Goal: Contribute content

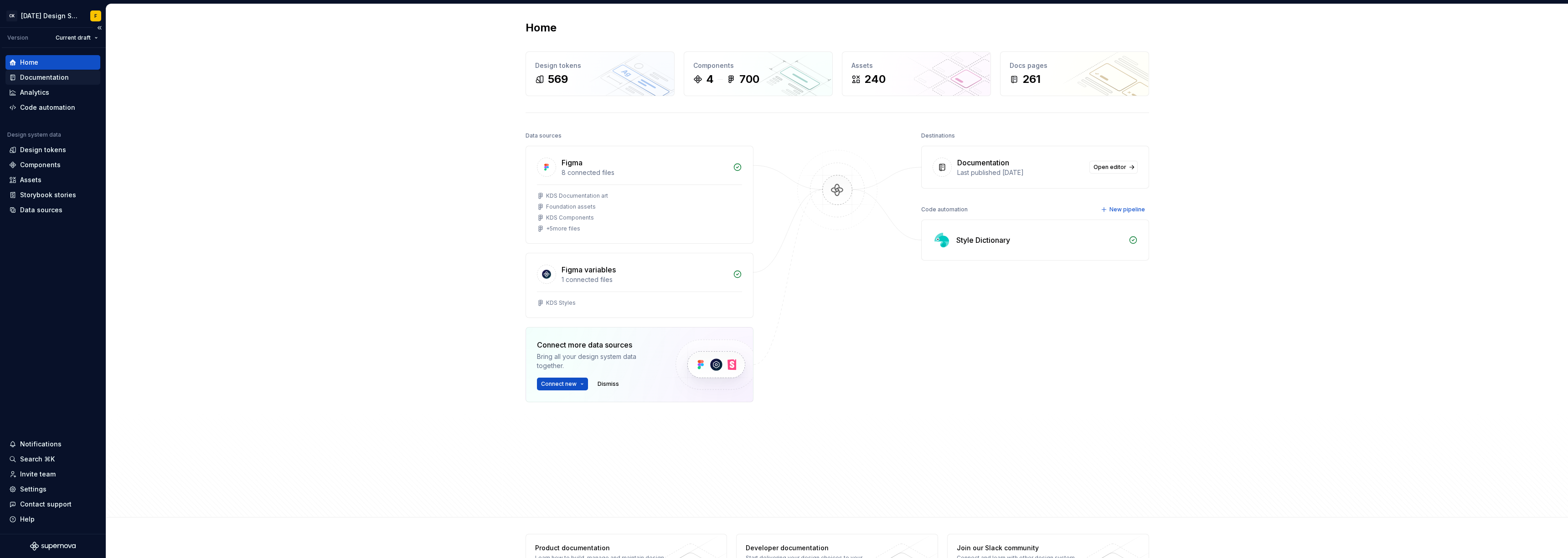
click at [53, 77] on div "Documentation" at bounding box center [44, 77] width 49 height 9
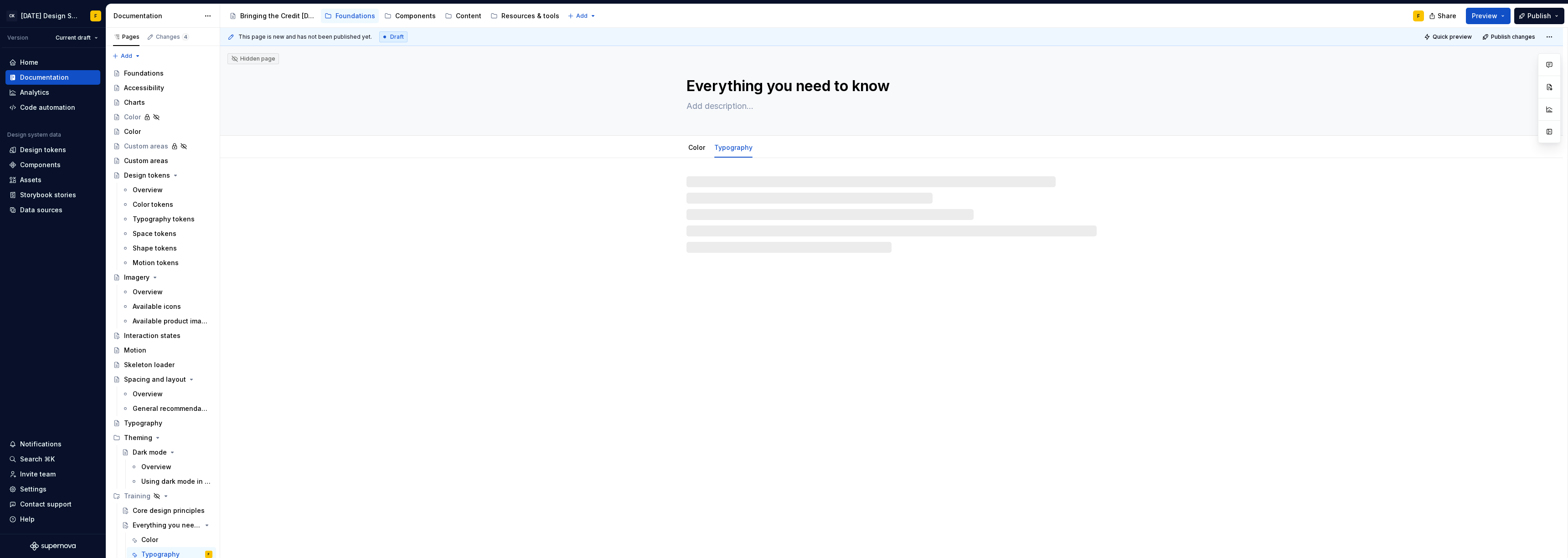
type textarea "*"
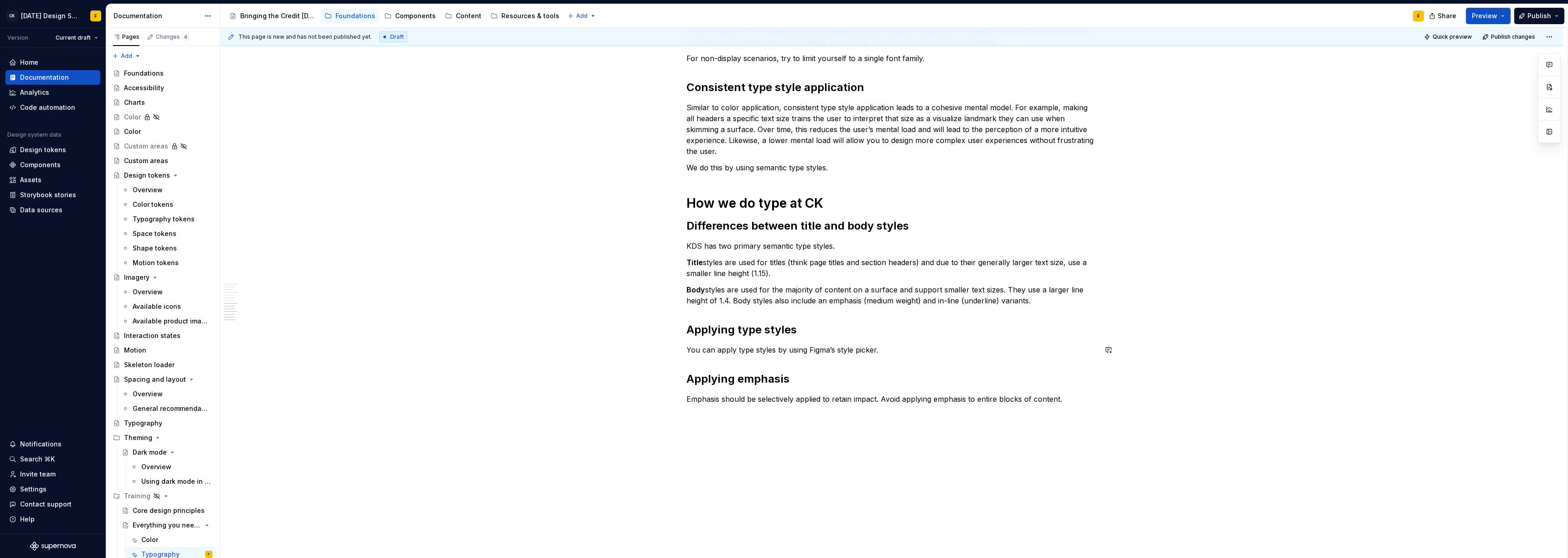
scroll to position [674, 0]
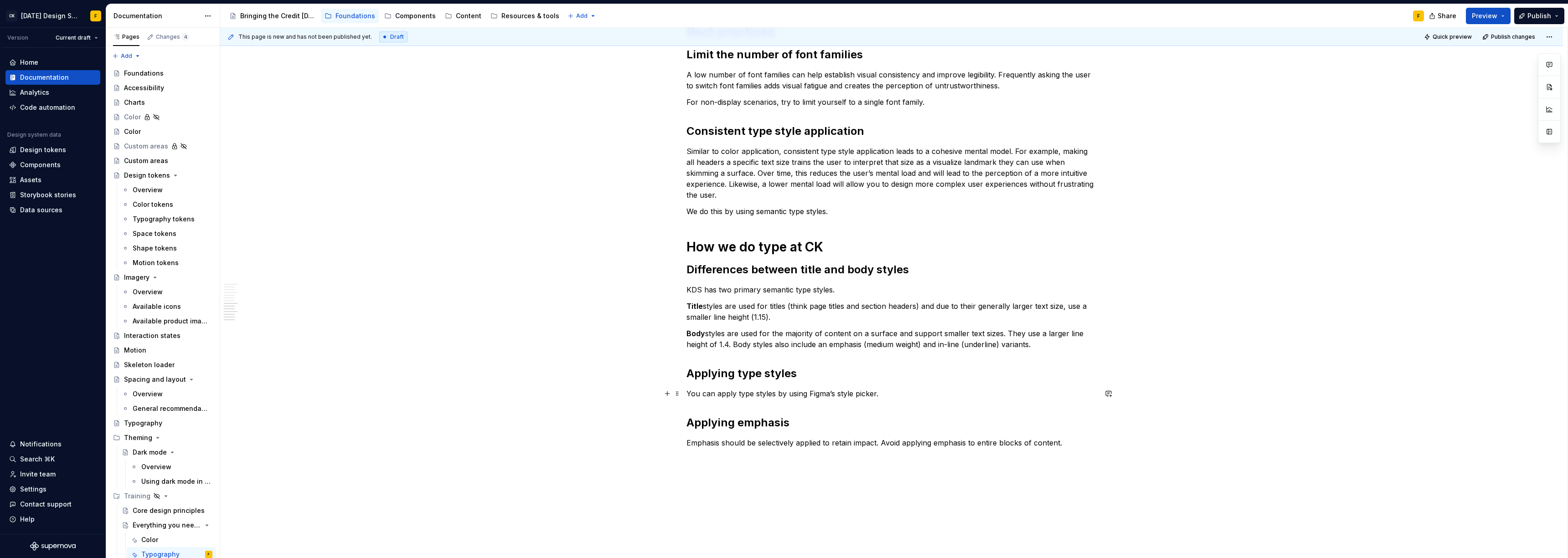
click at [909, 397] on p "You can apply type styles by using Figma’s style picker." at bounding box center [892, 394] width 410 height 11
click at [782, 392] on p "You can apply type styles by using Figma’s style picker." at bounding box center [892, 394] width 410 height 11
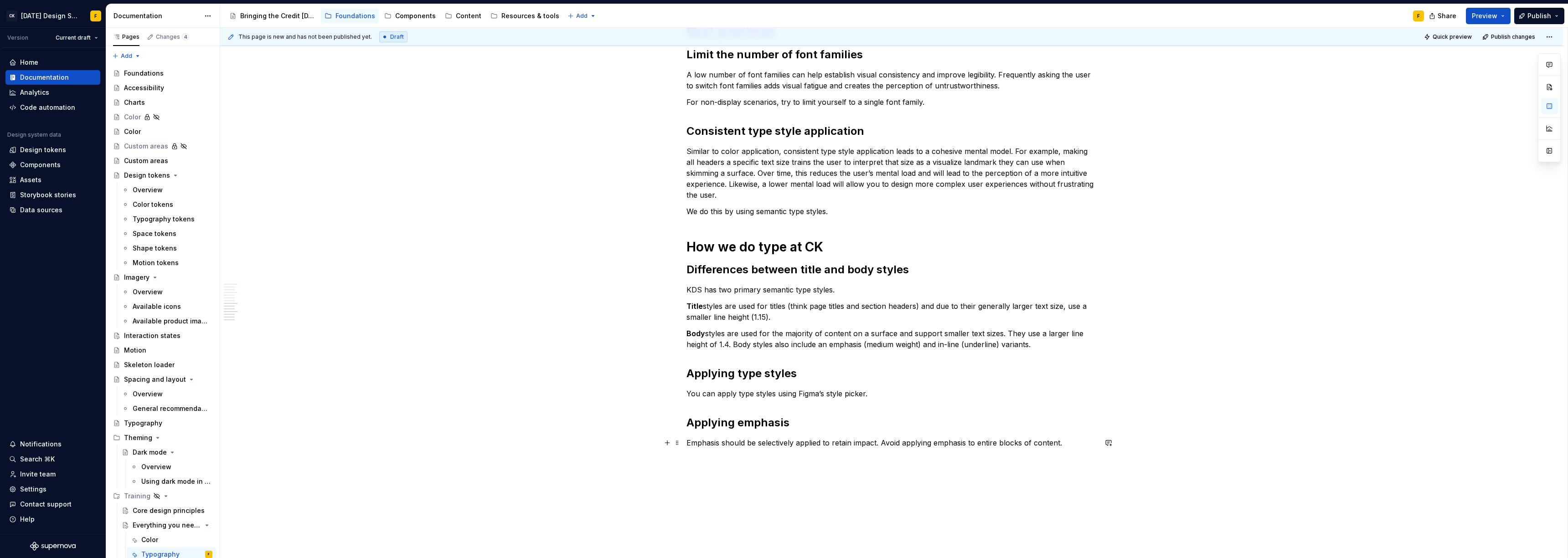
click at [1060, 445] on p "Emphasis should be selectively applied to retain impact. Avoid applying emphasi…" at bounding box center [892, 443] width 410 height 11
click at [906, 391] on p "You can apply type styles using Figma’s style picker." at bounding box center [892, 394] width 410 height 11
type textarea "*"
drag, startPoint x: 798, startPoint y: 393, endPoint x: 866, endPoint y: 397, distance: 68.1
click at [866, 397] on p "You can apply type styles using Figma’s style picker." at bounding box center [892, 394] width 410 height 11
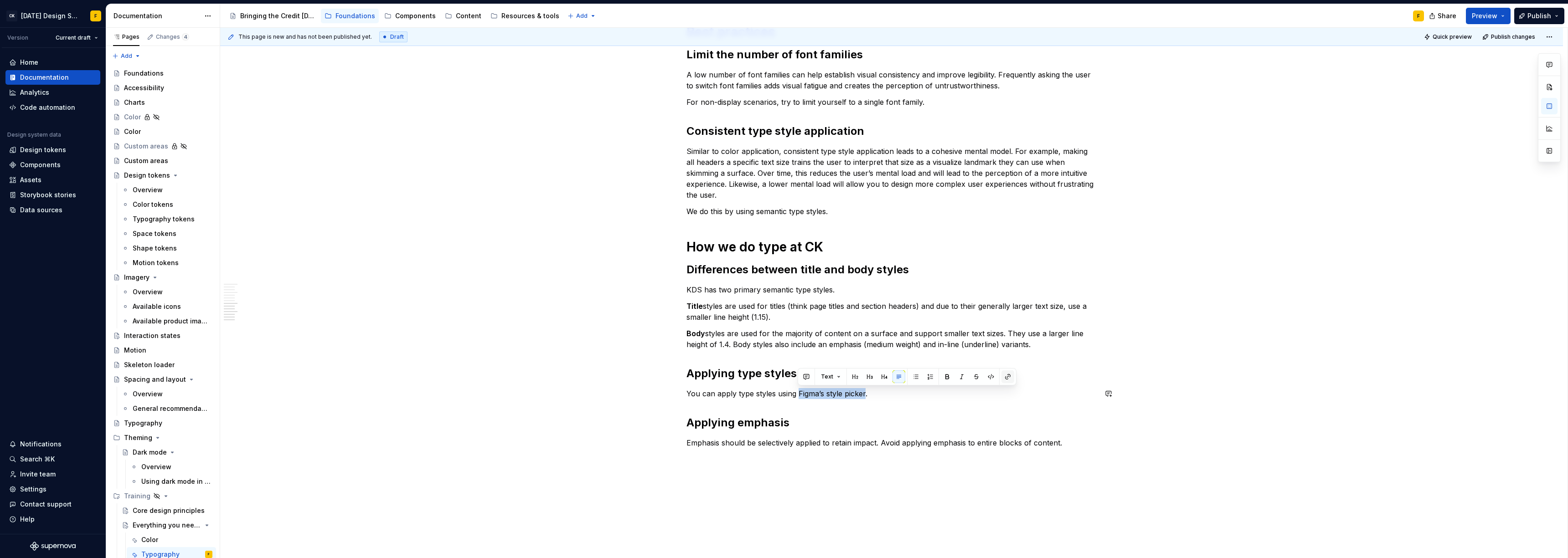
click at [1008, 378] on button "button" at bounding box center [1007, 377] width 13 height 13
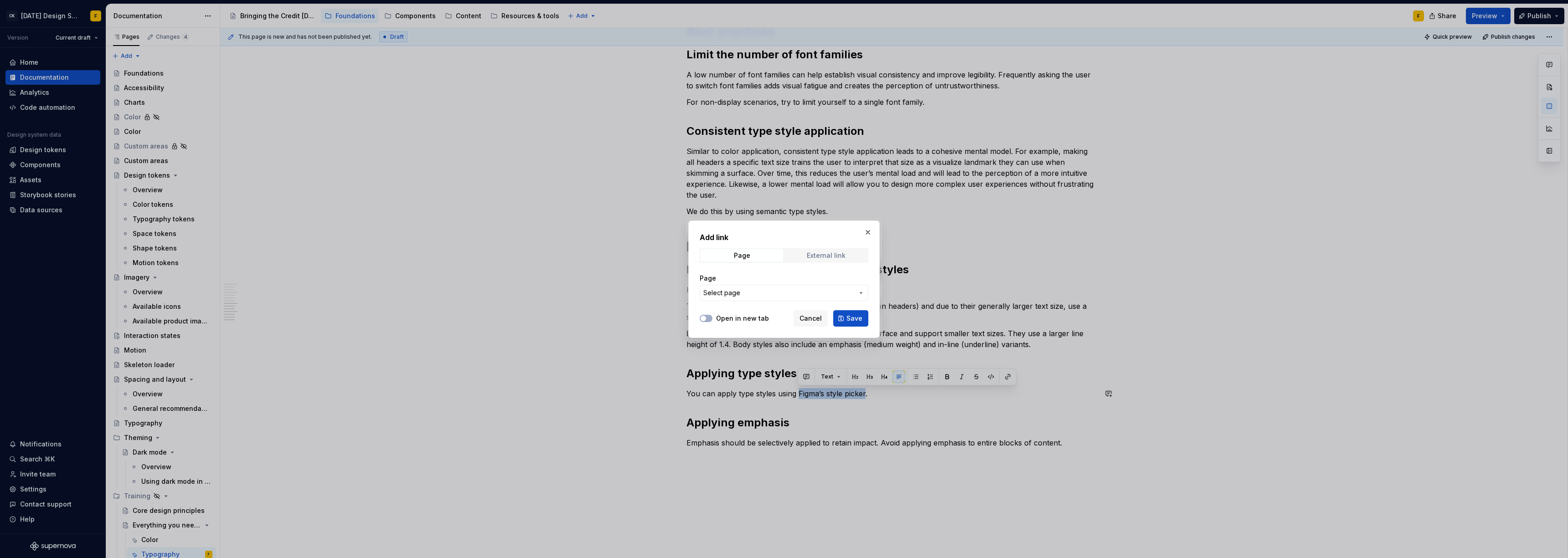
click at [808, 253] on div "External link" at bounding box center [826, 256] width 39 height 7
click at [797, 293] on input "URL" at bounding box center [783, 293] width 169 height 16
paste input "[URL][DOMAIN_NAME]"
type input "[URL][DOMAIN_NAME]"
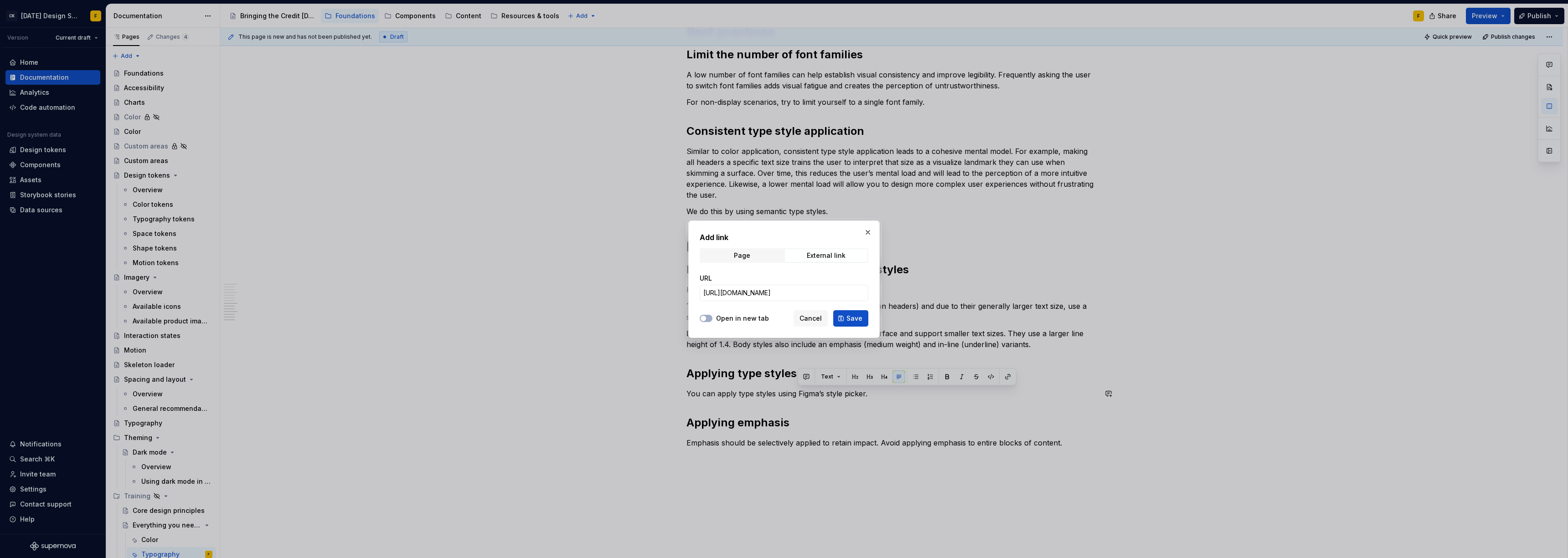
scroll to position [0, 0]
click at [718, 320] on label "Open in new tab" at bounding box center [742, 318] width 53 height 9
click at [712, 320] on button "Open in new tab" at bounding box center [705, 318] width 13 height 7
click at [854, 323] on button "Save" at bounding box center [851, 318] width 35 height 16
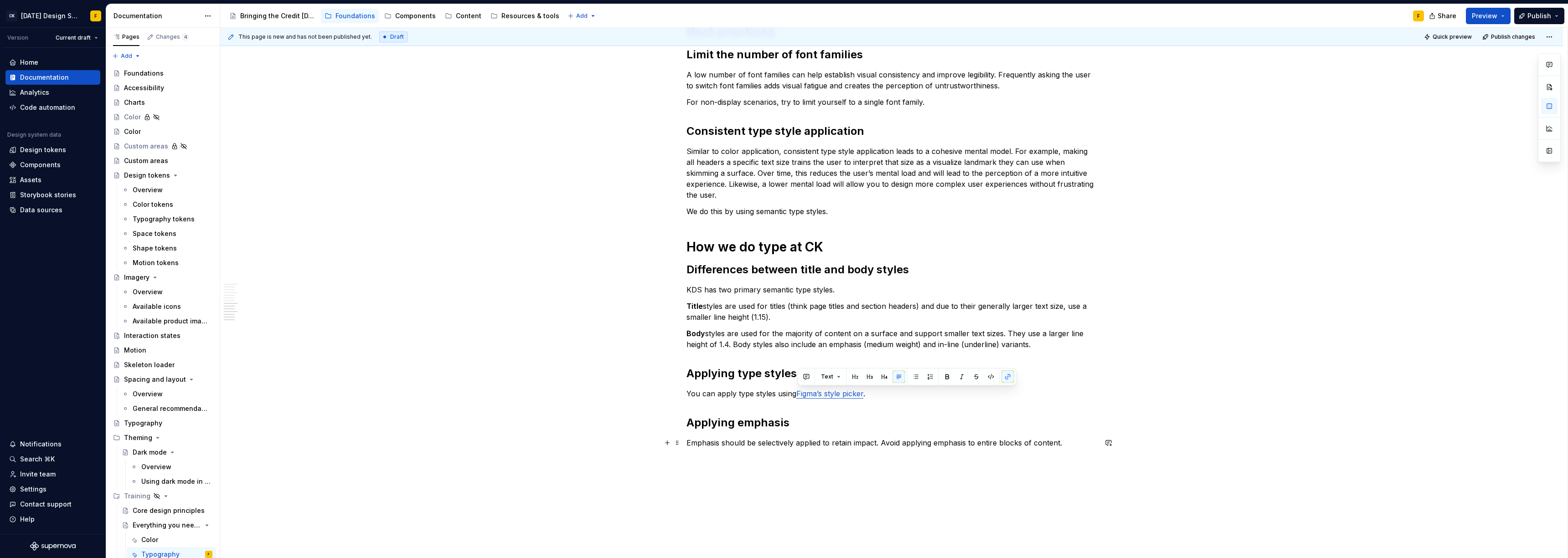
click at [874, 445] on p "Emphasis should be selectively applied to retain impact. Avoid applying emphasi…" at bounding box center [892, 443] width 410 height 11
click at [751, 291] on p "KDS has two primary semantic type styles." at bounding box center [892, 290] width 410 height 11
click at [732, 291] on p "KDS has two groups of semantic type styles." at bounding box center [892, 290] width 410 height 11
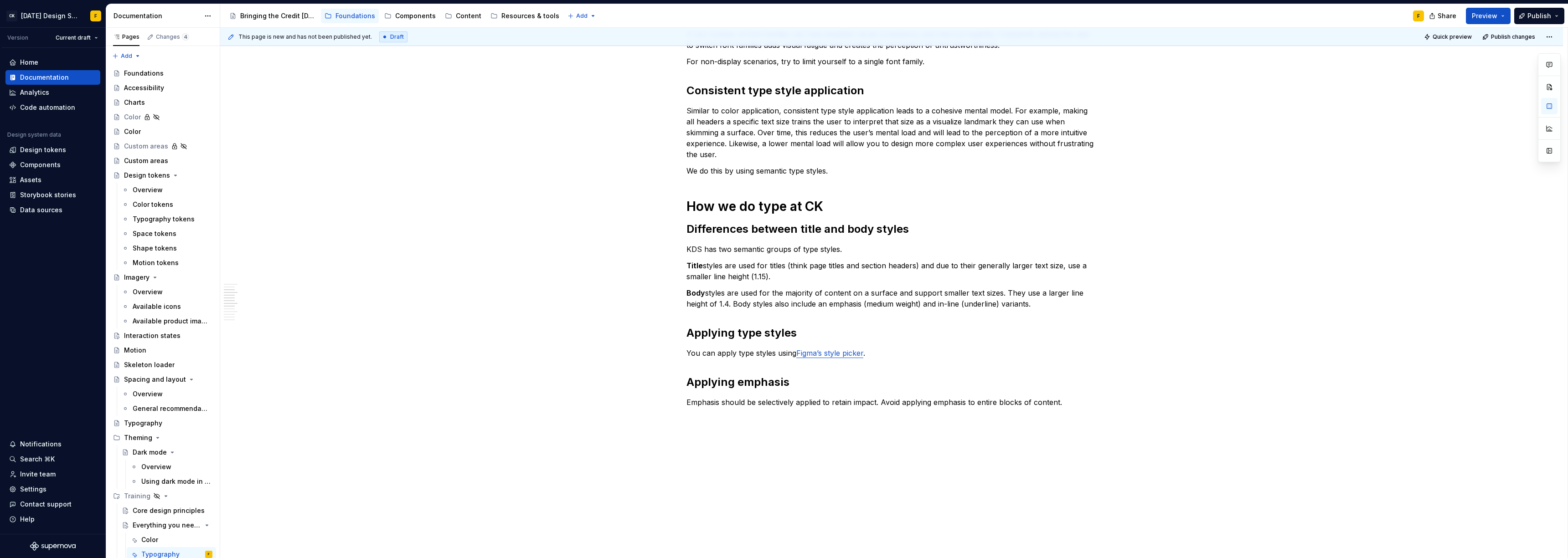
scroll to position [235, 0]
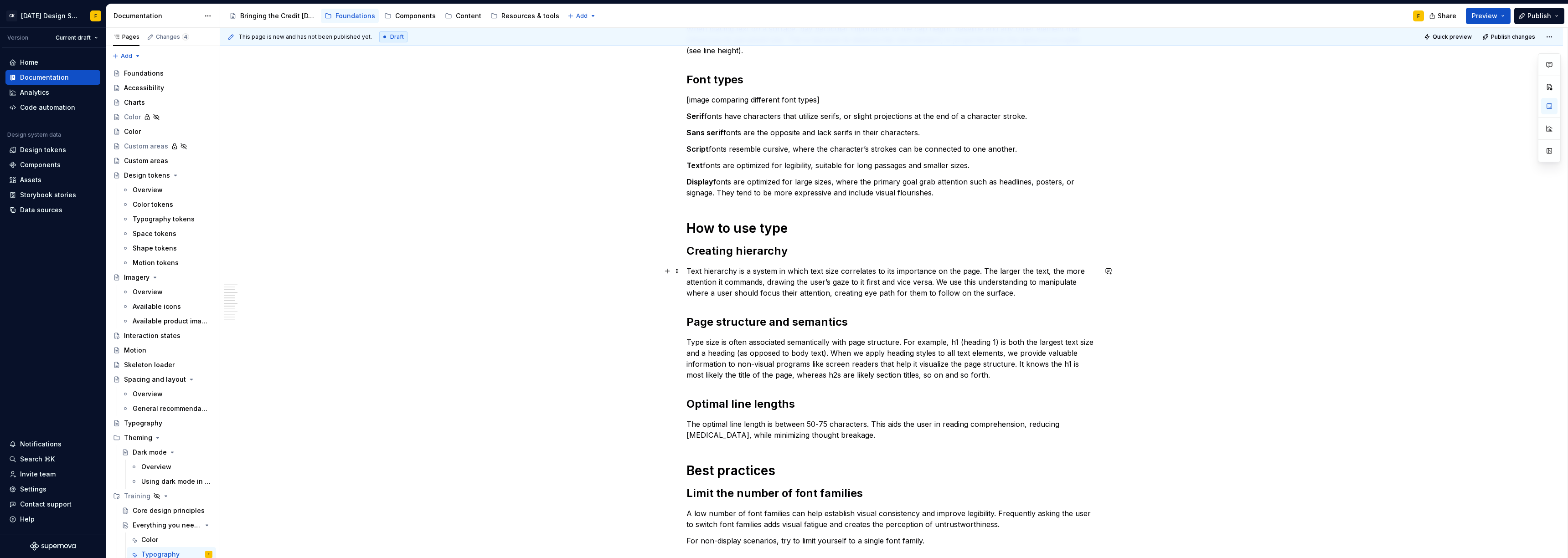
click at [985, 291] on p "Text hierarchy is a system in which text size correlates to its importance on t…" at bounding box center [892, 282] width 410 height 33
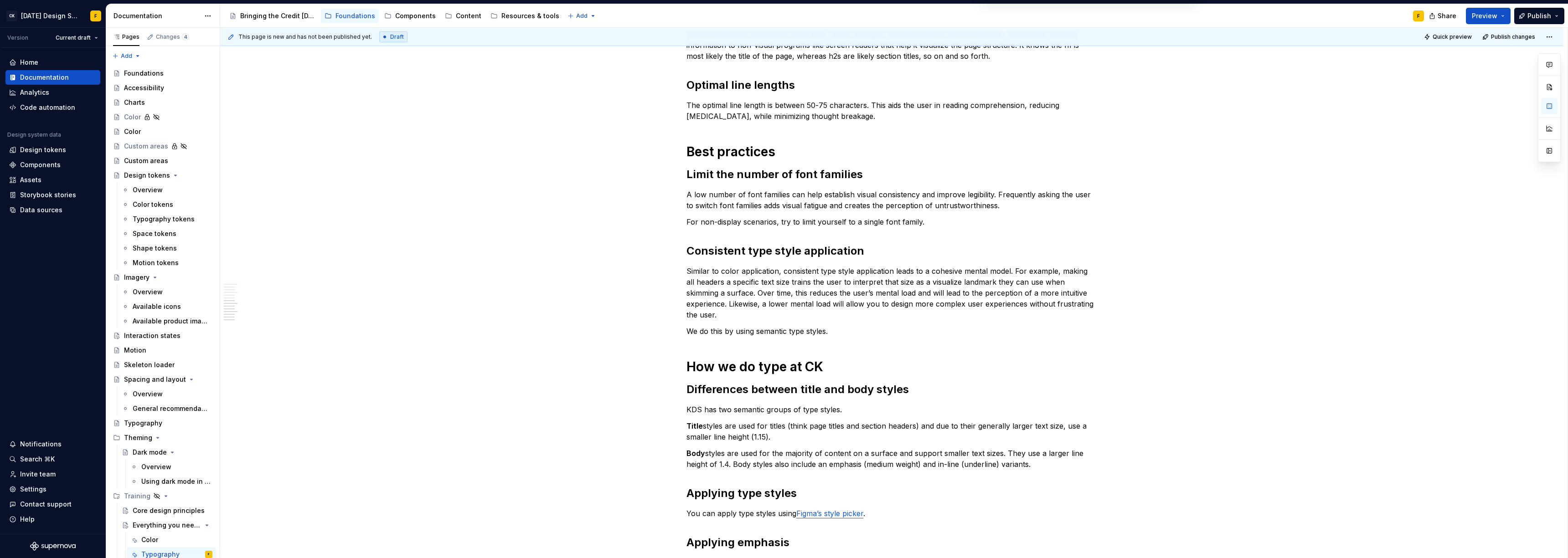
scroll to position [0, 0]
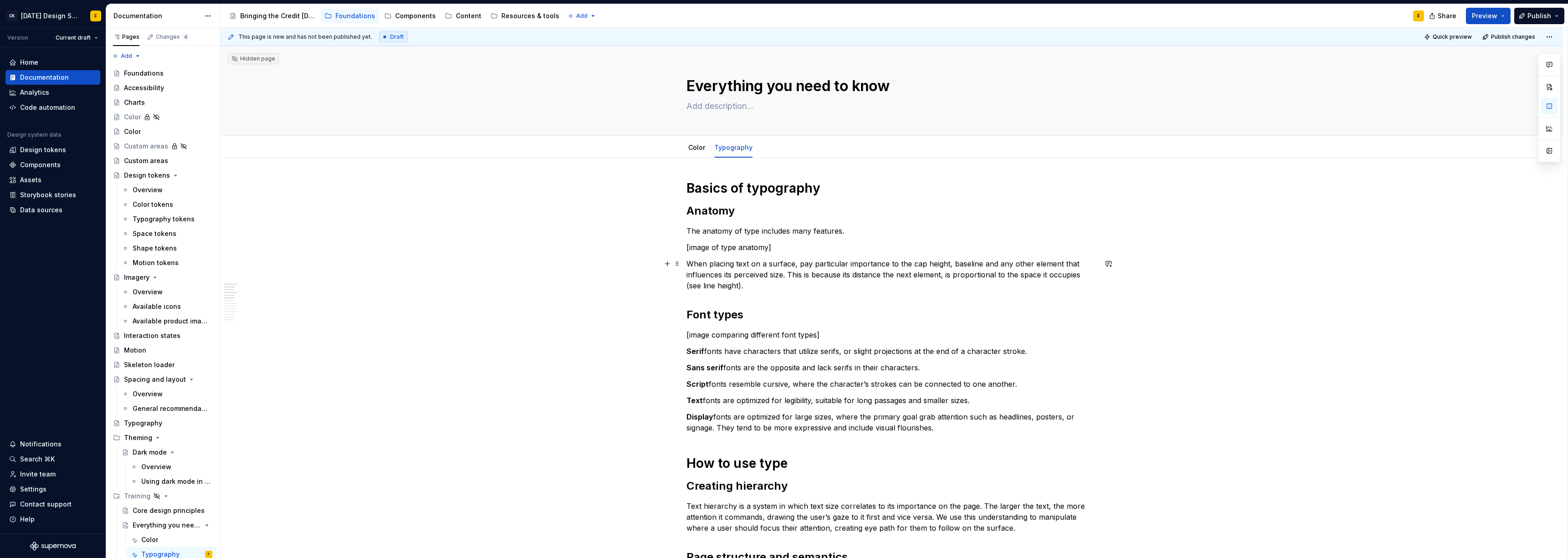
click at [698, 270] on p "When placing text on a surface, pay particular importance to the cap height, ba…" at bounding box center [892, 275] width 410 height 33
click at [1013, 267] on p "When placing text on a surface, pay particular importance to the cap height, ba…" at bounding box center [892, 275] width 410 height 33
drag, startPoint x: 914, startPoint y: 276, endPoint x: 905, endPoint y: 277, distance: 9.1
click at [905, 277] on p "When placing text on a surface, pay particular importance to the cap height, ba…" at bounding box center [892, 275] width 410 height 33
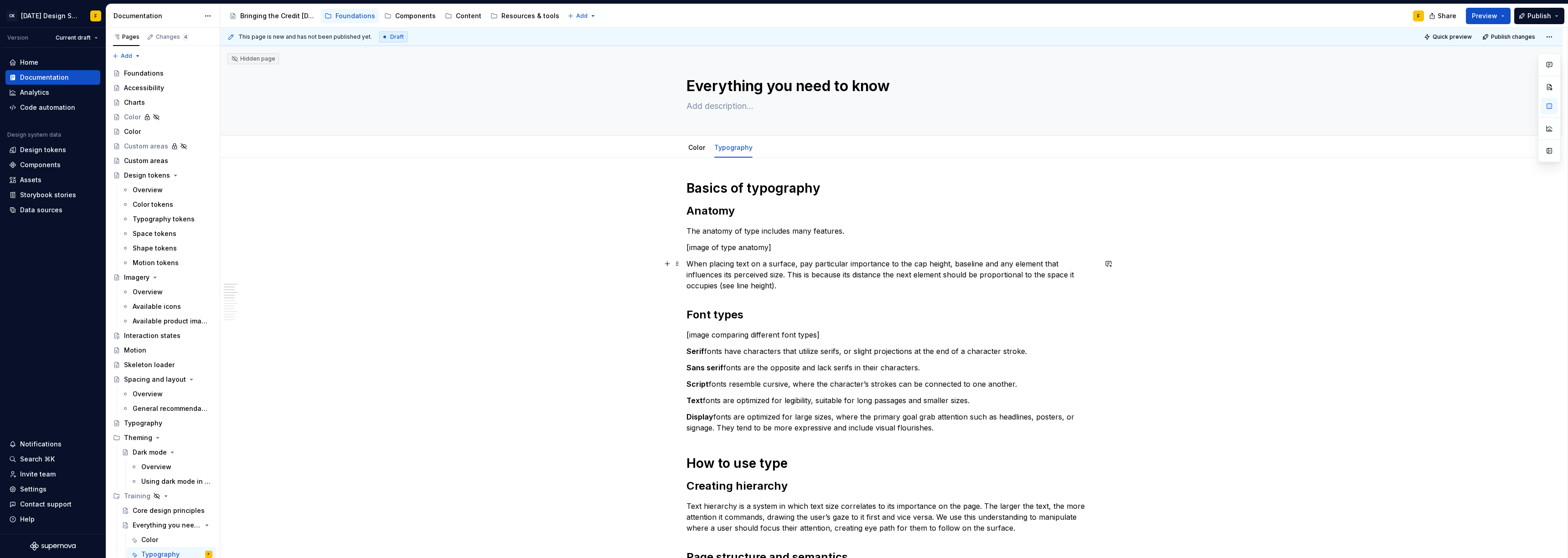
click at [886, 287] on p "When placing text on a surface, pay particular importance to the cap height, ba…" at bounding box center [892, 275] width 410 height 33
click at [954, 277] on p "When placing text on a surface, pay particular importance to the cap height, ba…" at bounding box center [892, 275] width 410 height 33
drag, startPoint x: 1037, startPoint y: 275, endPoint x: 710, endPoint y: 281, distance: 327.1
click at [710, 281] on p "When placing text on a surface, pay particular importance to the cap height, ba…" at bounding box center [892, 275] width 410 height 33
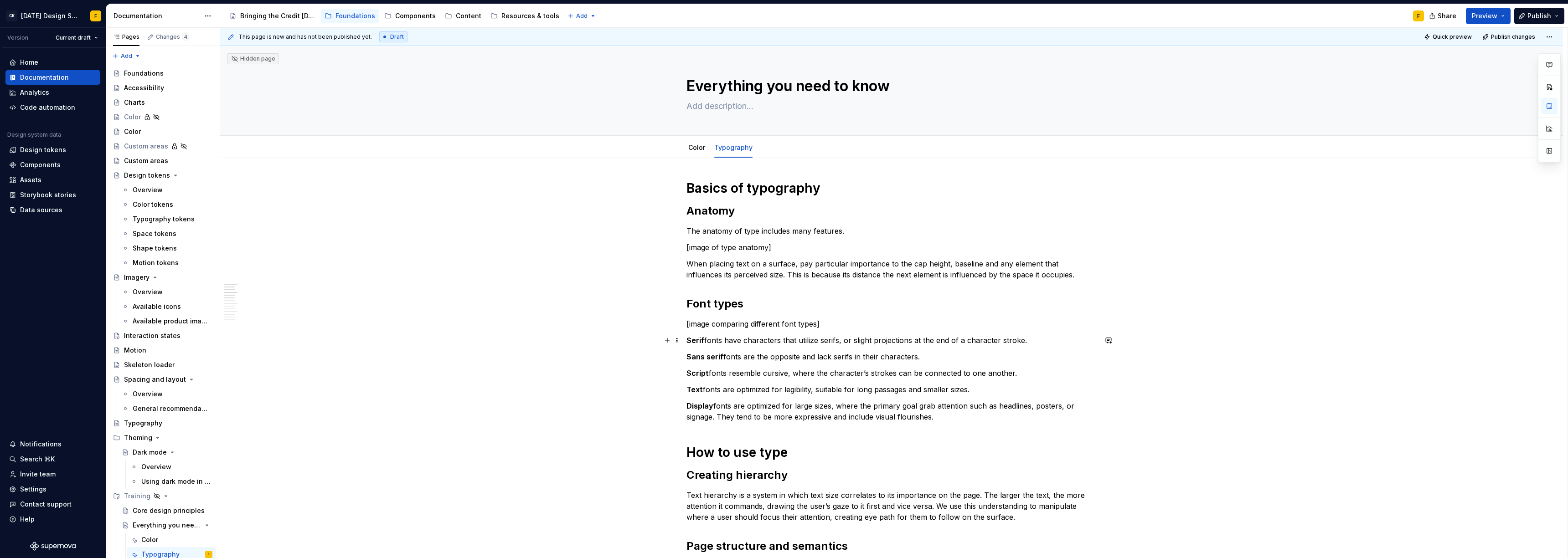
click at [760, 338] on p "Serif fonts have characters that utilize serifs, or slight projections at the e…" at bounding box center [892, 340] width 410 height 11
drag, startPoint x: 785, startPoint y: 248, endPoint x: 685, endPoint y: 249, distance: 100.0
click at [687, 249] on p "[image of type anatomy]" at bounding box center [892, 248] width 410 height 11
click at [783, 248] on p "[image of type anatomy]" at bounding box center [892, 248] width 410 height 11
drag, startPoint x: 783, startPoint y: 248, endPoint x: 685, endPoint y: 251, distance: 98.0
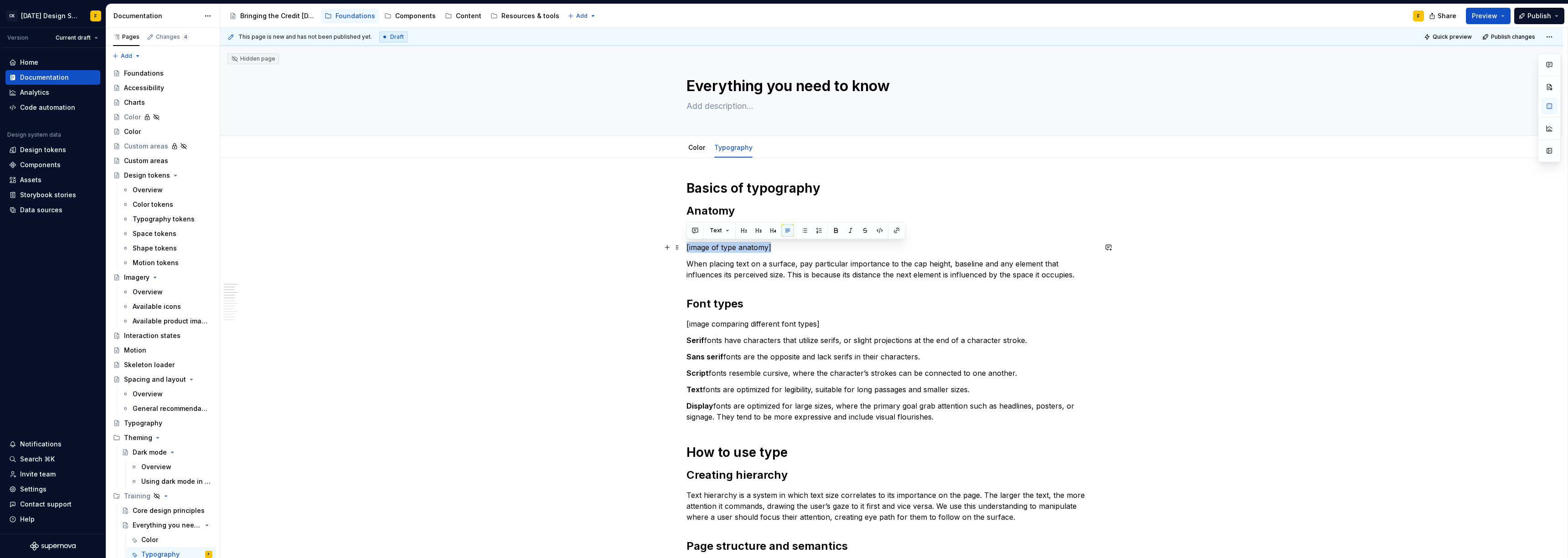
click at [687, 251] on p "[image of type anatomy]" at bounding box center [892, 248] width 410 height 11
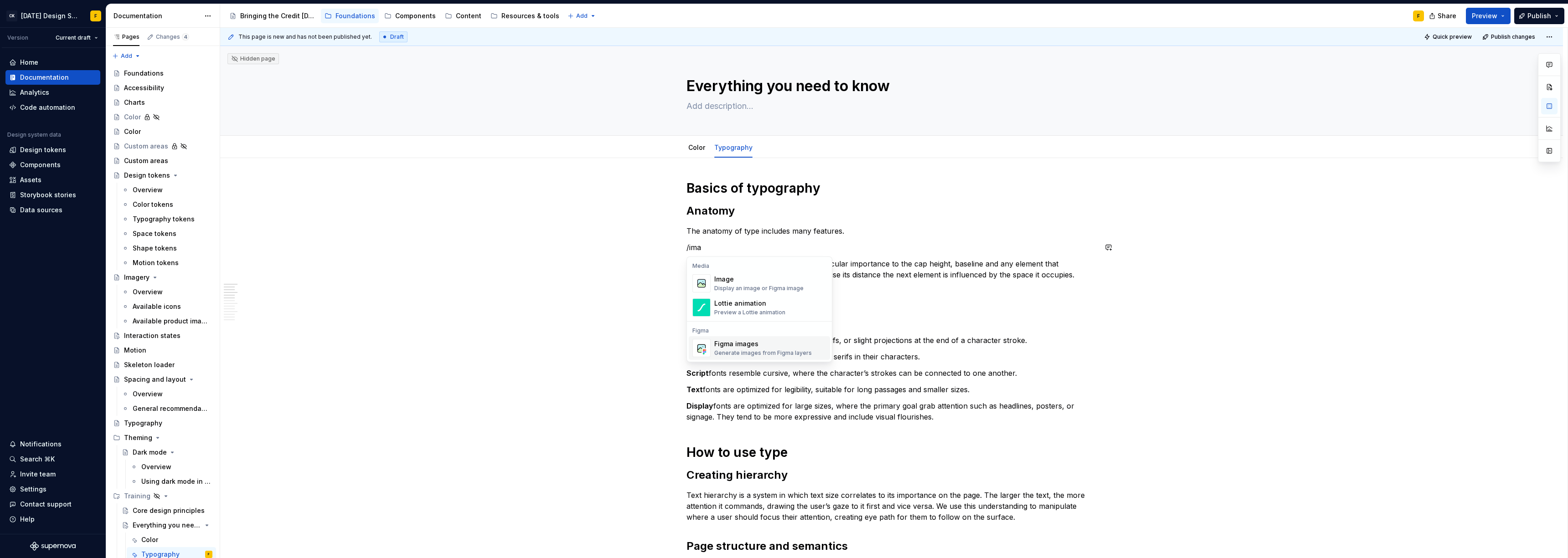
click at [756, 341] on div "Figma images" at bounding box center [763, 344] width 97 height 9
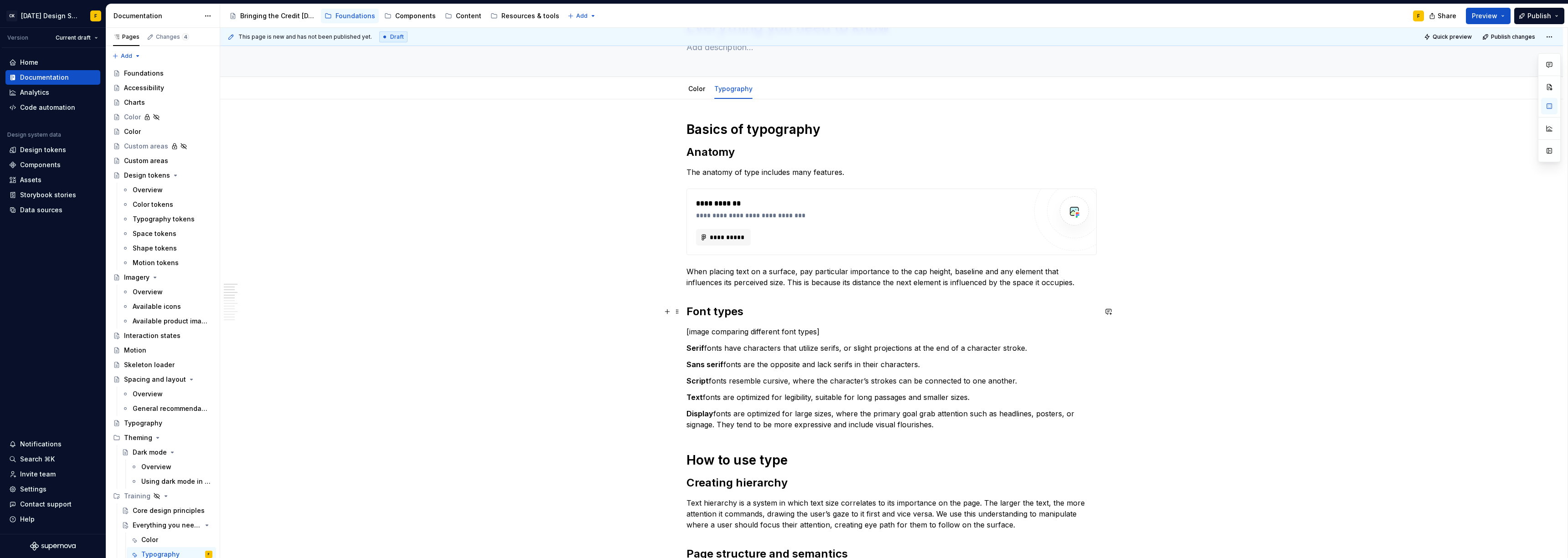
scroll to position [61, 0]
drag, startPoint x: 827, startPoint y: 331, endPoint x: 684, endPoint y: 329, distance: 143.0
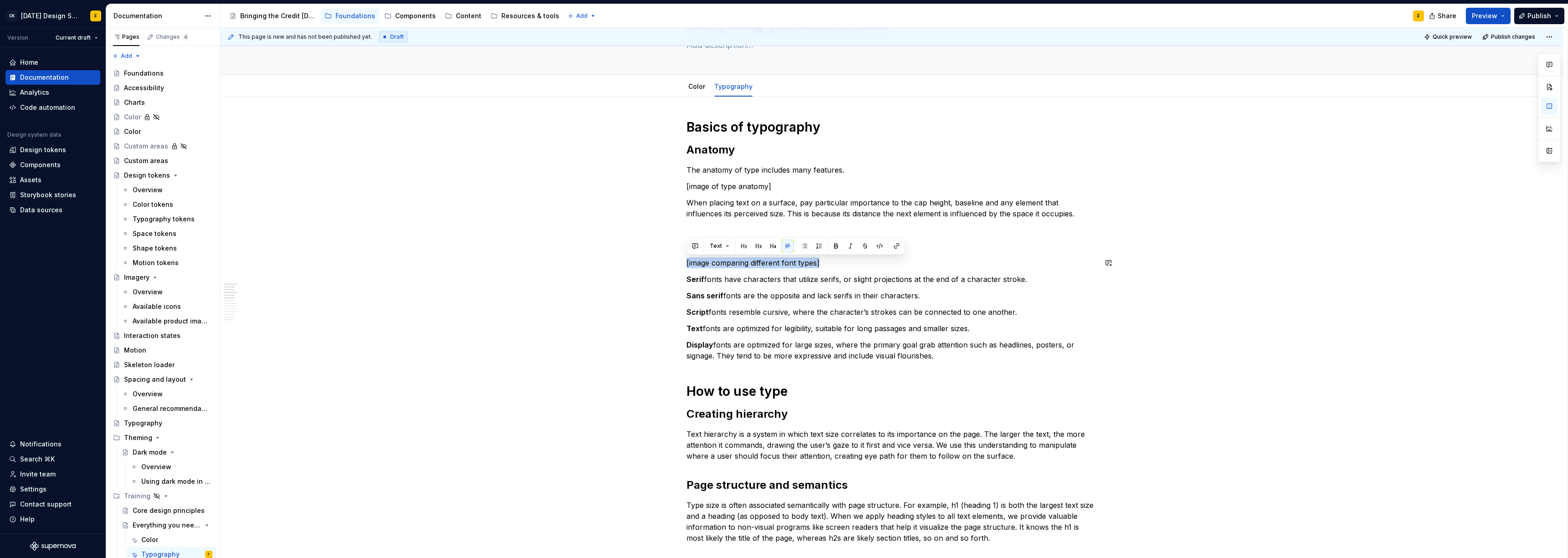
drag, startPoint x: 822, startPoint y: 262, endPoint x: 695, endPoint y: 257, distance: 127.1
click at [695, 257] on p "[image comparing different font types]" at bounding box center [892, 263] width 410 height 11
click at [773, 246] on button "button" at bounding box center [773, 246] width 13 height 13
drag, startPoint x: 781, startPoint y: 182, endPoint x: 686, endPoint y: 188, distance: 95.2
click at [687, 188] on p "[image of type anatomy]" at bounding box center [892, 186] width 410 height 11
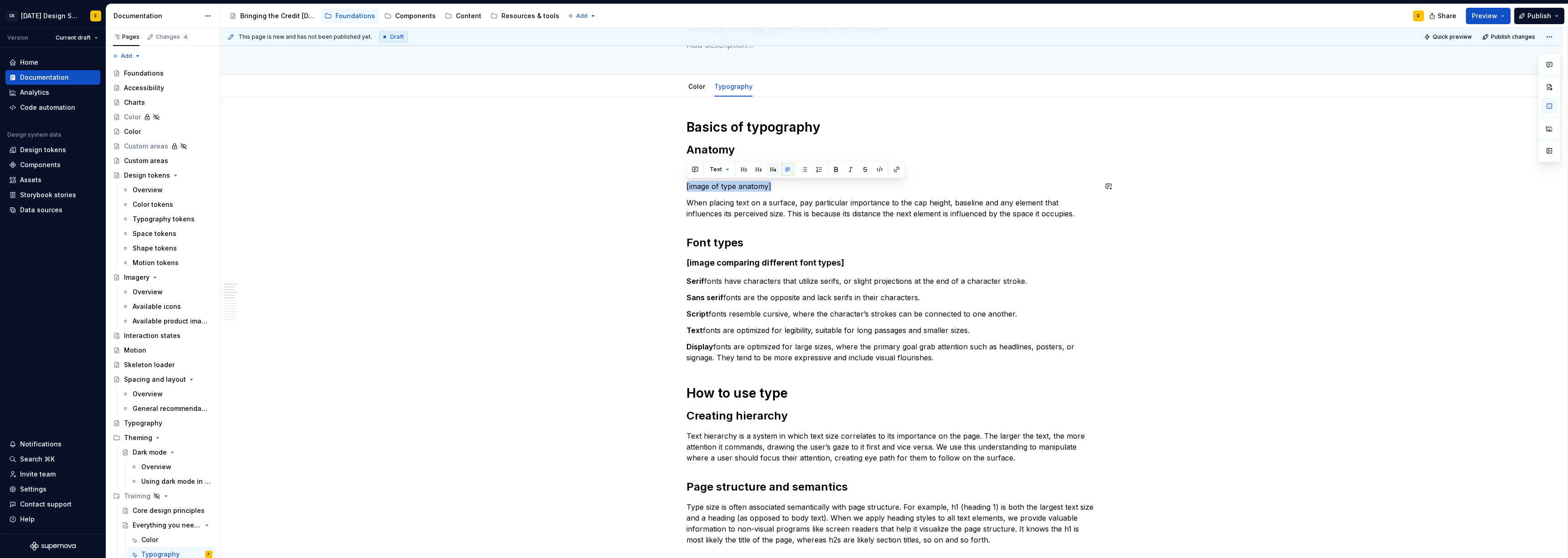
click at [772, 171] on button "button" at bounding box center [773, 169] width 13 height 13
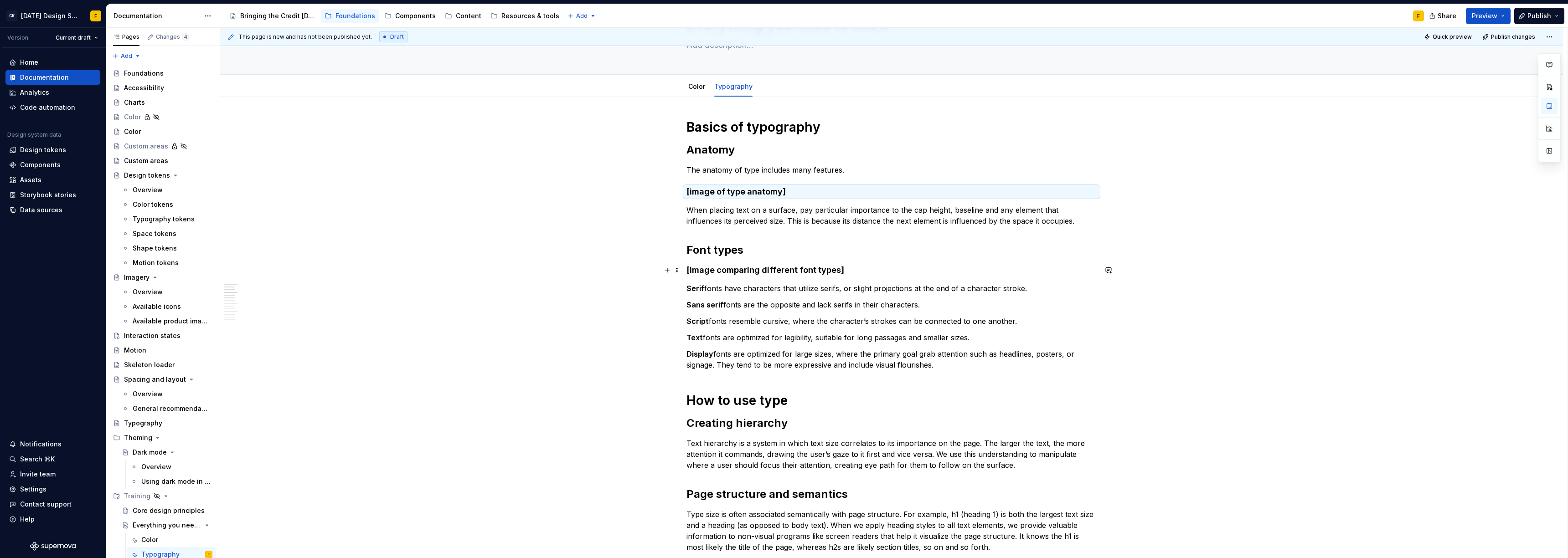
click at [736, 273] on h4 "[image comparing different font types]" at bounding box center [892, 270] width 410 height 11
click at [730, 248] on h2 "Font types" at bounding box center [892, 250] width 410 height 15
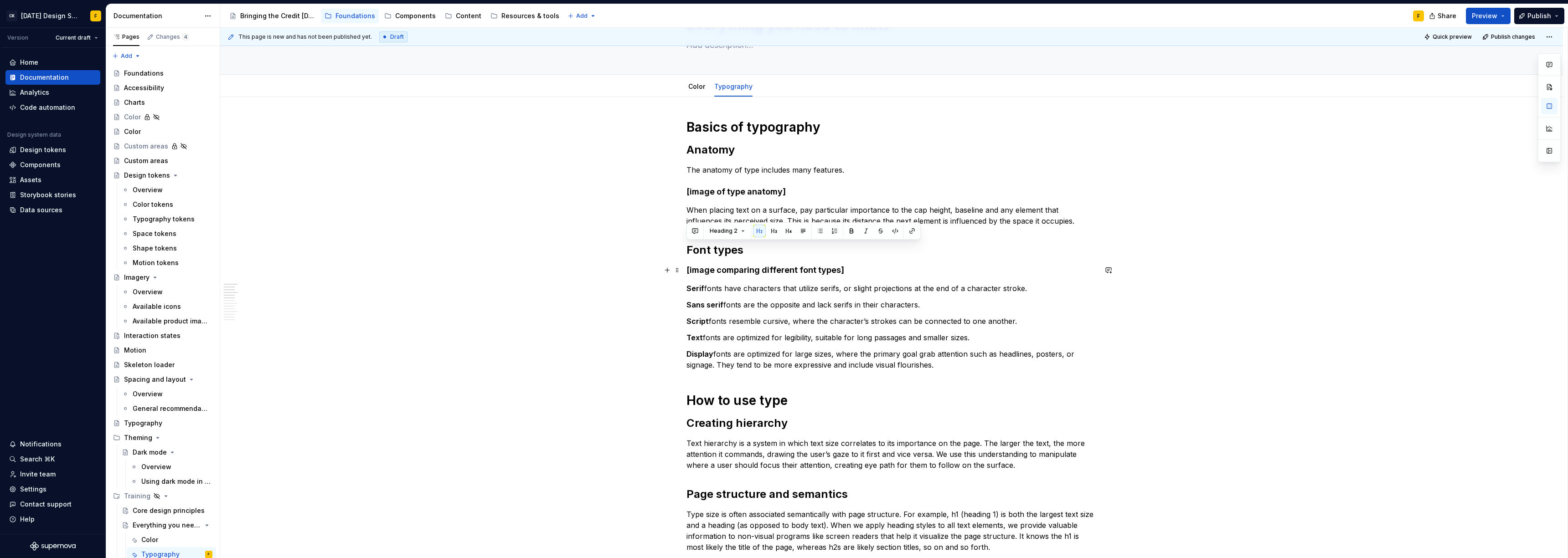
click at [758, 270] on h4 "[image comparing different font types]" at bounding box center [892, 270] width 410 height 11
click at [775, 249] on button "button" at bounding box center [774, 253] width 13 height 13
click at [765, 190] on h4 "[image of type anatomy]" at bounding box center [892, 192] width 410 height 11
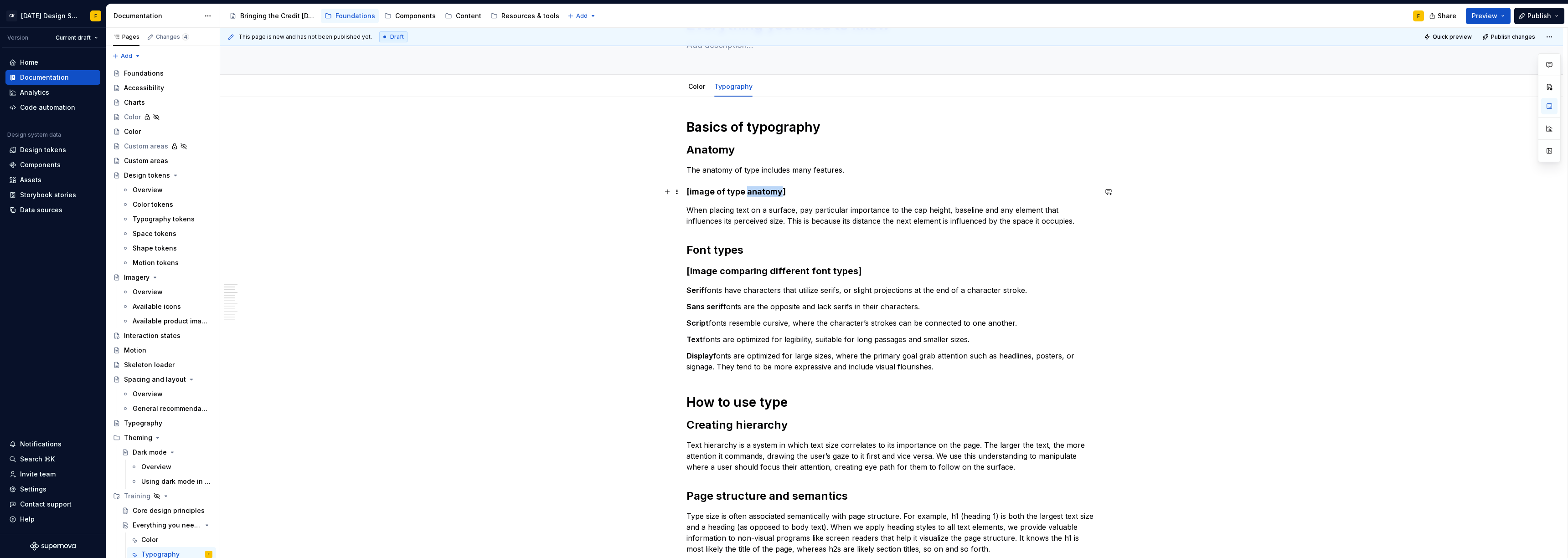
click at [765, 190] on h4 "[image of type anatomy]" at bounding box center [892, 192] width 410 height 11
click at [774, 171] on button "button" at bounding box center [774, 174] width 13 height 13
click at [817, 310] on p "Sans serif fonts are the opposite and lack serifs in their characters." at bounding box center [892, 307] width 410 height 11
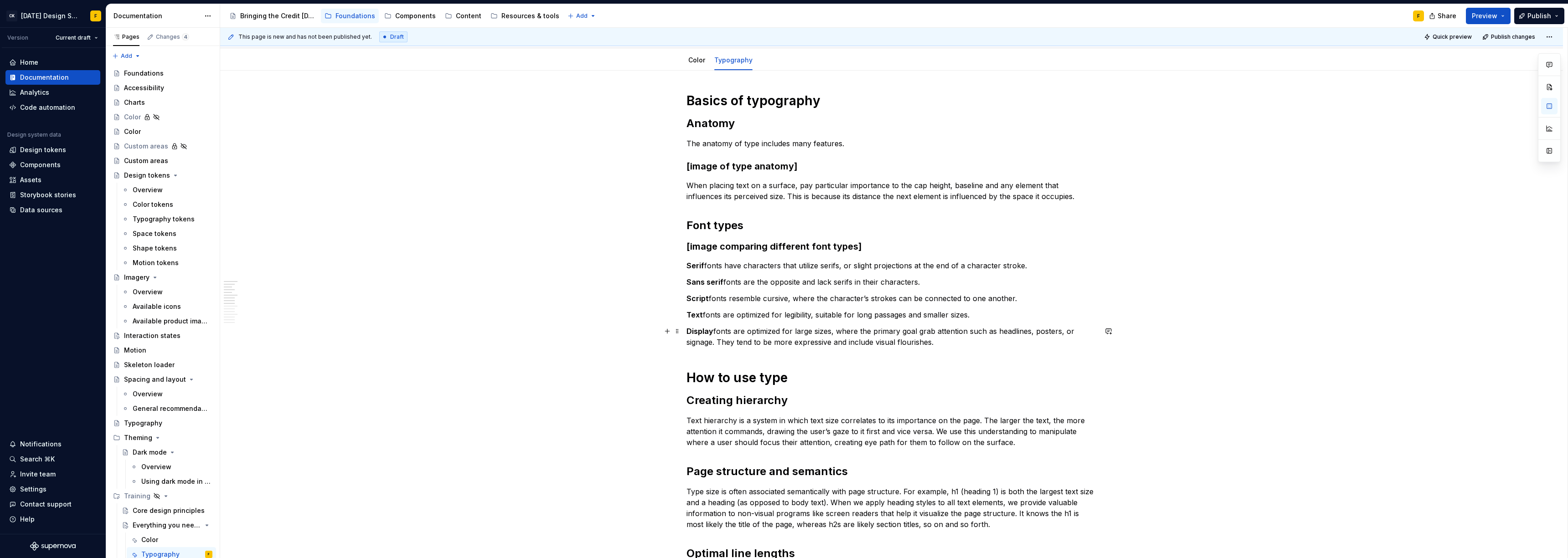
scroll to position [84, 0]
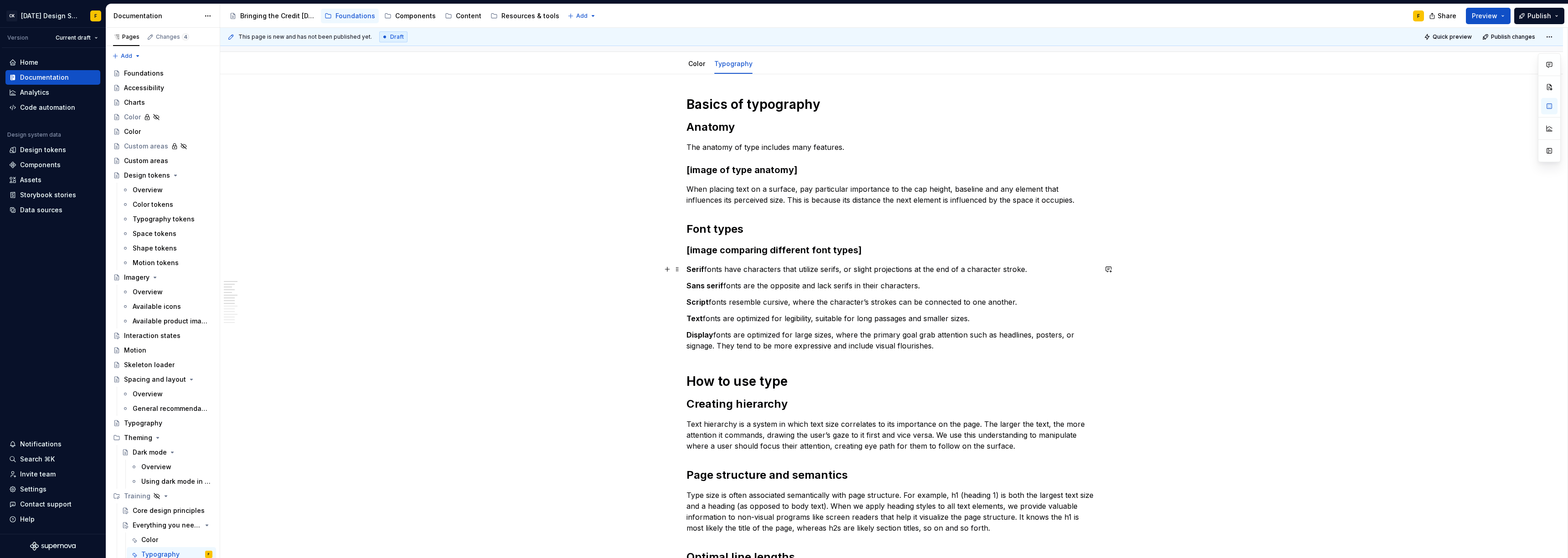
click at [1036, 270] on p "Serif fonts have characters that utilize serifs, or slight projections at the e…" at bounding box center [892, 270] width 410 height 11
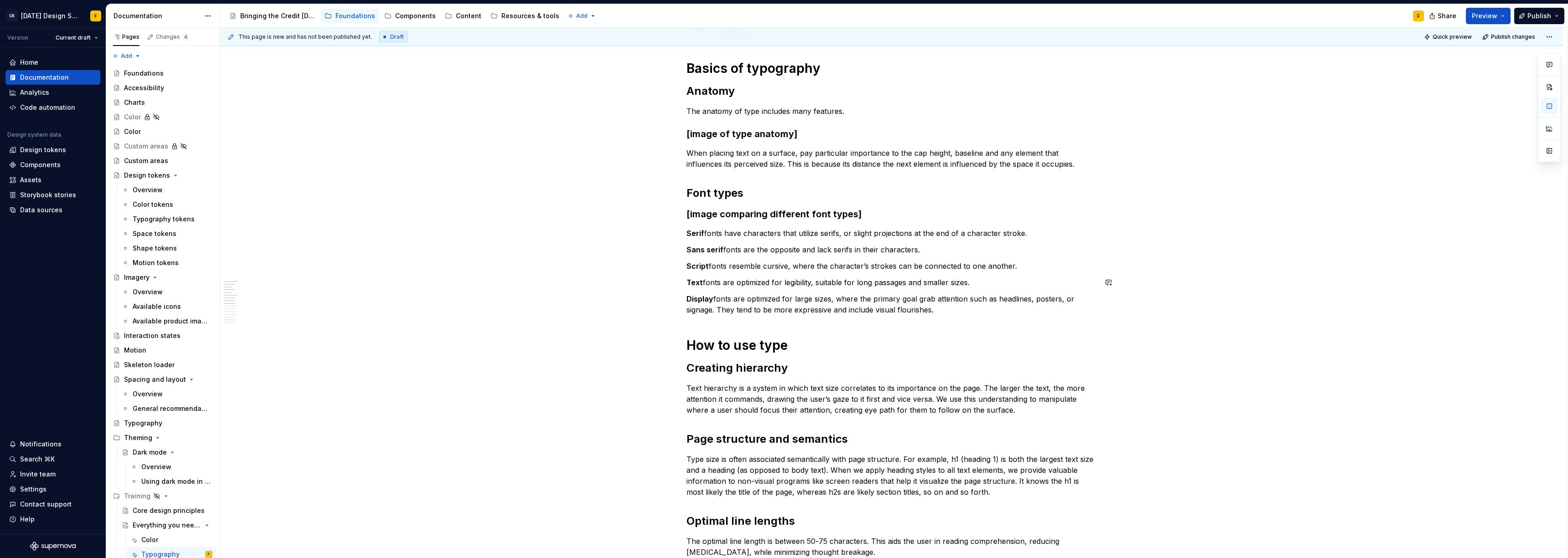
scroll to position [114, 0]
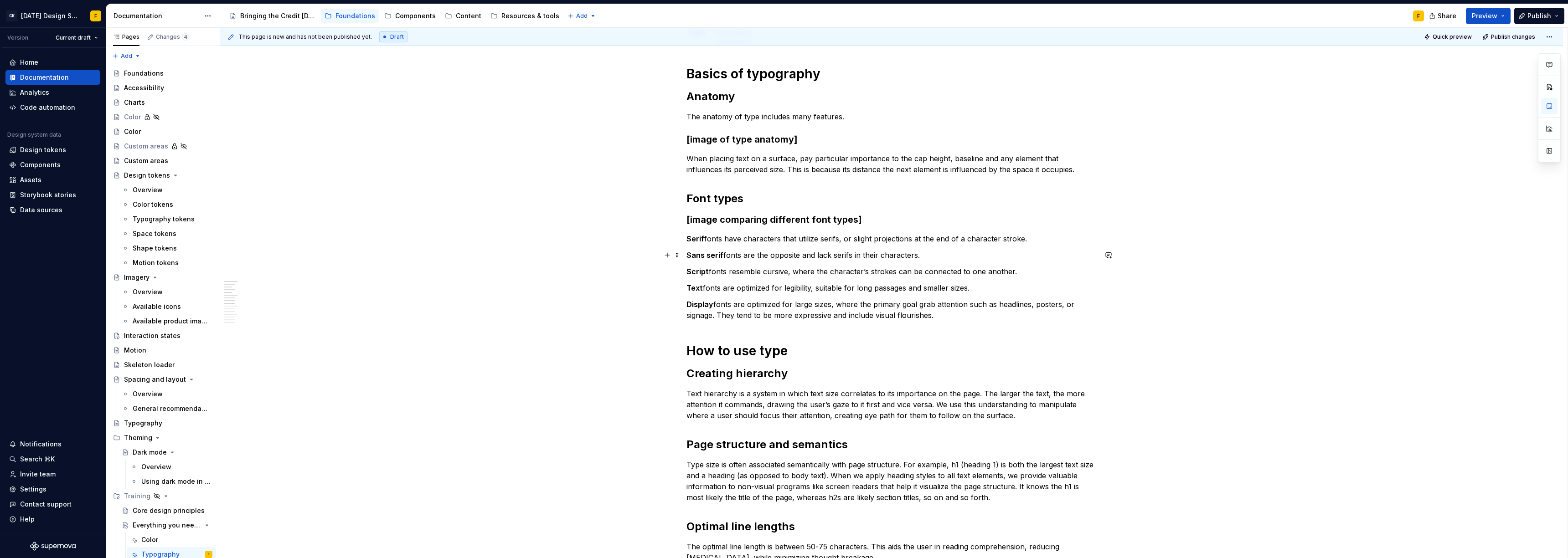
click at [774, 254] on p "Sans serif fonts are the opposite and lack serifs in their characters." at bounding box center [892, 255] width 410 height 11
click at [869, 253] on p "Sans serif fonts are the and lack serifs in their characters." at bounding box center [892, 255] width 410 height 11
click at [883, 253] on p "Sans serif fonts are the and lack serifs in their characters." at bounding box center [892, 255] width 410 height 11
drag, startPoint x: 743, startPoint y: 257, endPoint x: 783, endPoint y: 255, distance: 40.0
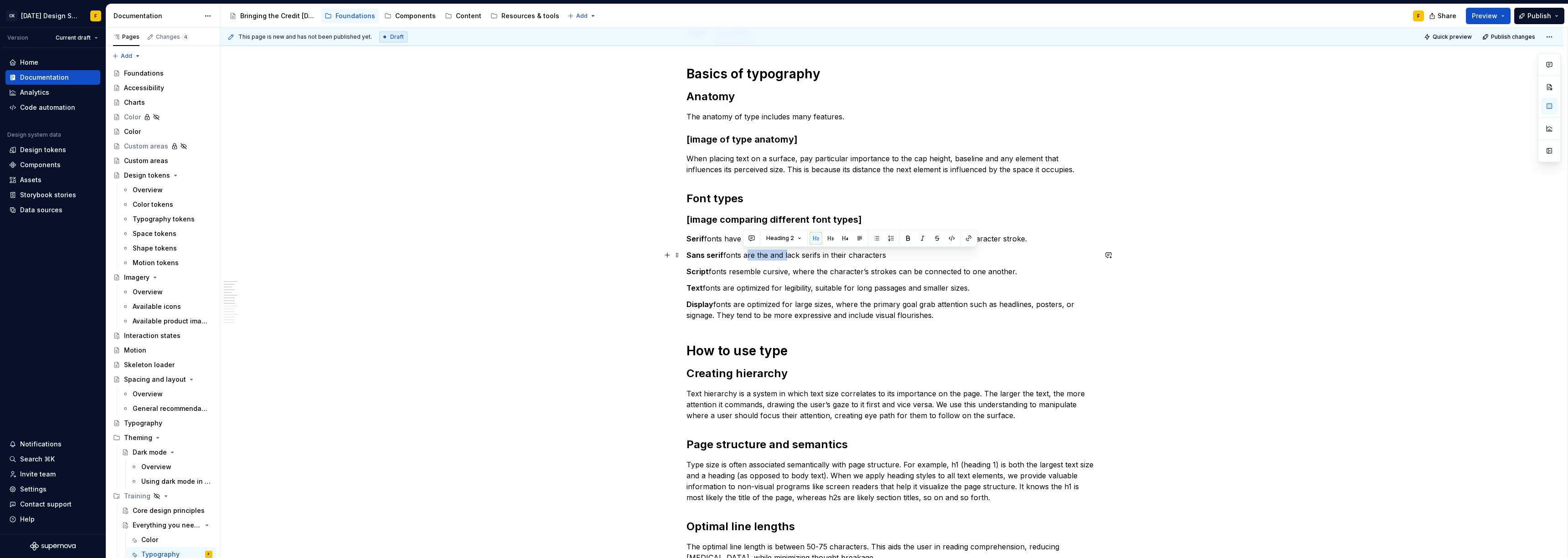
click at [783, 255] on p "Sans serif fonts are the and lack serifs in their characters" at bounding box center [892, 255] width 410 height 11
click at [844, 257] on p "Sans serif fonts lack serifs in their characters" at bounding box center [892, 255] width 410 height 11
click at [926, 253] on p "Sans serif fonts lack serifs in their characters and were designed" at bounding box center [892, 255] width 410 height 11
drag, startPoint x: 842, startPoint y: 256, endPoint x: 921, endPoint y: 256, distance: 79.0
click at [921, 256] on p "Sans serif fonts lack serifs in their characters and were designed" at bounding box center [892, 255] width 410 height 11
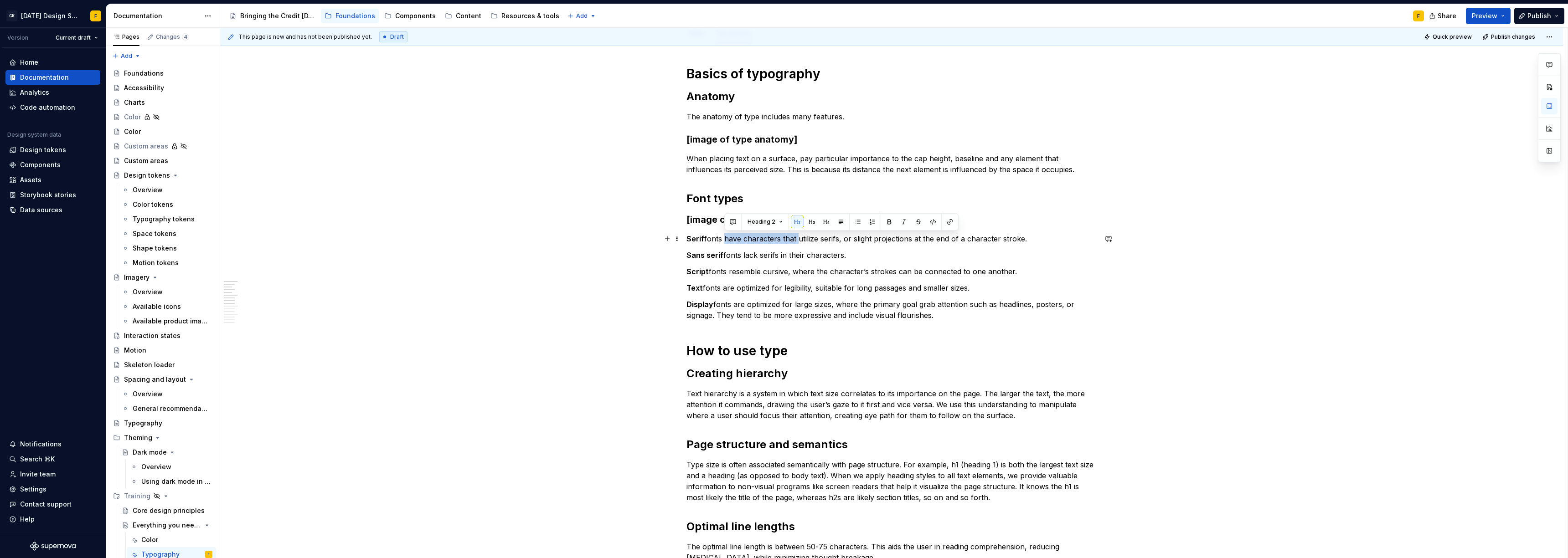
drag, startPoint x: 725, startPoint y: 240, endPoint x: 797, endPoint y: 236, distance: 72.1
click at [797, 236] on p "Serif fonts have characters that utilize serifs, or slight projections at the e…" at bounding box center [892, 239] width 410 height 11
drag, startPoint x: 777, startPoint y: 257, endPoint x: 841, endPoint y: 258, distance: 64.0
click at [841, 258] on p "Sans serif fonts lack serifs in their characters." at bounding box center [892, 255] width 410 height 11
click at [765, 239] on p "Serif fonts utilize serifs, or slight projections at the end of a character str…" at bounding box center [892, 239] width 410 height 11
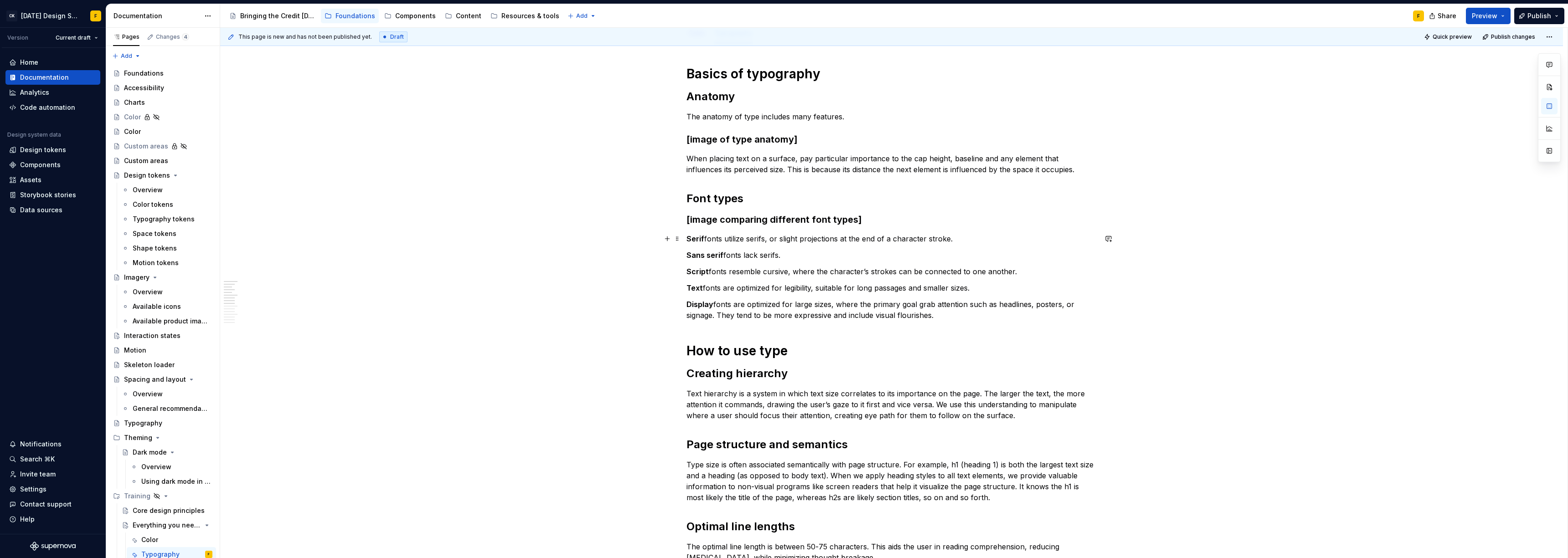
click at [740, 239] on p "Serif fonts utilize serifs, or slight projections at the end of a character str…" at bounding box center [892, 239] width 410 height 11
click at [743, 256] on p "Sans serif fonts lack serifs." at bounding box center [892, 255] width 410 height 11
click at [817, 275] on p "Script fonts resemble cursive, where the character’s strokes can be connected t…" at bounding box center [892, 271] width 410 height 11
click at [812, 308] on p "Display fonts are optimized for large sizes, where the primary goal grab attent…" at bounding box center [892, 310] width 410 height 22
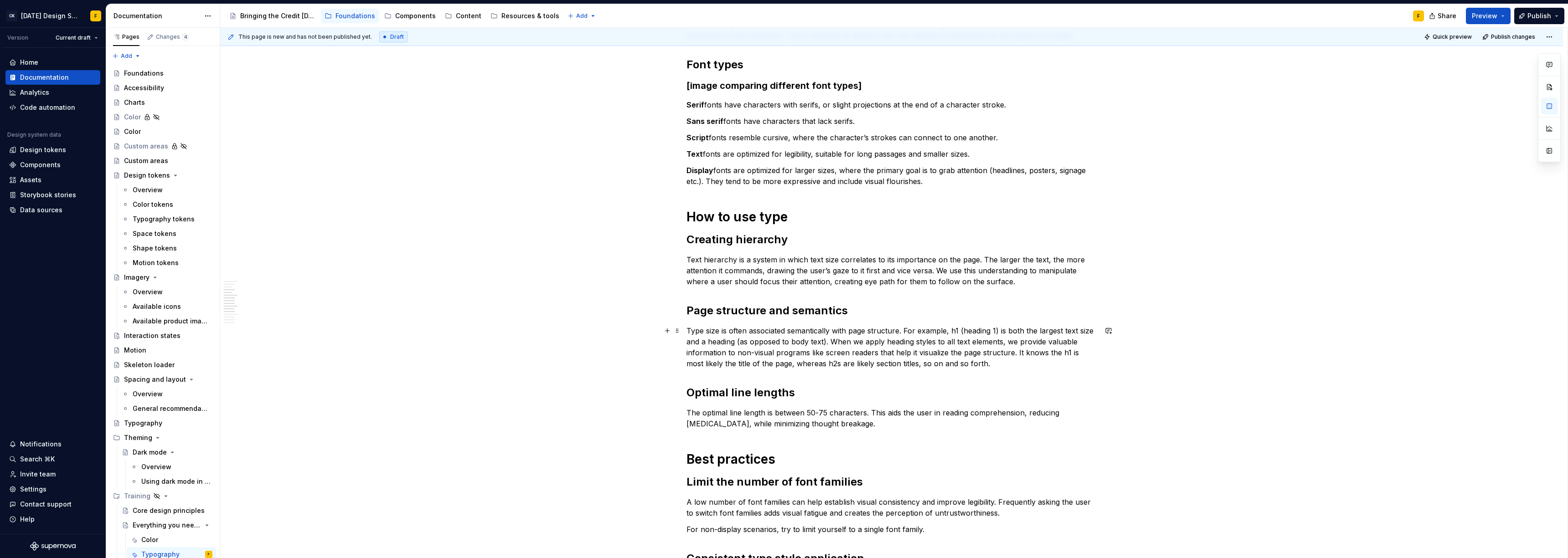
scroll to position [232, 0]
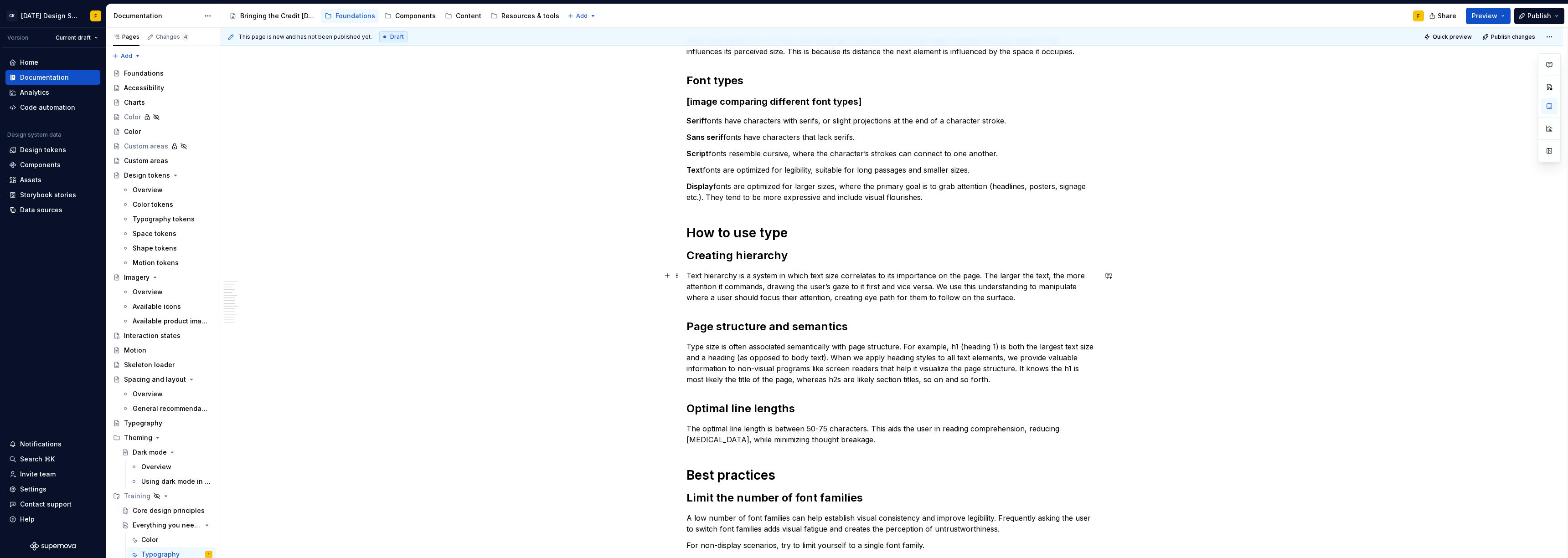
click at [741, 277] on p "Text hierarchy is a system in which text size correlates to its importance on t…" at bounding box center [892, 287] width 410 height 33
click at [747, 277] on p "Text hierarchy is a system in which text size correlates to its importance on t…" at bounding box center [892, 287] width 410 height 33
click at [969, 275] on p "Text hierarchy is a system in which text size correlates to its importance on t…" at bounding box center [892, 287] width 410 height 33
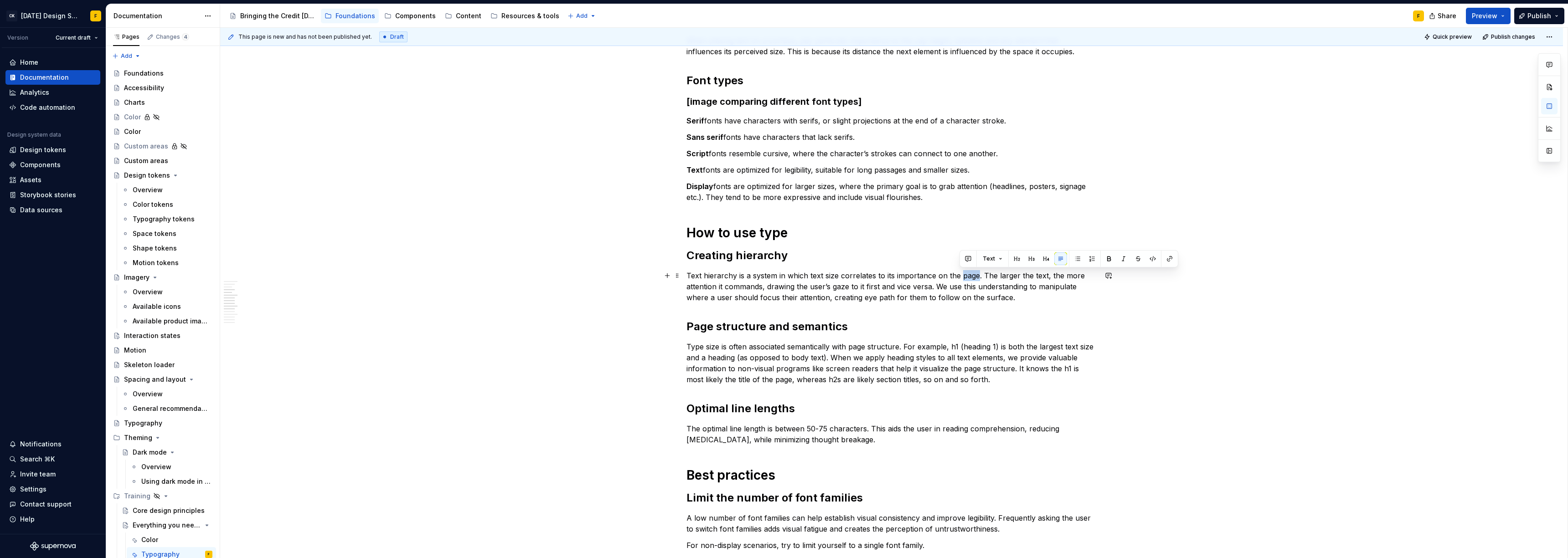
click at [969, 275] on p "Text hierarchy is a system in which text size correlates to its importance on t…" at bounding box center [892, 287] width 410 height 33
click at [1012, 288] on p "Text hierarchy is a system in which text size correlates to its importance on a…" at bounding box center [892, 287] width 410 height 33
click at [738, 295] on p "Text hierarchy is a system in which text size correlates to its importance on a…" at bounding box center [892, 287] width 410 height 33
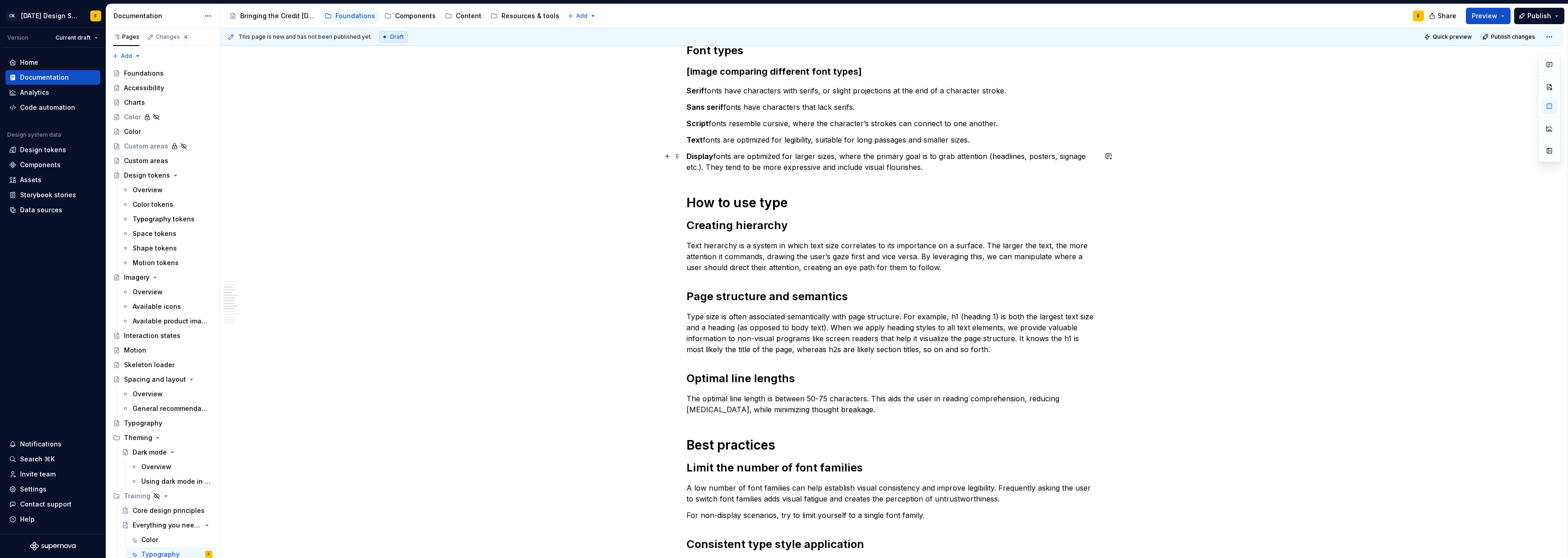
scroll to position [264, 0]
click at [696, 246] on p "Text hierarchy is a system in which text size correlates to its importance on a…" at bounding box center [892, 255] width 410 height 33
click at [817, 245] on p "Type hierarchy is a system in which text size correlates to its importance on a…" at bounding box center [892, 255] width 410 height 33
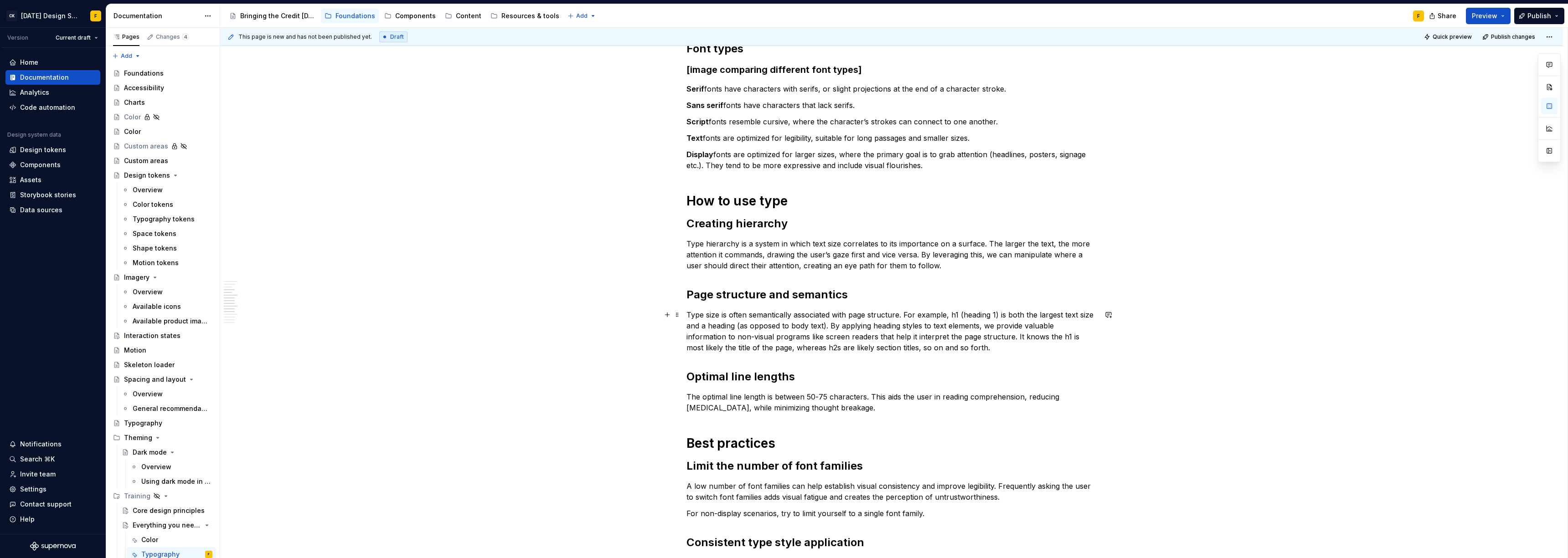
click at [994, 348] on p "Type size is often semantically associated with page structure. For example, h1…" at bounding box center [892, 331] width 410 height 44
click at [1045, 340] on p "Type size is often semantically associated with page structure. For example, h1…" at bounding box center [892, 331] width 410 height 44
click at [788, 348] on p "Type size is often semantically associated with page structure. For example, h1…" at bounding box center [892, 331] width 410 height 44
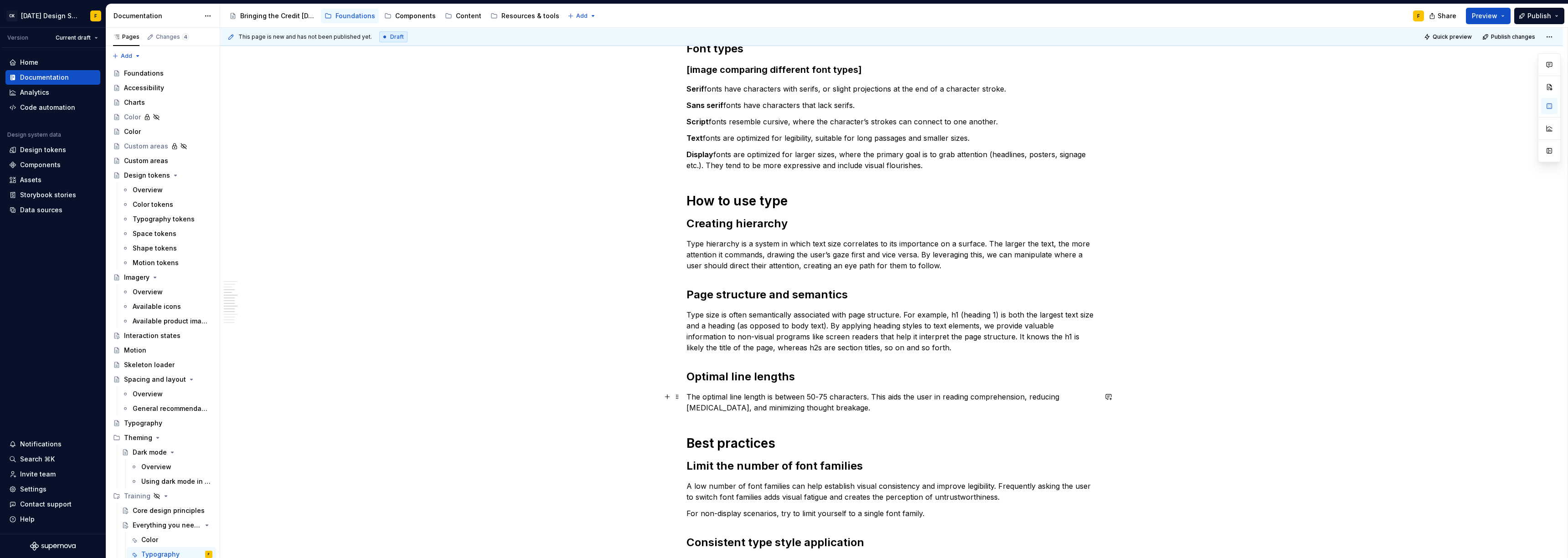
click at [779, 405] on p "The optimal line length is between 50-75 characters. This aids the user in read…" at bounding box center [892, 402] width 410 height 22
click at [1023, 395] on p "The optimal line length is between 50-75 characters. This aids the user in read…" at bounding box center [892, 402] width 410 height 22
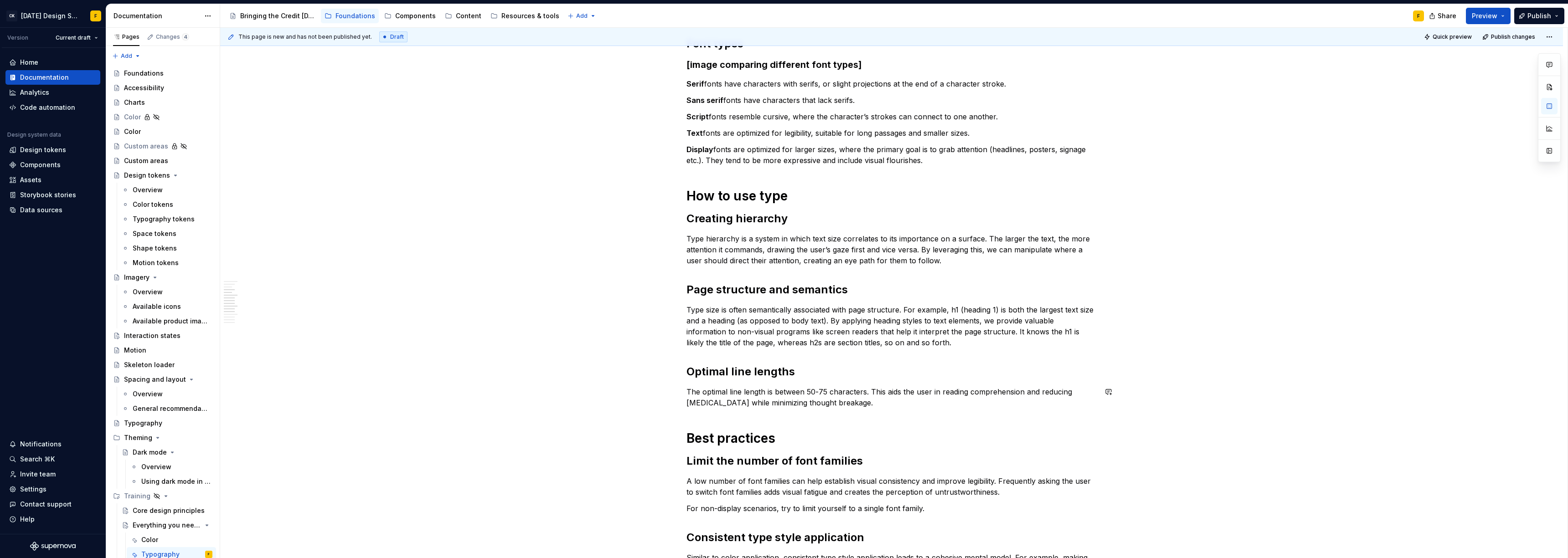
scroll to position [514, 0]
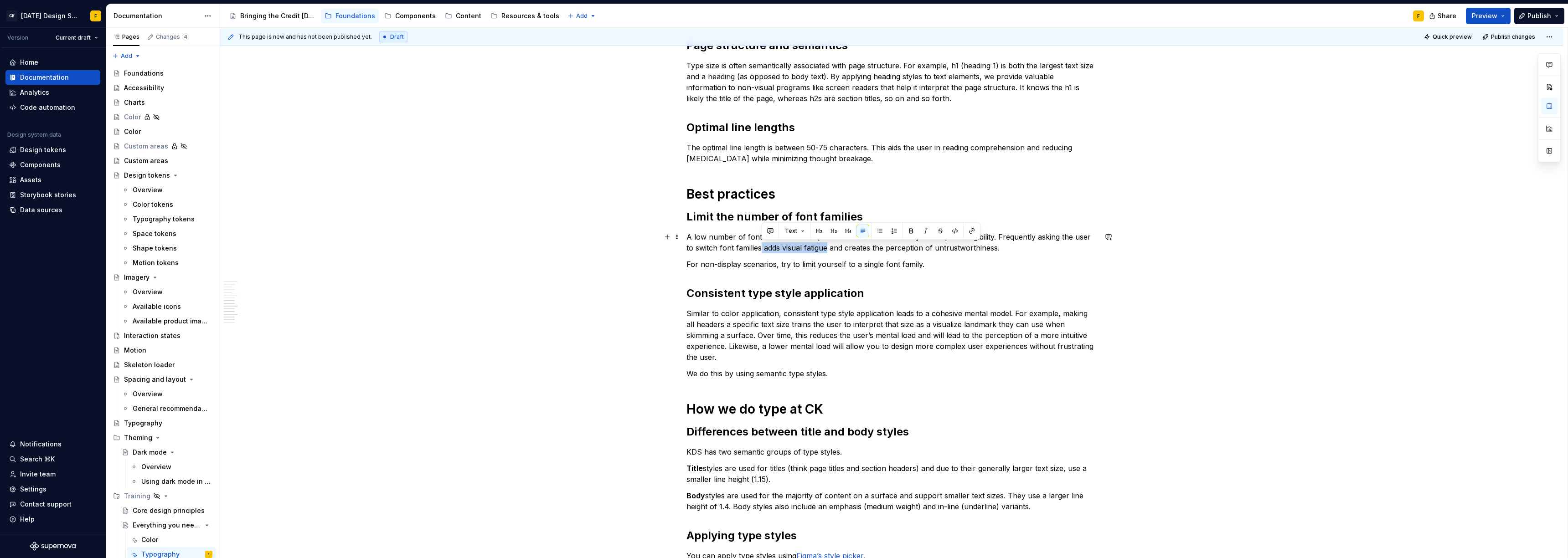
drag, startPoint x: 762, startPoint y: 248, endPoint x: 827, endPoint y: 245, distance: 65.1
click at [827, 245] on p "A low number of font families can help establish visual consistency and improve…" at bounding box center [892, 242] width 410 height 22
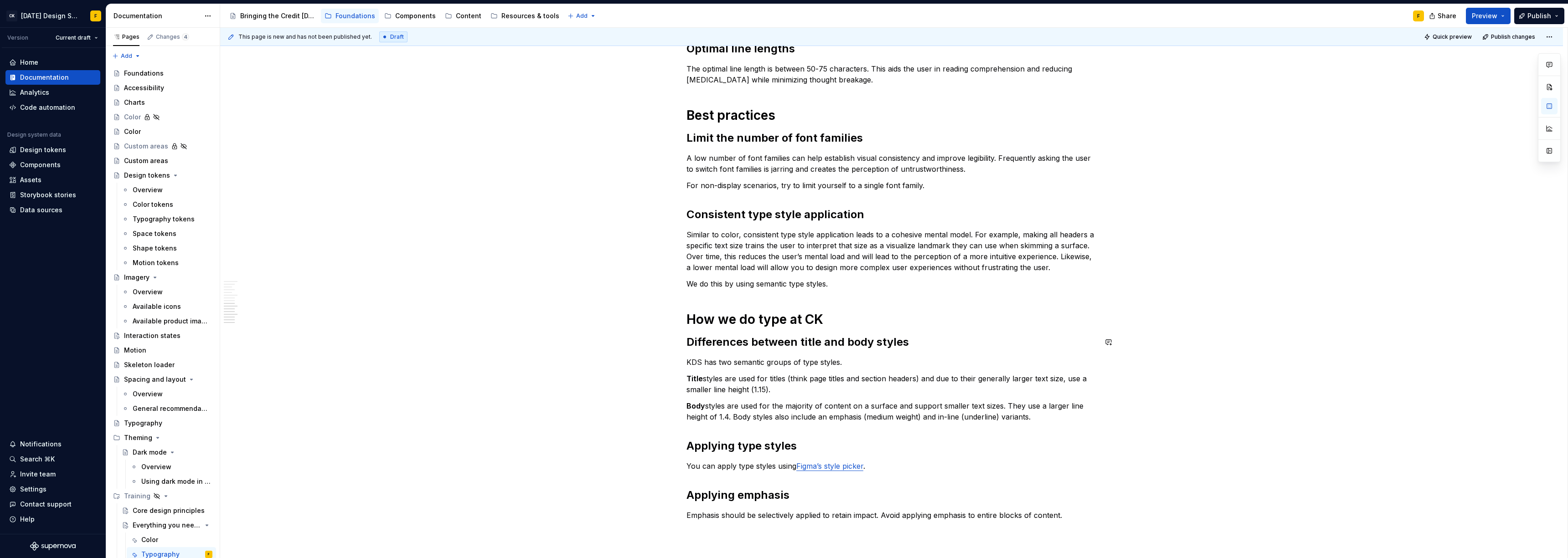
scroll to position [592, 0]
click at [861, 245] on p "Similar to color, consistent type style application leads to a cohesive mental …" at bounding box center [892, 251] width 410 height 44
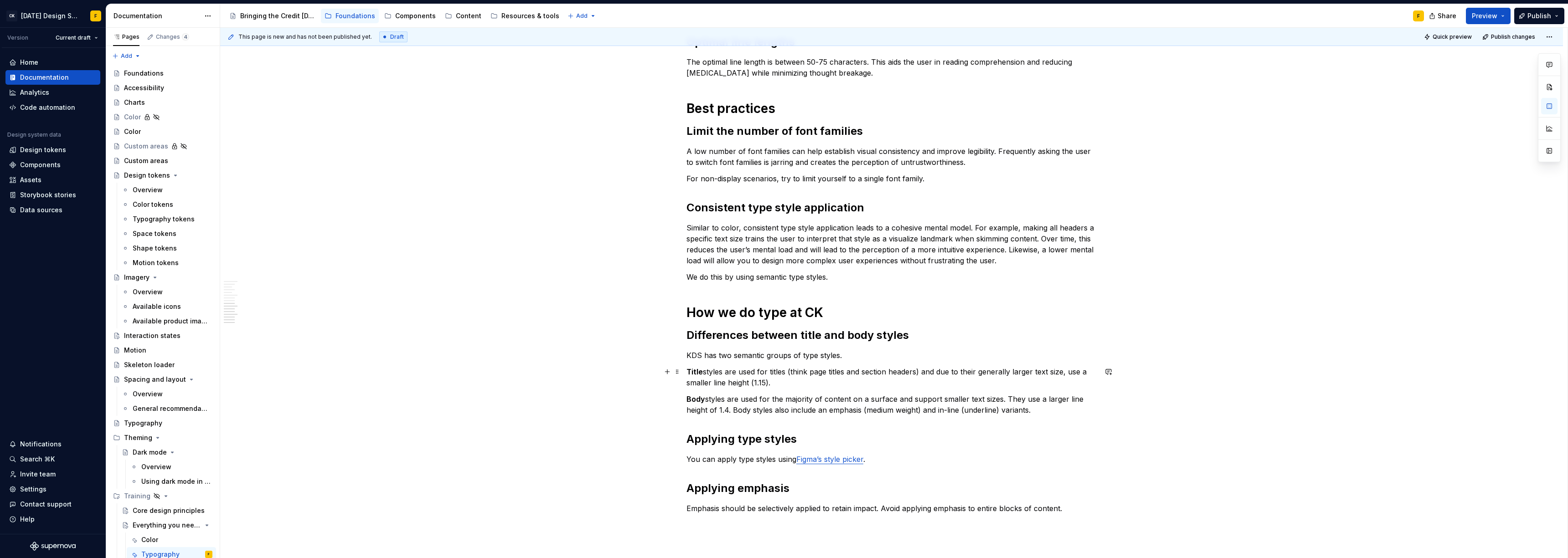
click at [751, 370] on p "Title styles are used for titles (think page titles and section headers) and du…" at bounding box center [892, 377] width 410 height 22
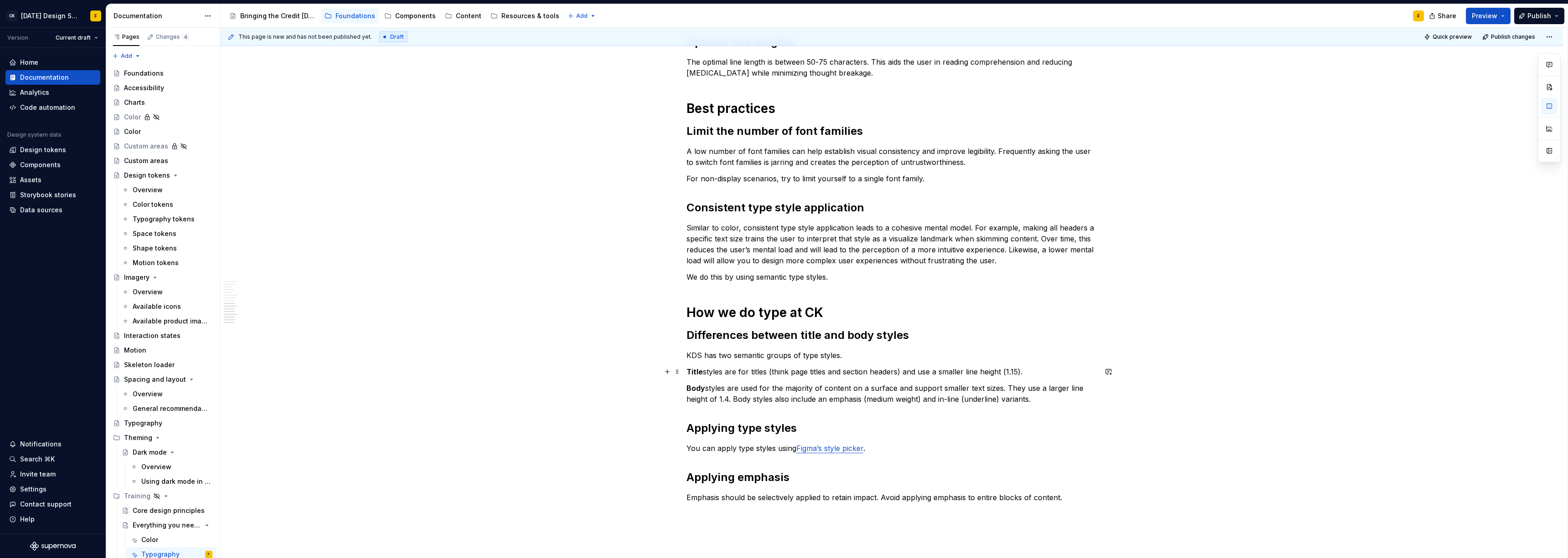
click at [771, 370] on p "Title styles are for titles (think page titles and section headers) and use a s…" at bounding box center [892, 372] width 410 height 11
click at [752, 391] on p "Body styles are used for the majority of content on a surface and support small…" at bounding box center [892, 394] width 410 height 22
click at [877, 388] on p "Body styles are for the majority of content on a surface and support smaller te…" at bounding box center [892, 394] width 410 height 22
click at [1082, 386] on p "Body styles are for the majority of content on a surface, support smaller sizes…" at bounding box center [892, 394] width 410 height 22
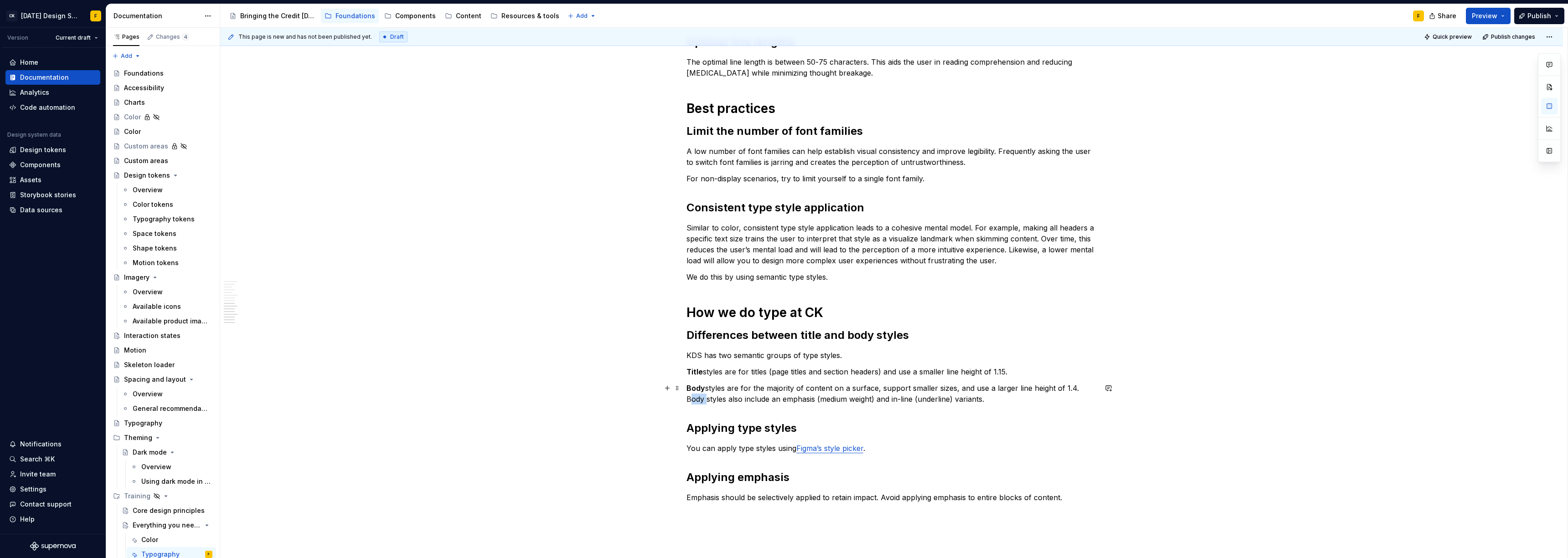
click at [1082, 386] on p "Body styles are for the majority of content on a surface, support smaller sizes…" at bounding box center [892, 394] width 410 height 22
click at [730, 398] on p "Body styles are for the majority of content on a surface, support smaller sizes…" at bounding box center [892, 394] width 410 height 22
drag, startPoint x: 730, startPoint y: 398, endPoint x: 744, endPoint y: 401, distance: 14.3
click at [730, 398] on p "Body styles are for the majority of content on a surface, support smaller sizes…" at bounding box center [892, 394] width 410 height 22
click at [771, 443] on p "You can apply type styles using Figma’s style picker ." at bounding box center [892, 448] width 410 height 11
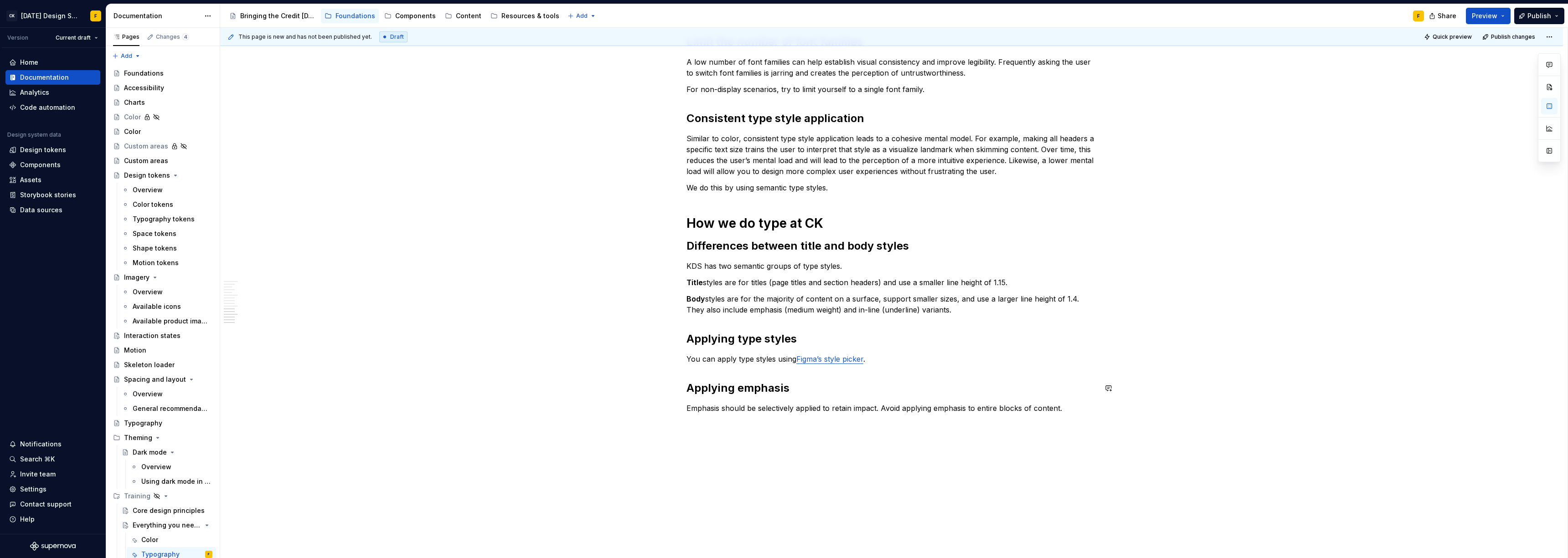
scroll to position [712, 0]
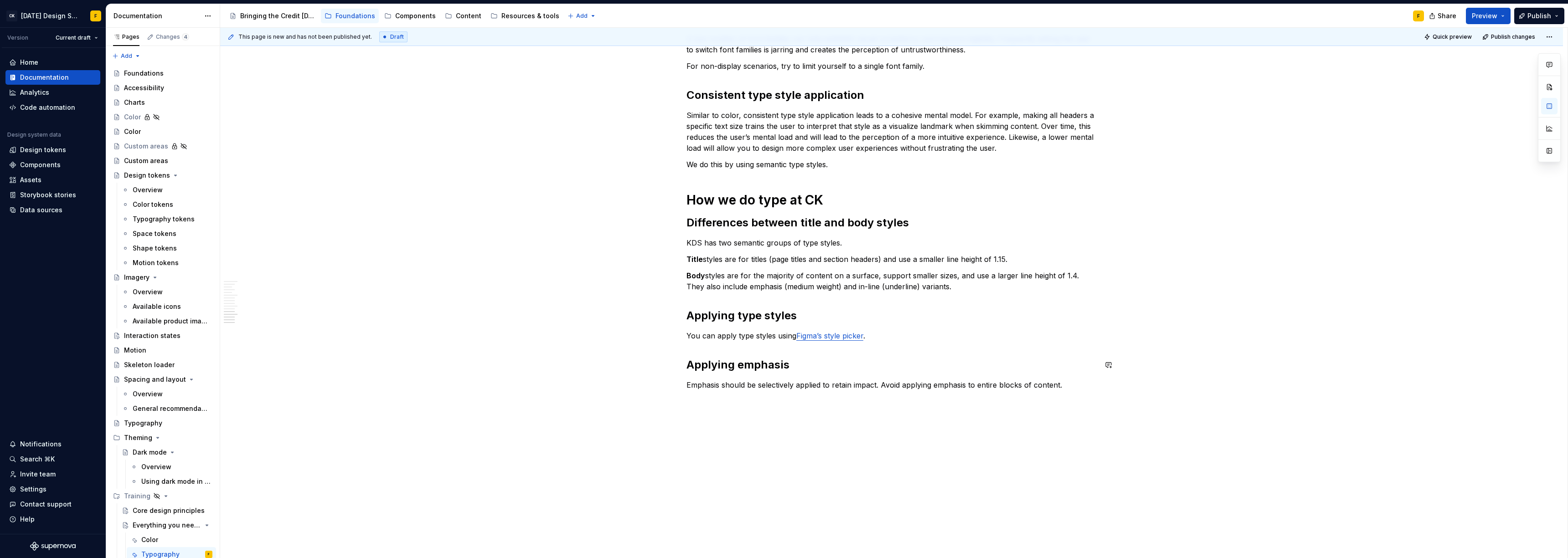
click at [849, 430] on div "Basics of typography Anatomy The anatomy of type includes many features. [image…" at bounding box center [892, 7] width 1343 height 1123
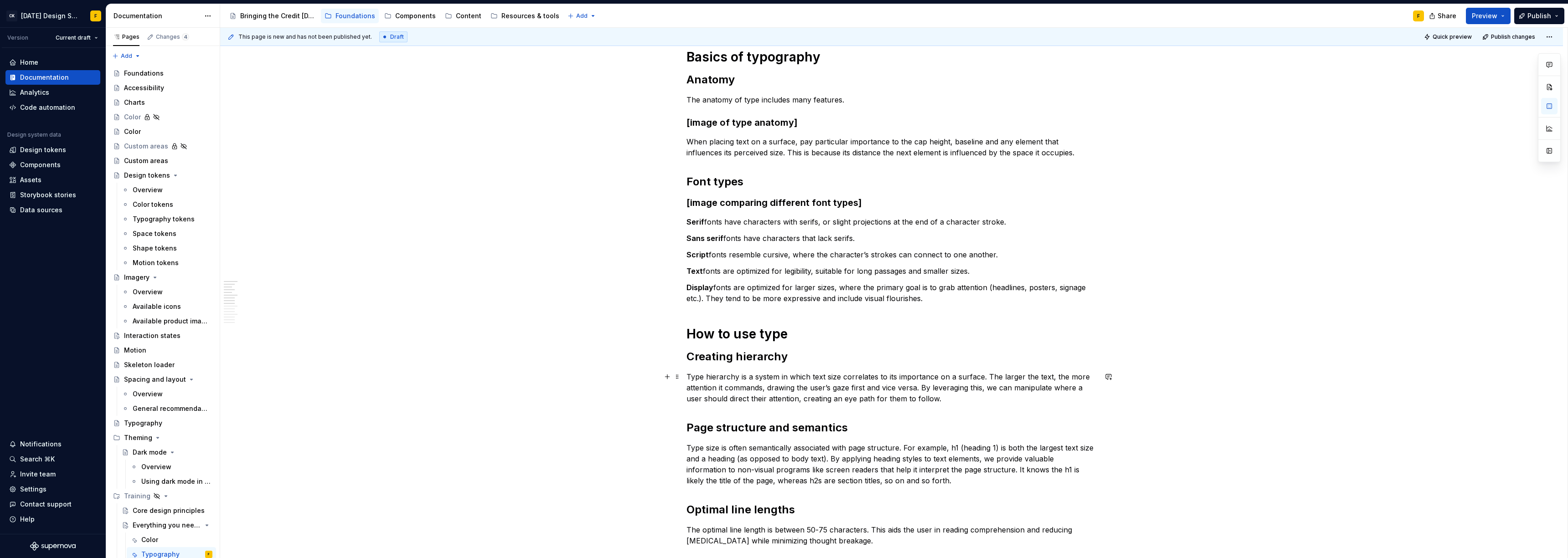
scroll to position [0, 0]
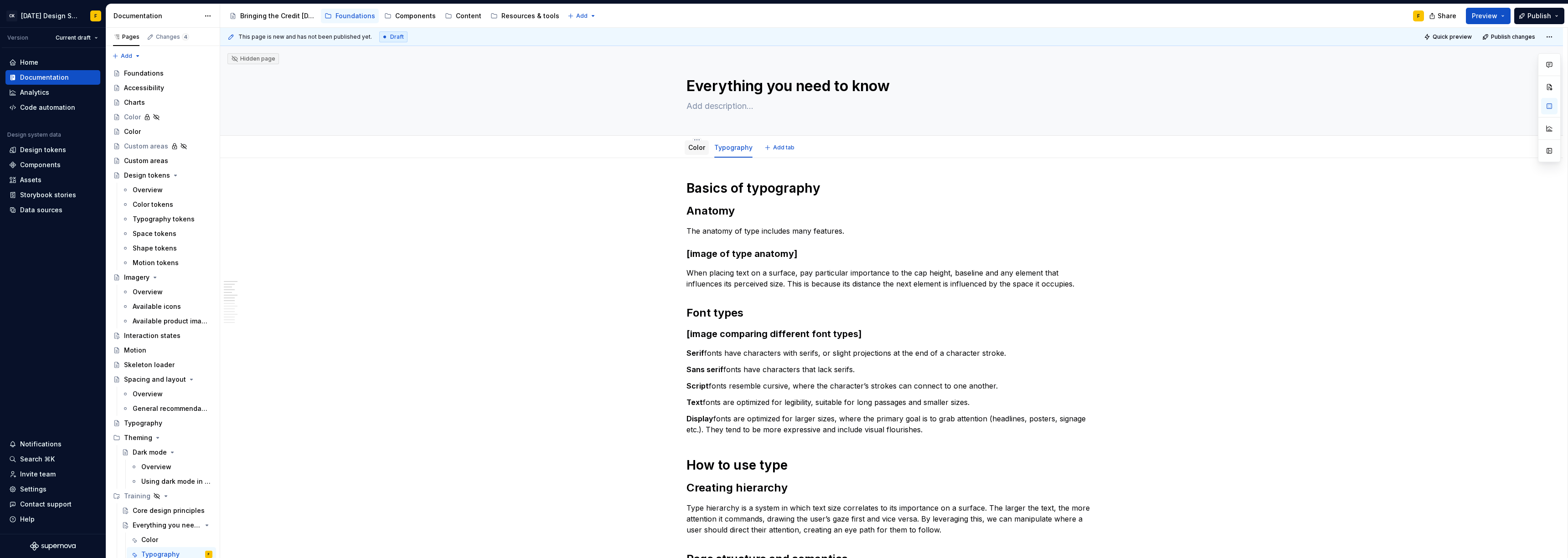
click at [696, 146] on link "Color" at bounding box center [697, 147] width 17 height 8
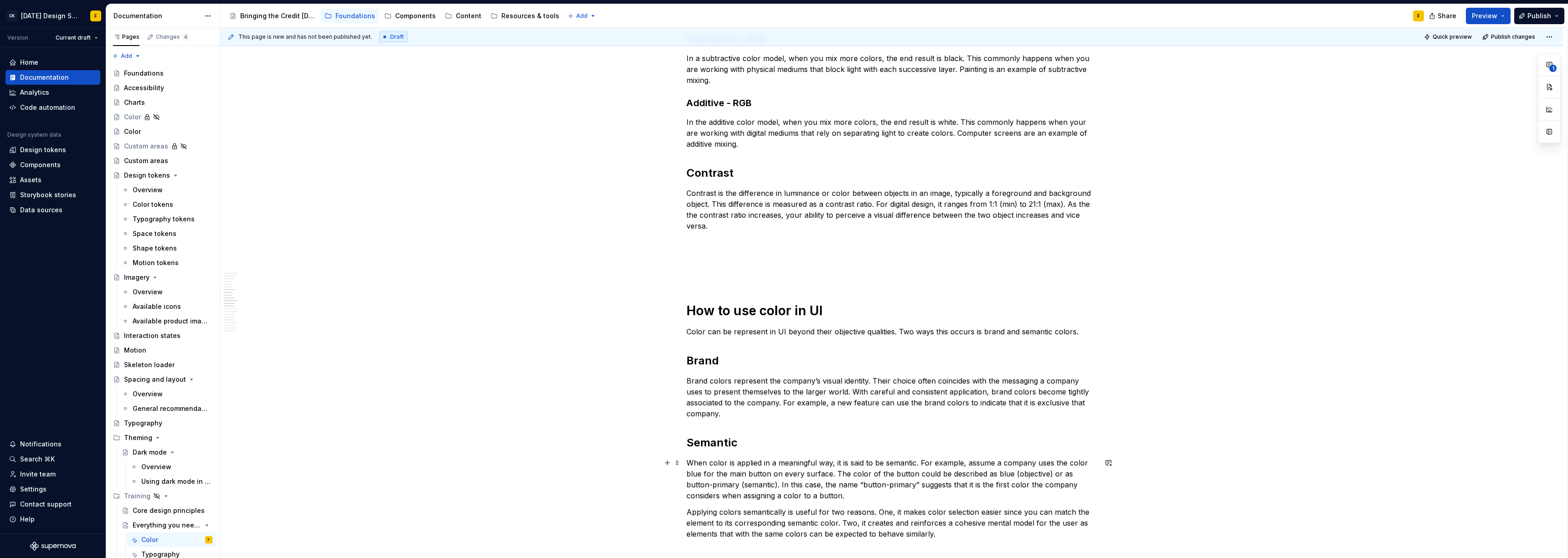
scroll to position [492, 0]
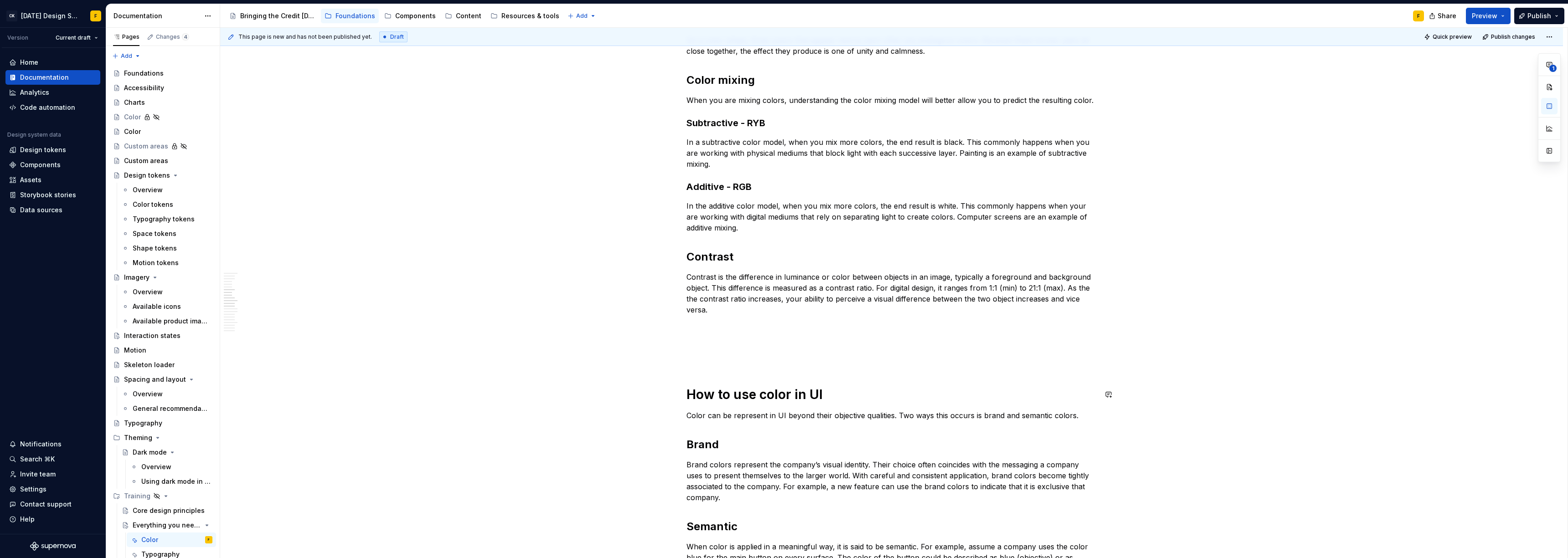
click at [727, 372] on div "Basics of color theory Color theory is a framework for picking colors that look…" at bounding box center [892, 489] width 410 height 1602
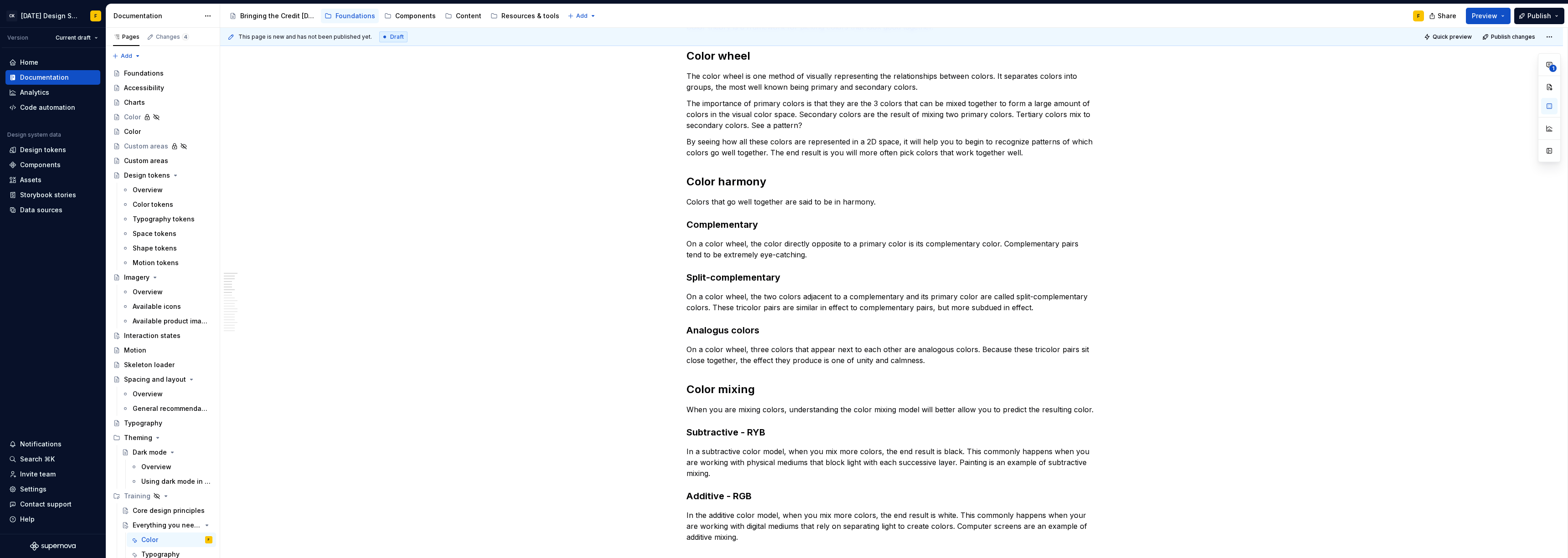
scroll to position [0, 0]
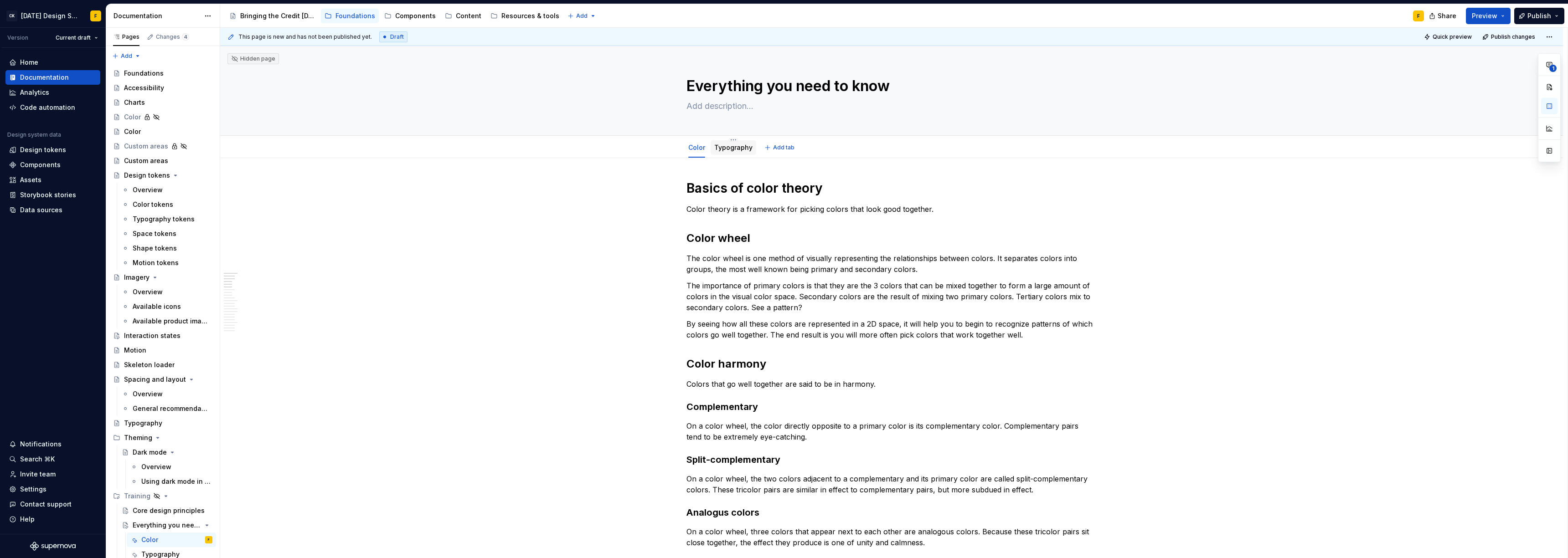
click at [737, 149] on link "Typography" at bounding box center [733, 147] width 38 height 8
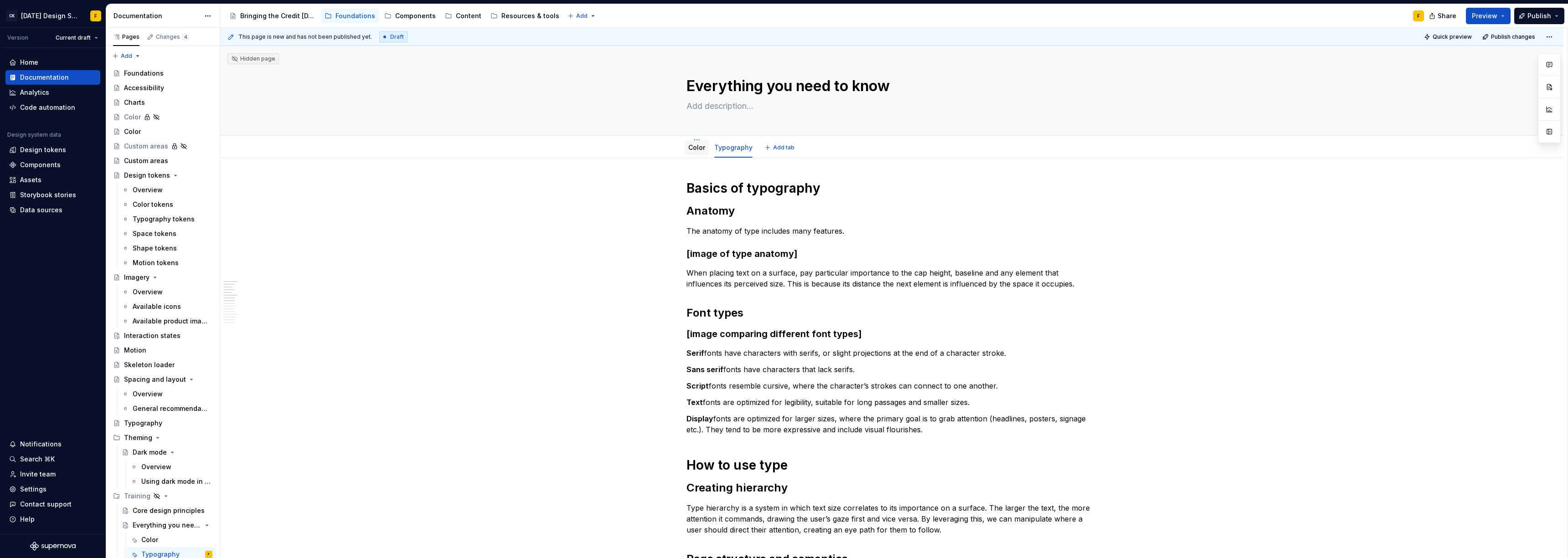
click at [699, 149] on link "Color" at bounding box center [697, 147] width 17 height 8
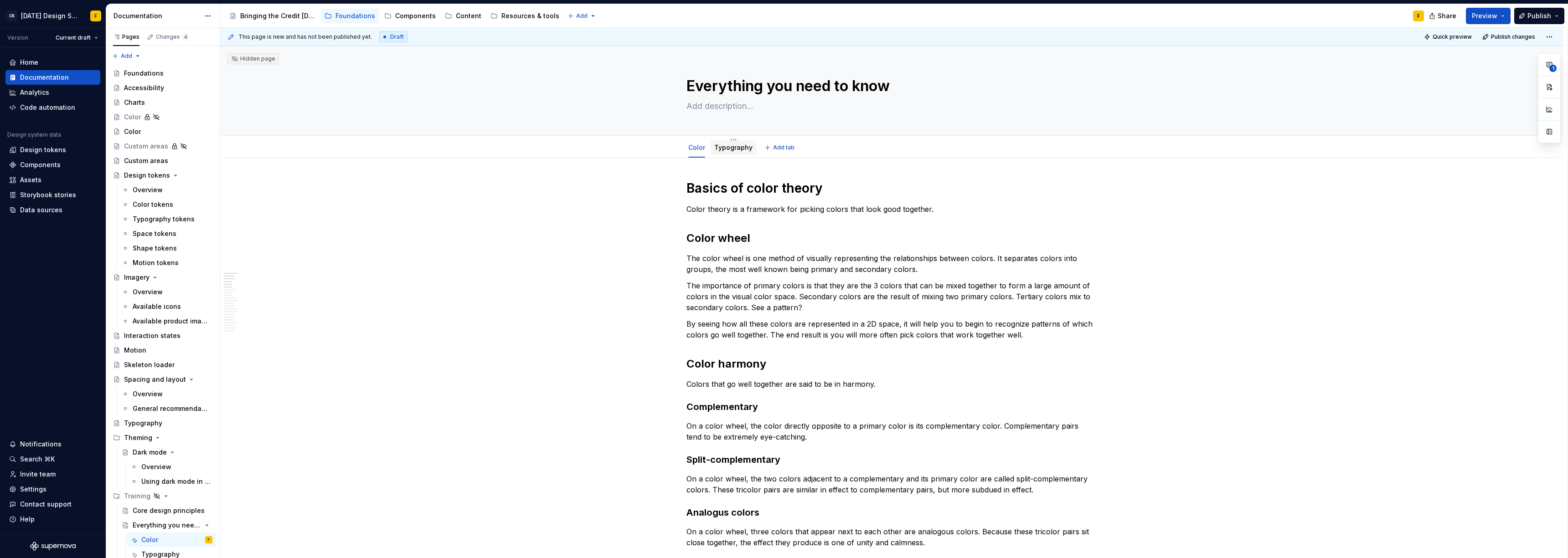
click at [730, 148] on link "Typography" at bounding box center [733, 147] width 38 height 8
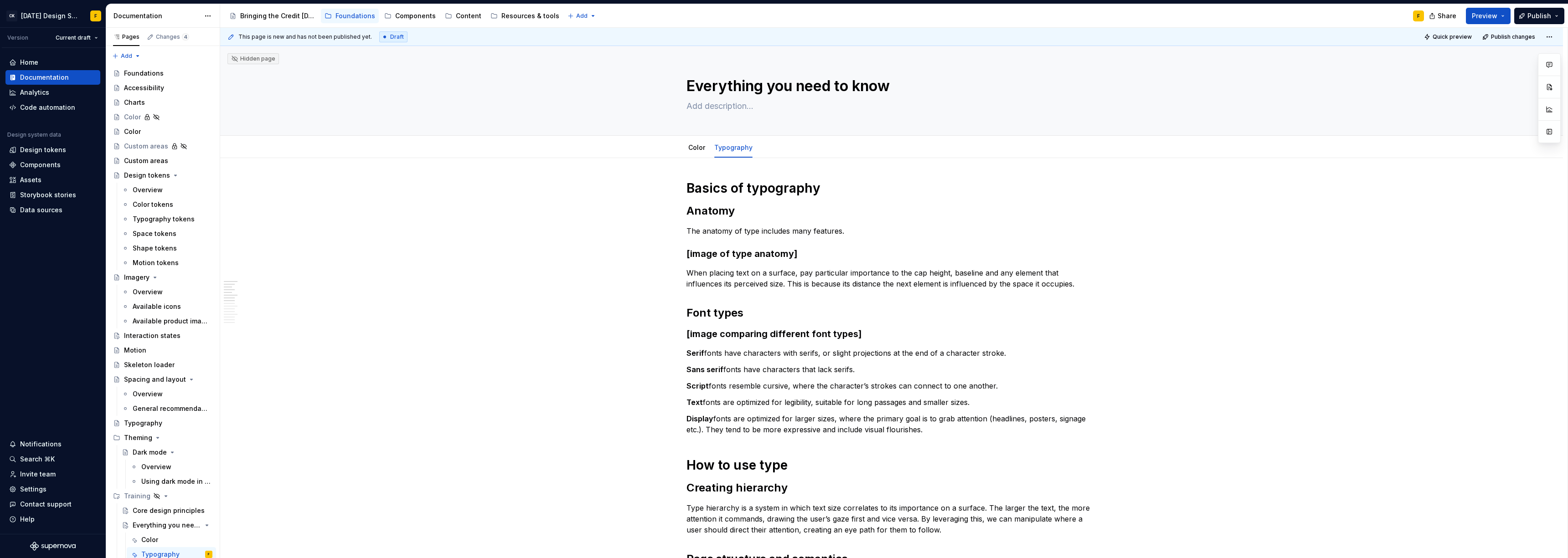
type textarea "*"
click at [774, 145] on span "Add tab" at bounding box center [783, 148] width 21 height 7
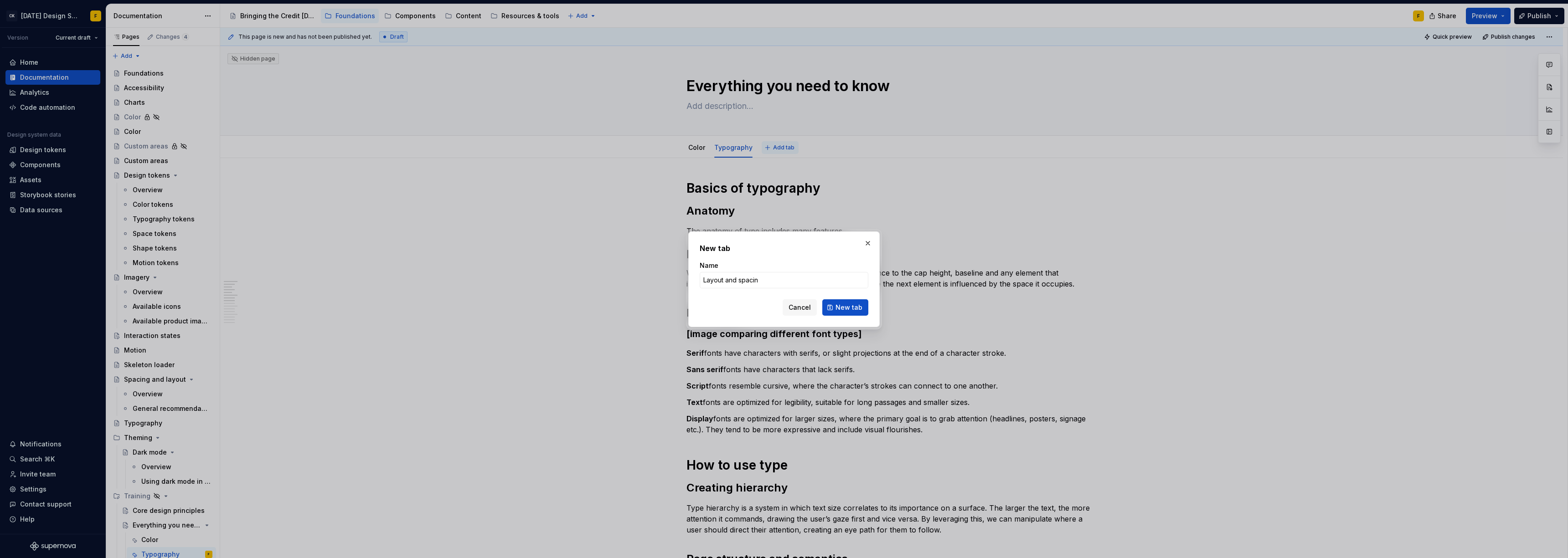
type input "Layout and spacing"
click button "New tab" at bounding box center [845, 307] width 46 height 16
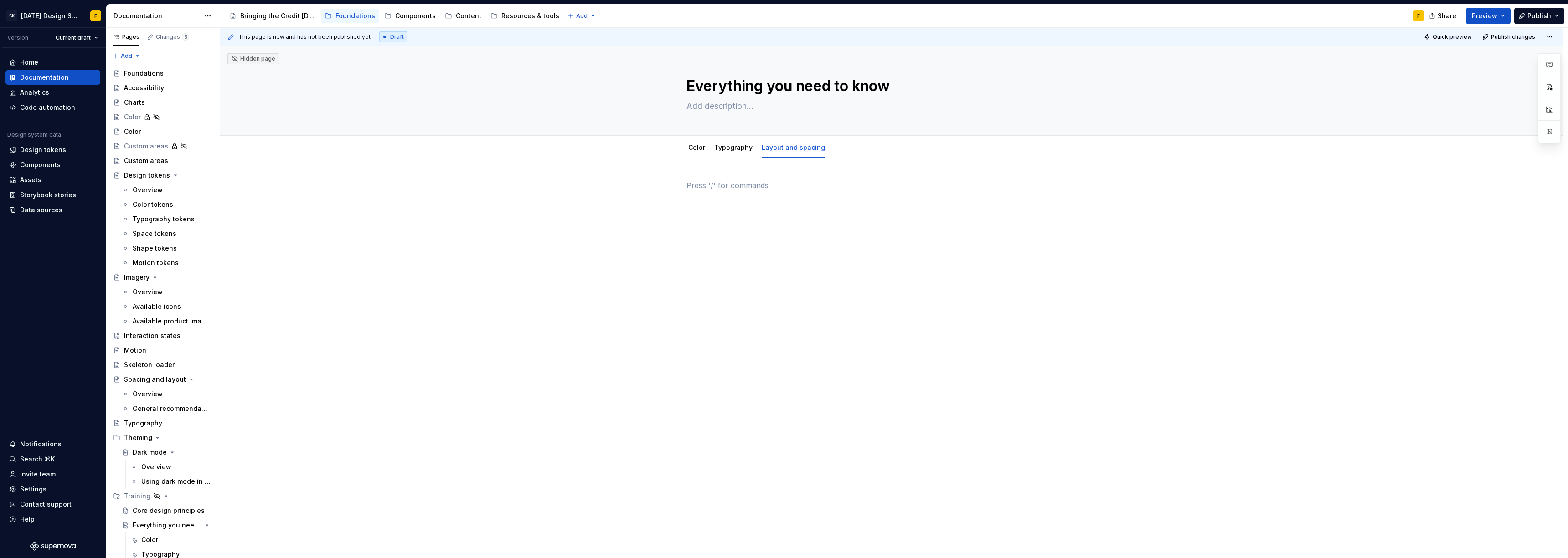
click at [786, 197] on div at bounding box center [892, 197] width 410 height 35
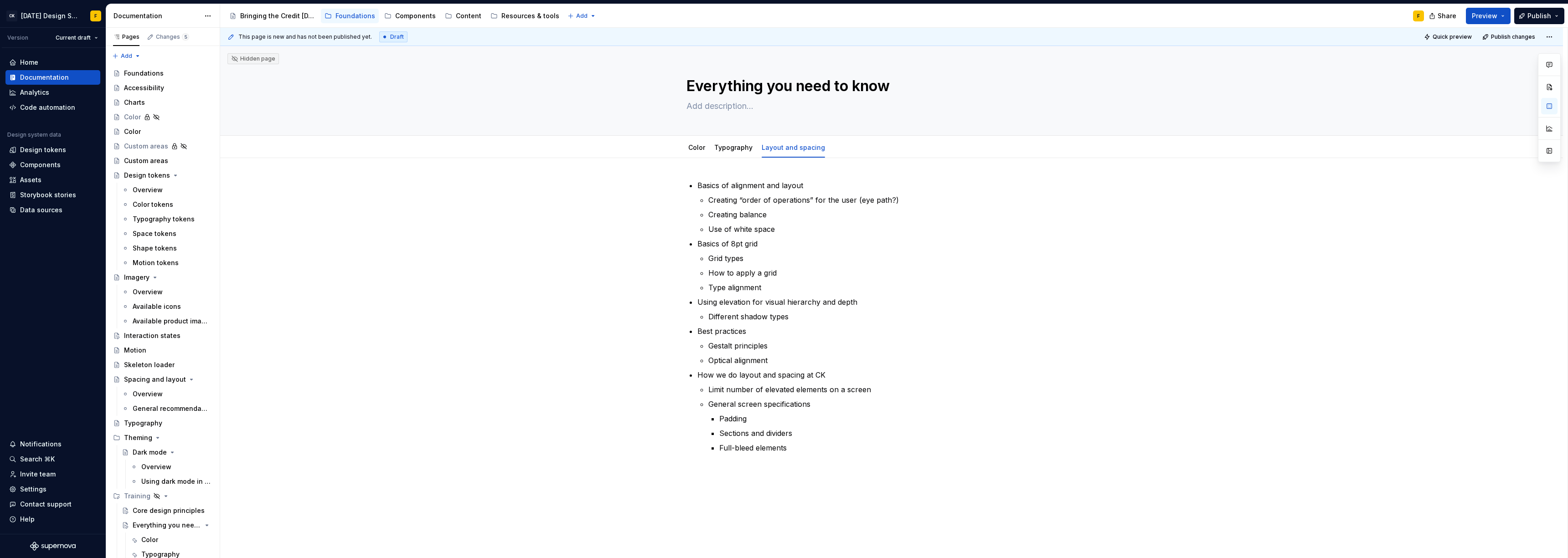
click at [786, 197] on p "Creating “order of operations” for the user (eye path?)" at bounding box center [903, 200] width 388 height 11
click at [723, 253] on p "Grid types" at bounding box center [903, 259] width 388 height 11
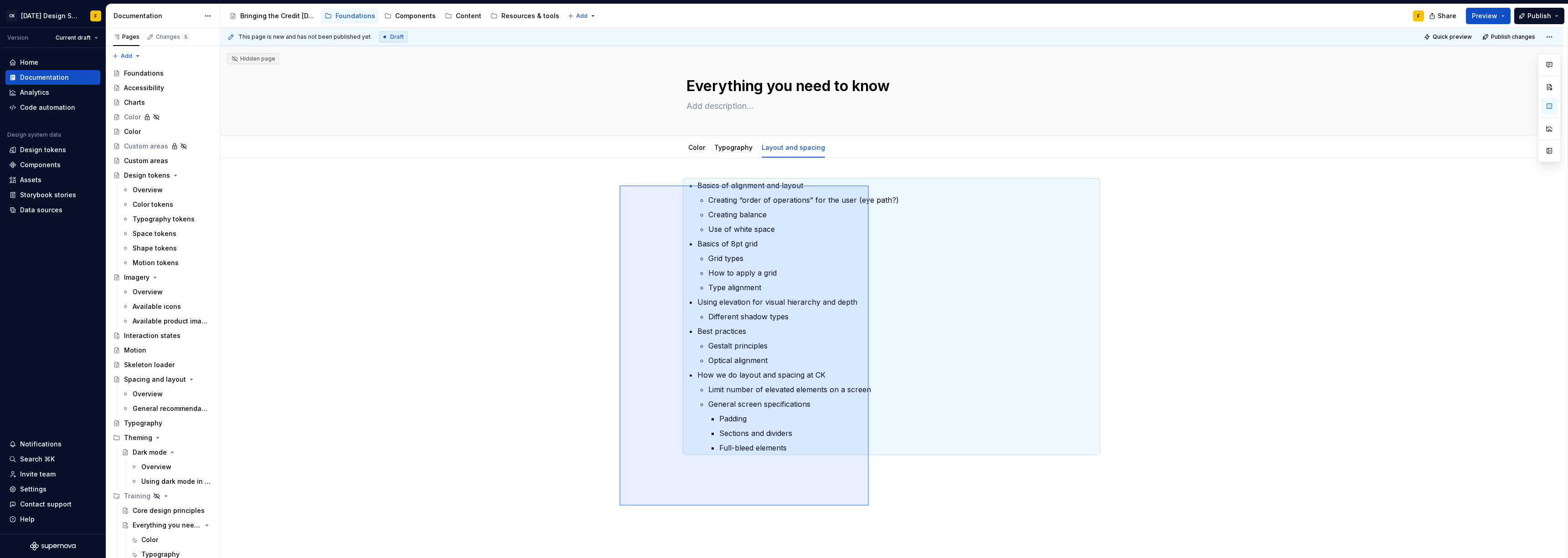
drag, startPoint x: 620, startPoint y: 186, endPoint x: 869, endPoint y: 506, distance: 405.5
click at [869, 506] on div "This page is new and has not been published yet. Draft Quick preview Publish ch…" at bounding box center [894, 293] width 1348 height 531
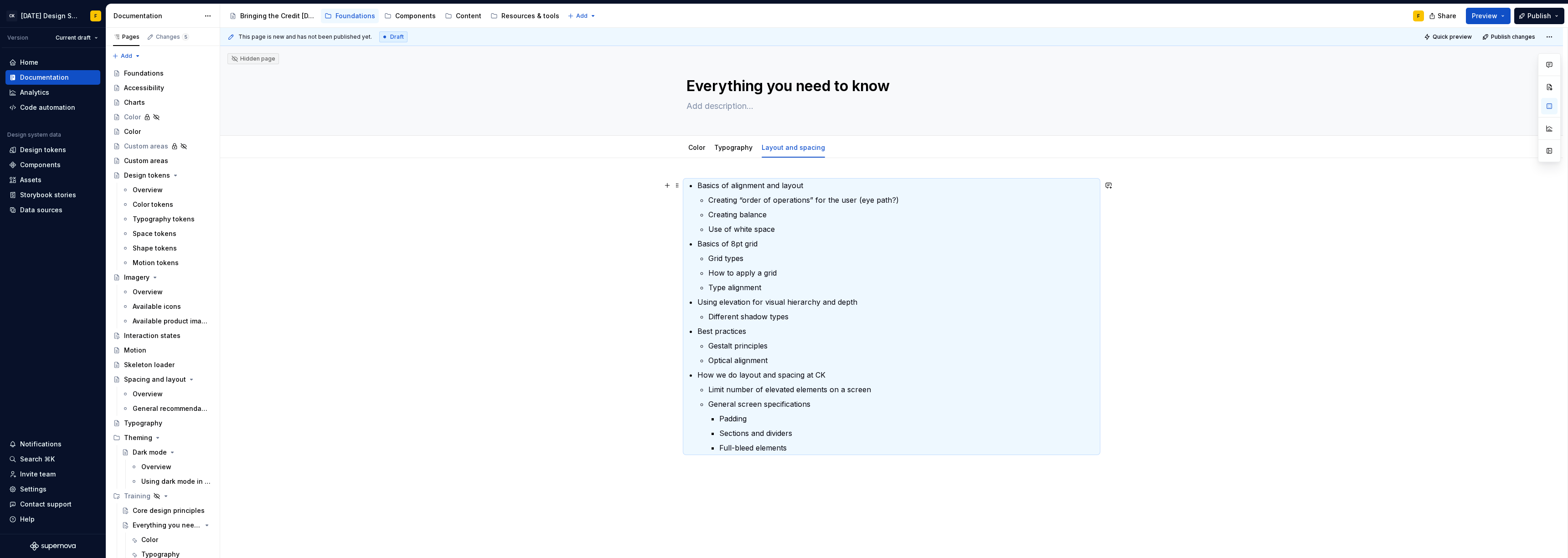
click at [704, 188] on p "Basics of alignment and layout" at bounding box center [897, 186] width 399 height 11
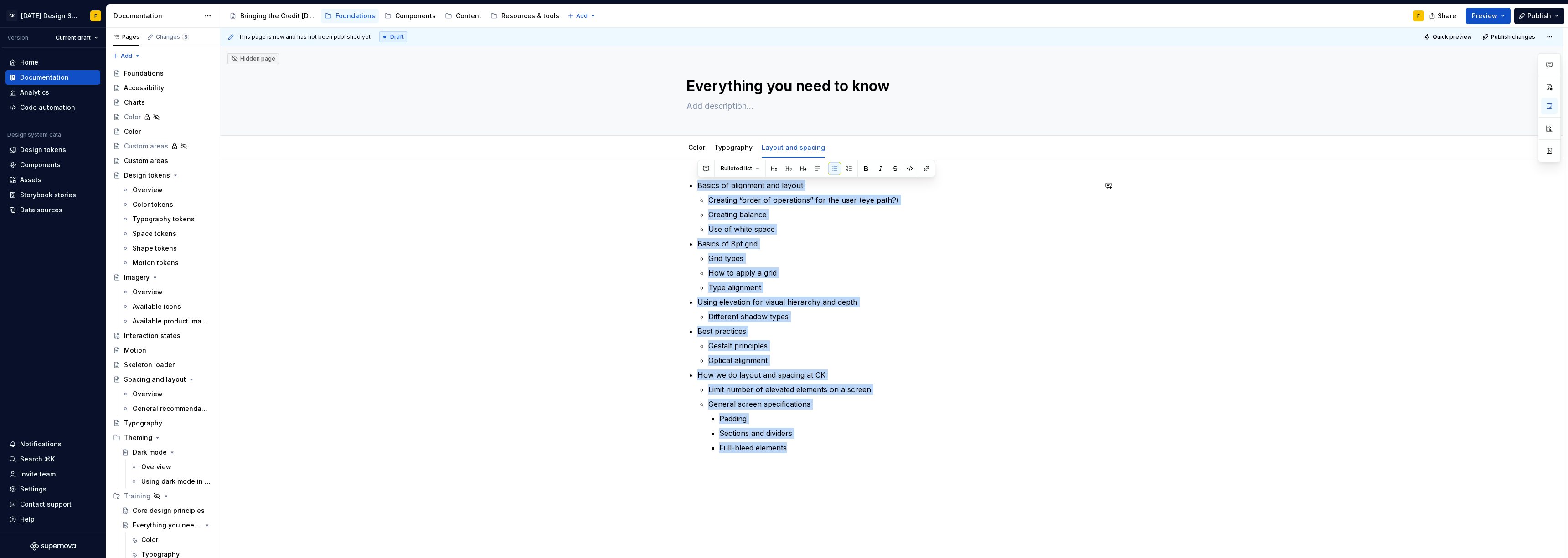
drag, startPoint x: 696, startPoint y: 185, endPoint x: 835, endPoint y: 462, distance: 309.9
click at [835, 462] on div "Basics of alignment and layout Creating “order of operations” for the user (eye…" at bounding box center [892, 322] width 410 height 284
click at [734, 167] on span "Bulleted list" at bounding box center [737, 169] width 32 height 7
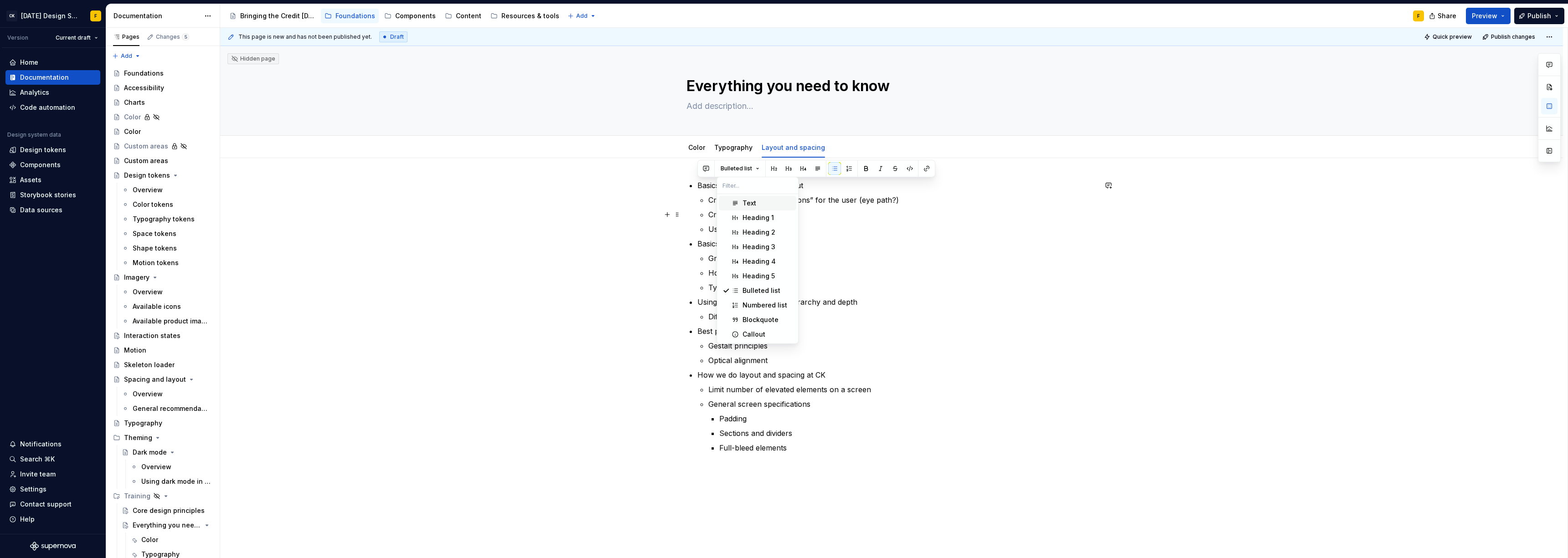
click at [740, 208] on span "Text" at bounding box center [757, 203] width 77 height 15
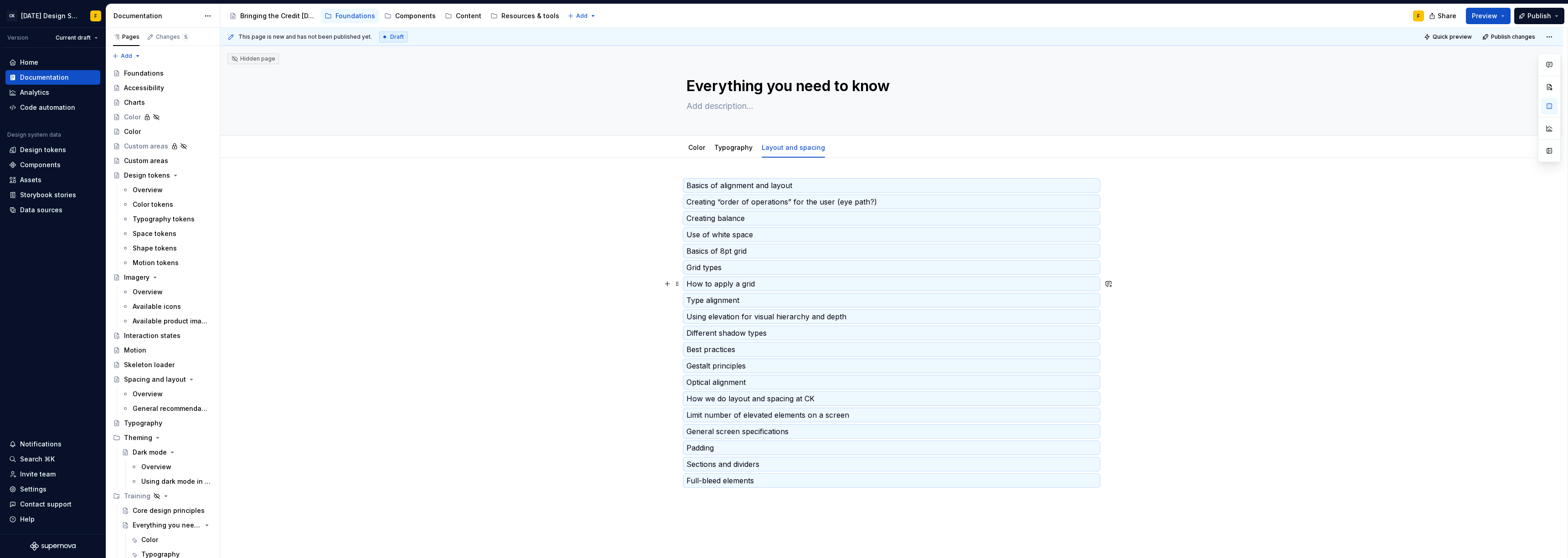
click at [1164, 288] on div "Basics of alignment and layout Creating “order of operations” for the user (eye…" at bounding box center [892, 411] width 1343 height 507
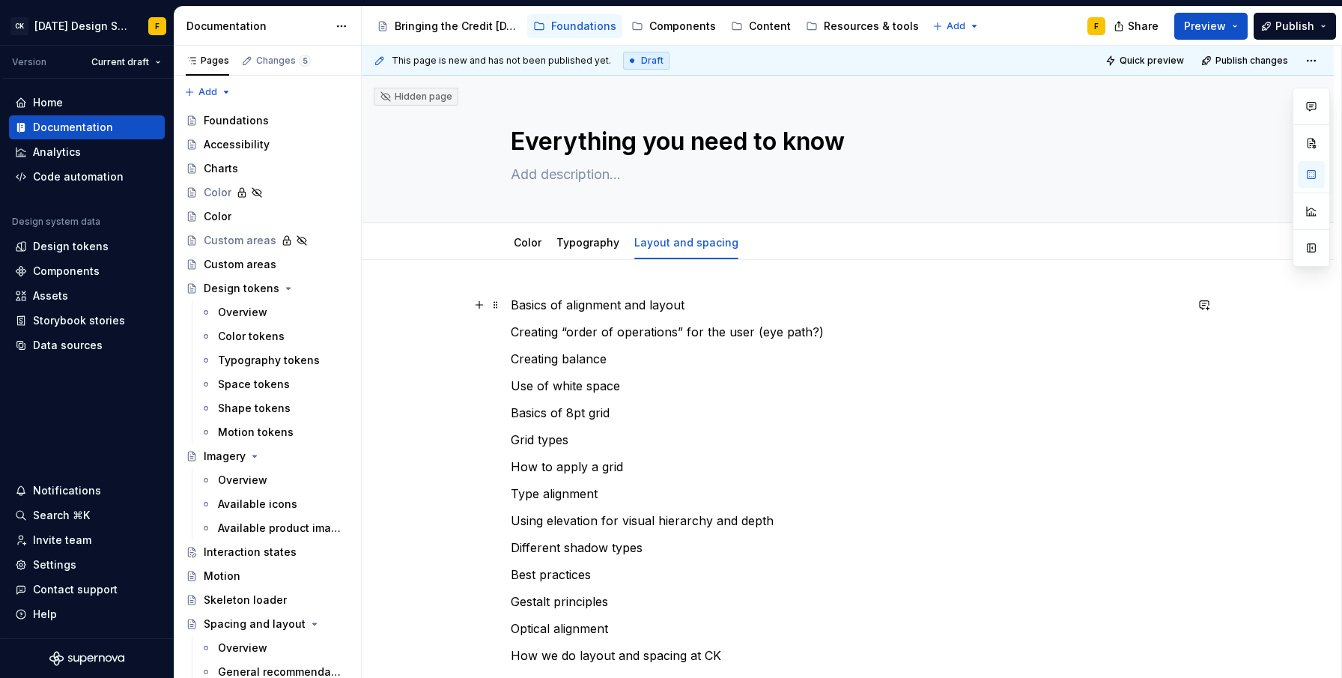
click at [586, 309] on p "Basics of alignment and layout" at bounding box center [848, 305] width 674 height 18
click at [562, 278] on span "Text" at bounding box center [563, 277] width 20 height 12
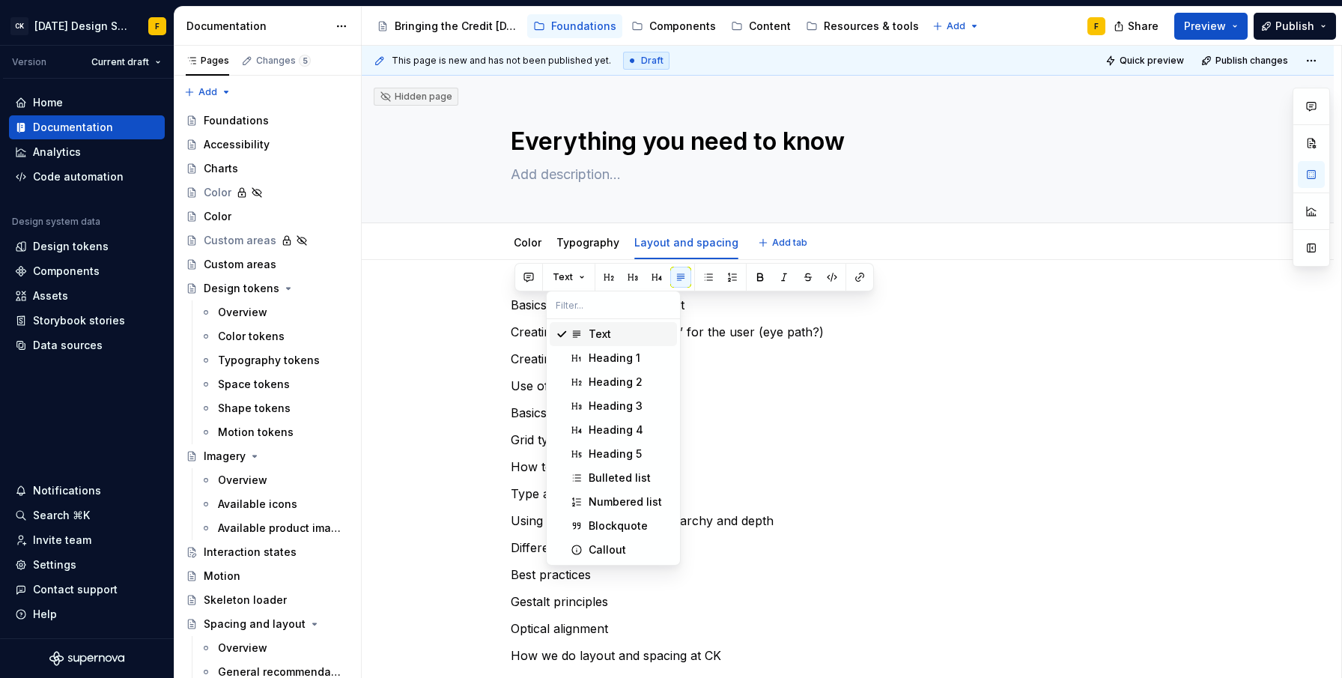
type textarea "*"
click at [594, 355] on div "Heading 1" at bounding box center [615, 357] width 52 height 15
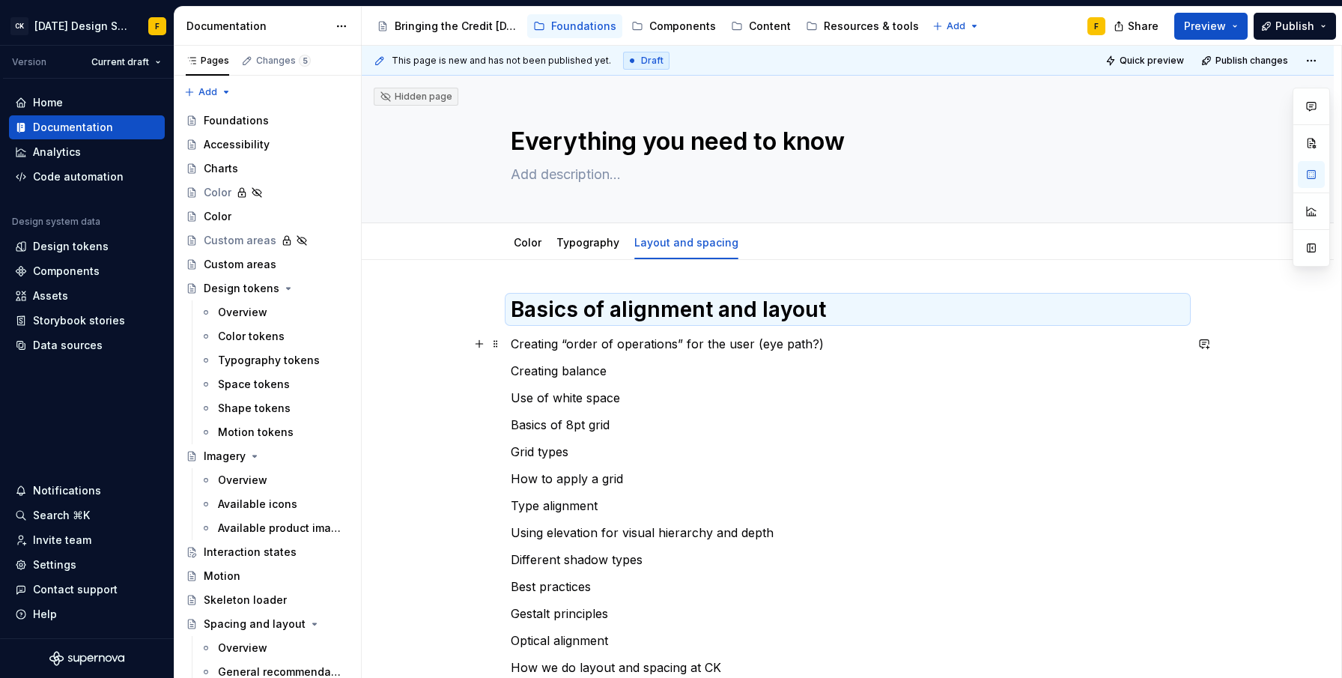
click at [839, 342] on p "Creating “order of operations” for the user (eye path?)" at bounding box center [848, 344] width 674 height 18
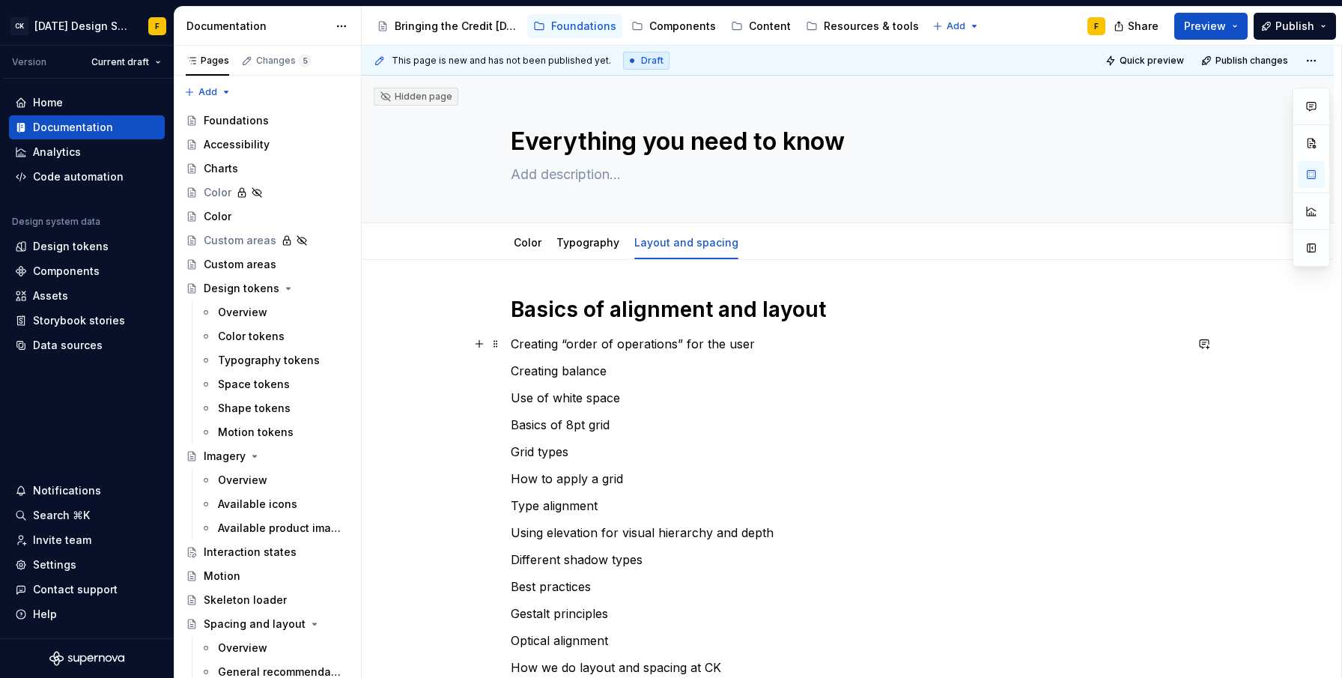
click at [628, 346] on p "Creating “order of operations” for the user" at bounding box center [848, 344] width 674 height 18
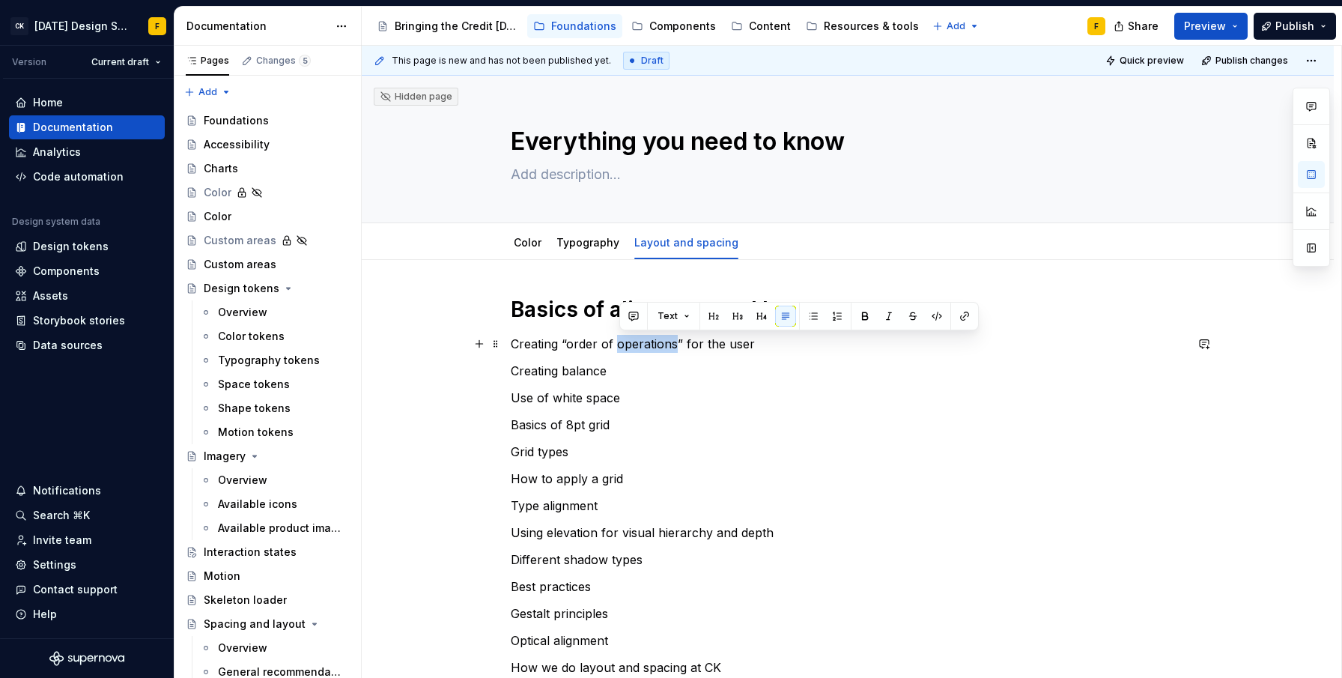
click at [628, 346] on p "Creating “order of operations” for the user" at bounding box center [848, 344] width 674 height 18
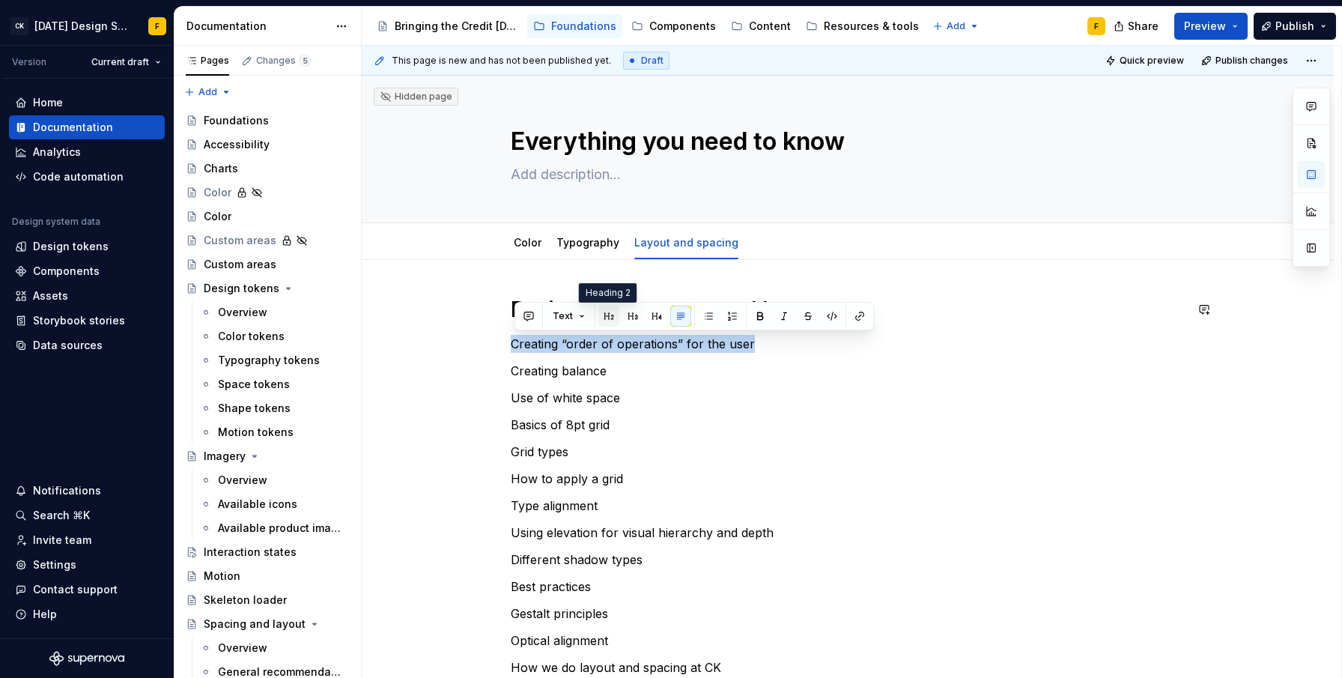
click at [606, 314] on button "button" at bounding box center [608, 316] width 21 height 21
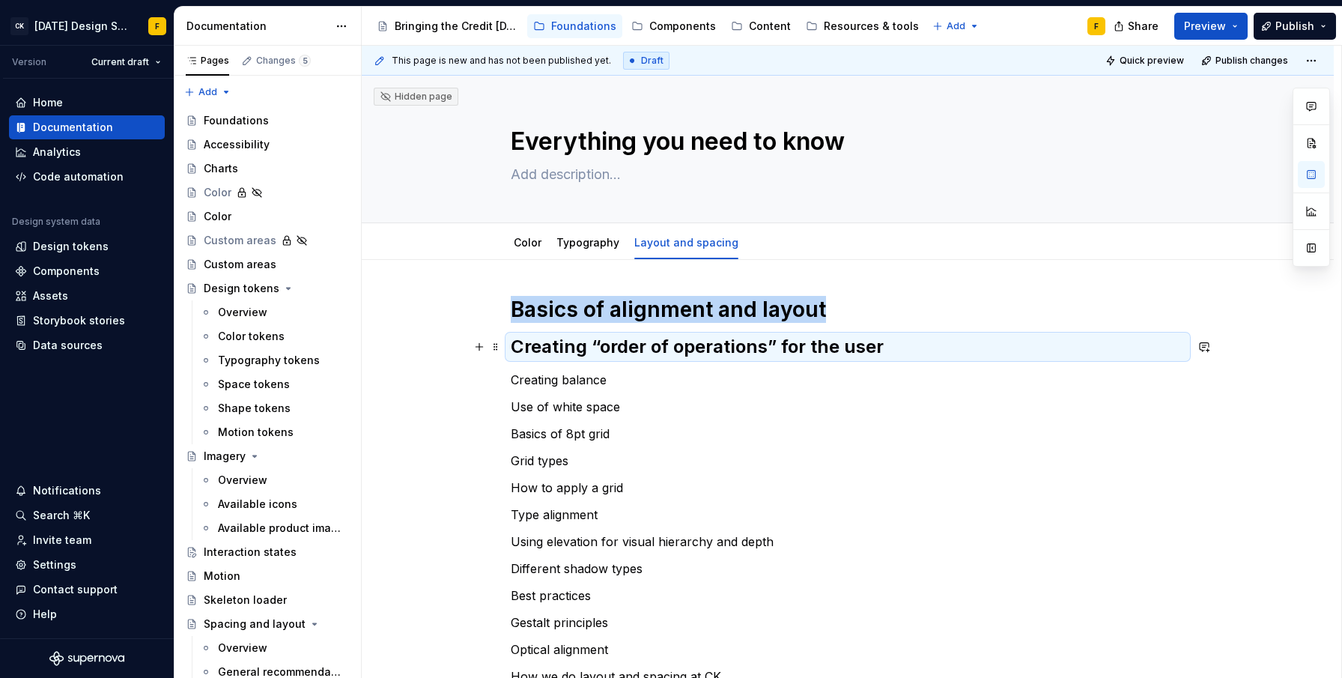
click at [890, 343] on h2 "Creating “order of operations” for the user" at bounding box center [848, 347] width 674 height 24
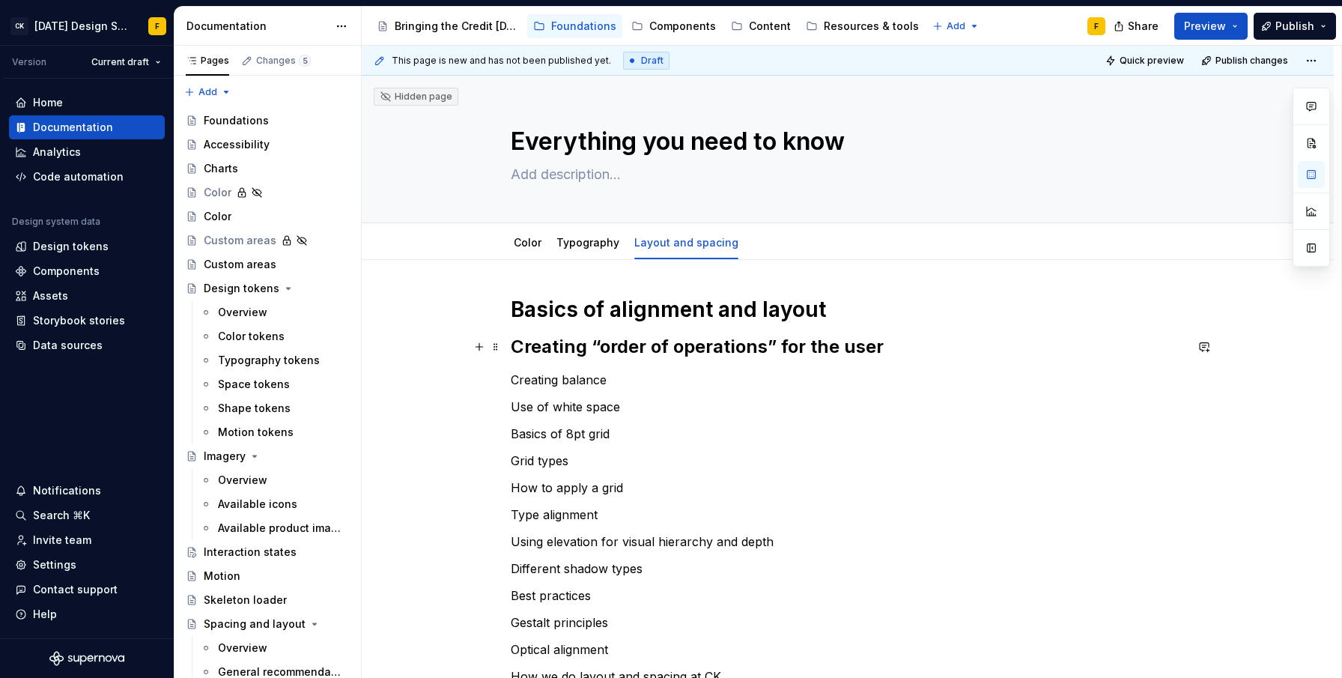
click at [890, 343] on h2 "Creating “order of operations” for the user" at bounding box center [848, 347] width 674 height 24
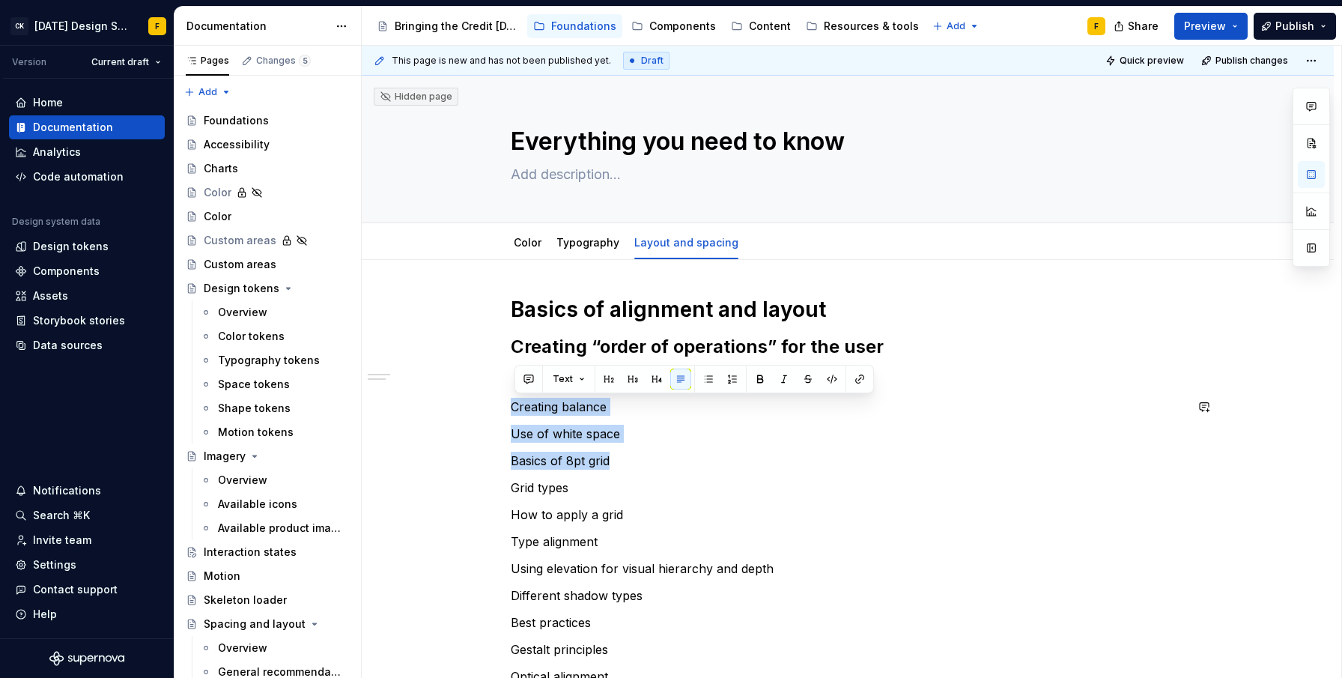
drag, startPoint x: 616, startPoint y: 461, endPoint x: 476, endPoint y: 392, distance: 156.1
click at [476, 392] on div "Basics of alignment and layout Creating “order of operations” for the user Crea…" at bounding box center [848, 664] width 972 height 809
click at [632, 377] on button "button" at bounding box center [632, 378] width 21 height 21
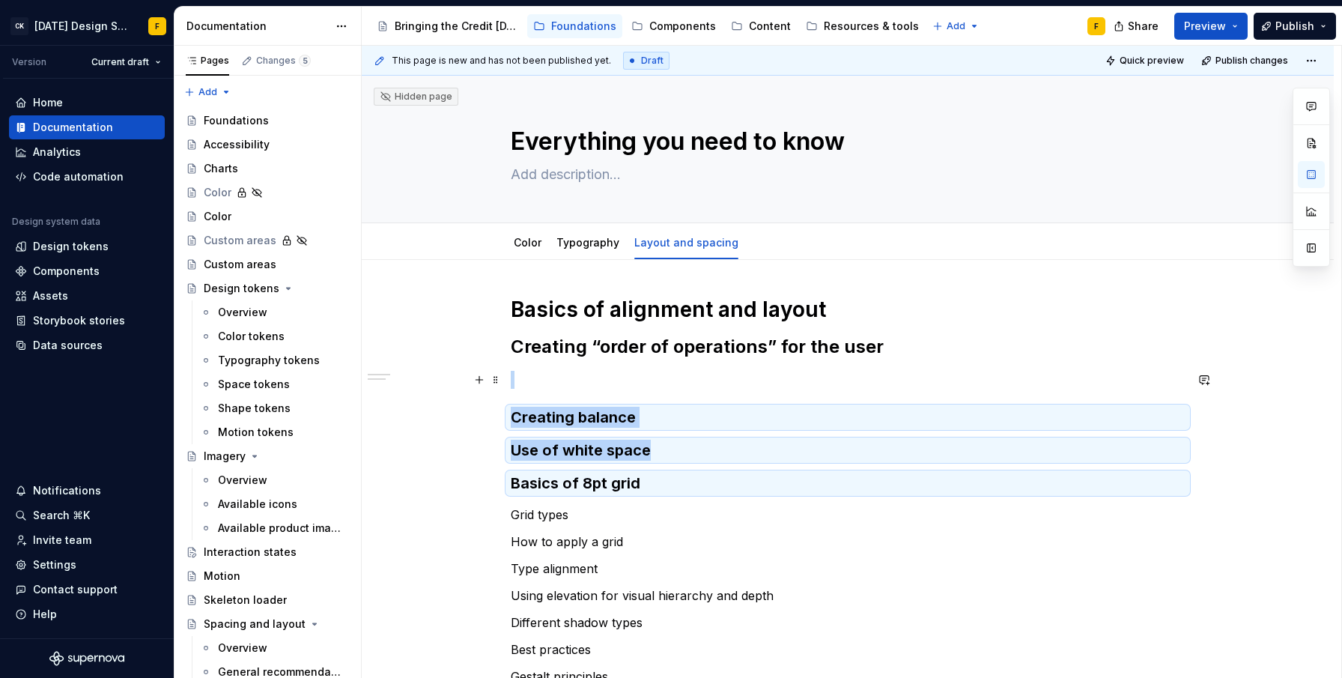
click at [540, 372] on p at bounding box center [848, 380] width 674 height 18
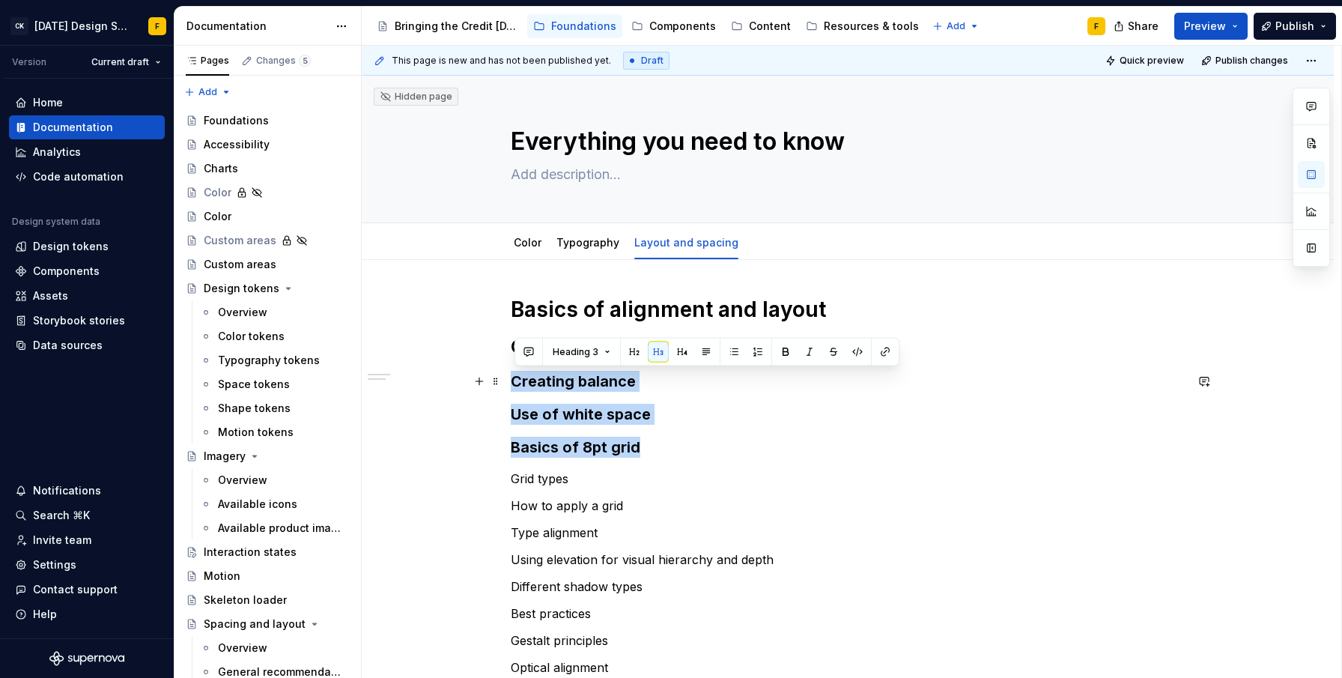
drag, startPoint x: 645, startPoint y: 450, endPoint x: 517, endPoint y: 378, distance: 146.9
click at [517, 378] on div "Basics of alignment and layout Creating “order of operations” for the user Crea…" at bounding box center [848, 567] width 674 height 542
click at [629, 352] on button "button" at bounding box center [634, 351] width 21 height 21
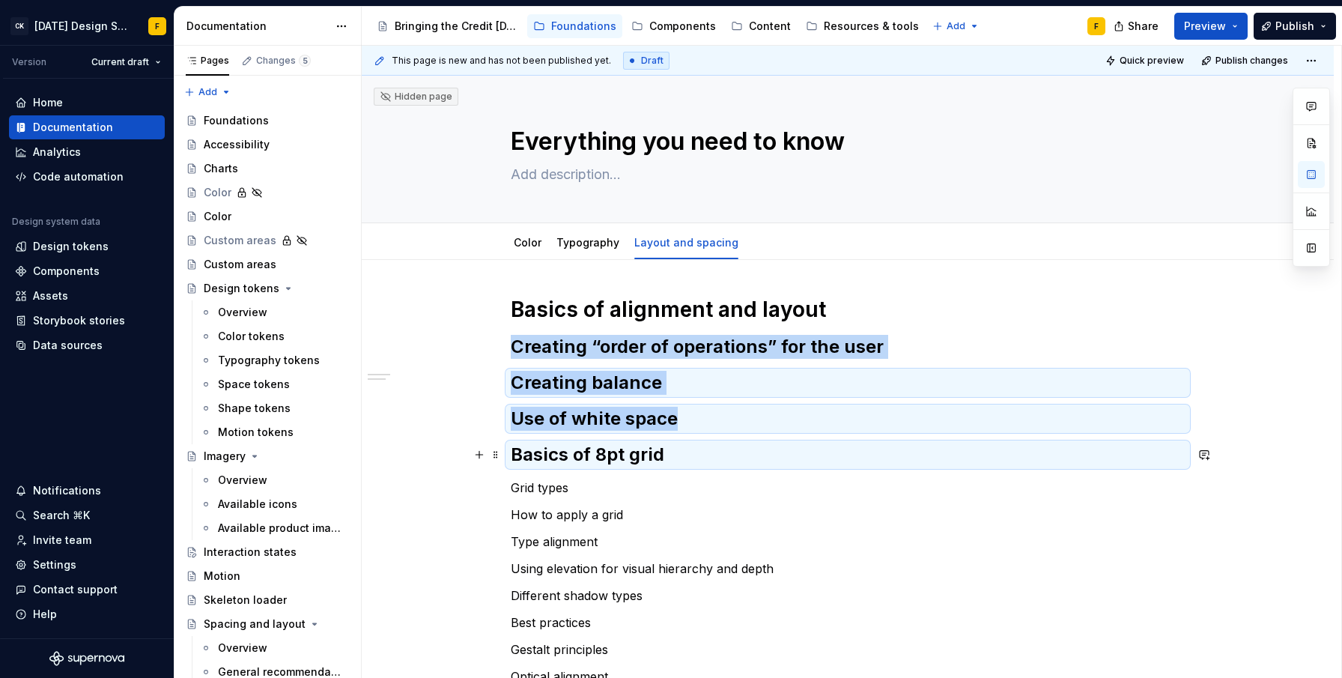
click at [581, 452] on h2 "Basics of 8pt grid" at bounding box center [848, 455] width 674 height 24
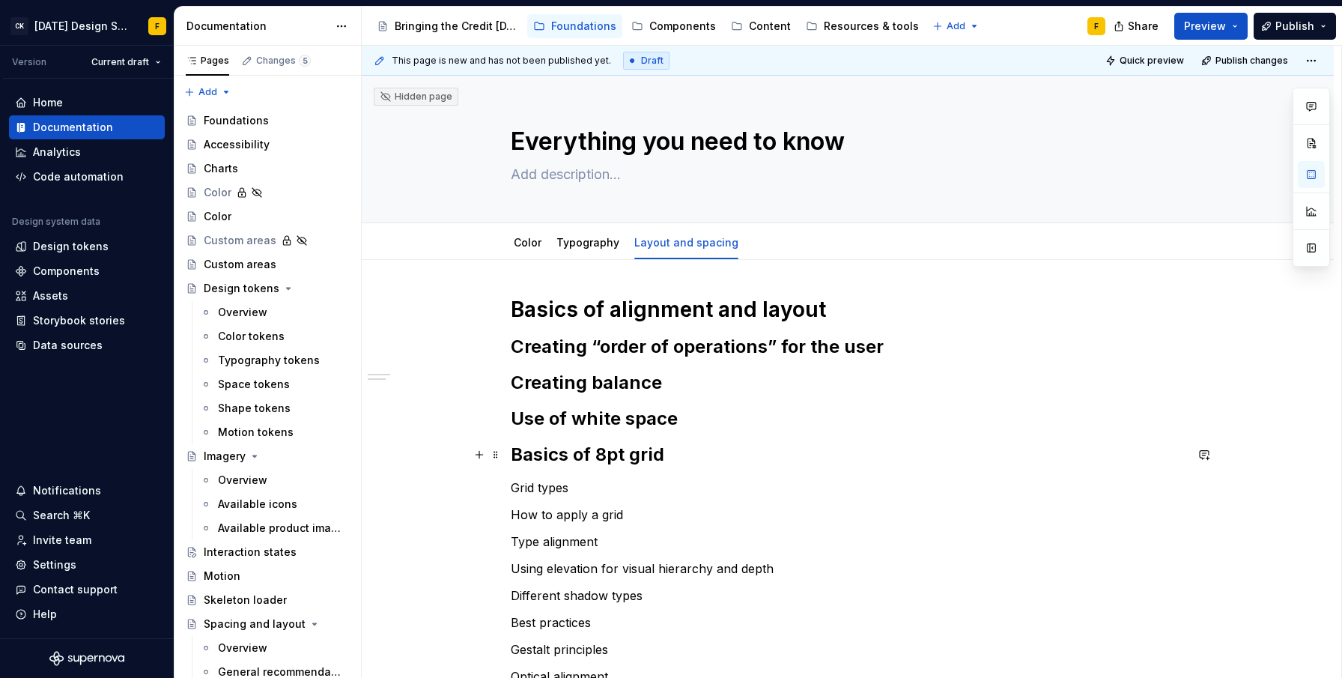
click at [581, 452] on h2 "Basics of 8pt grid" at bounding box center [848, 455] width 674 height 24
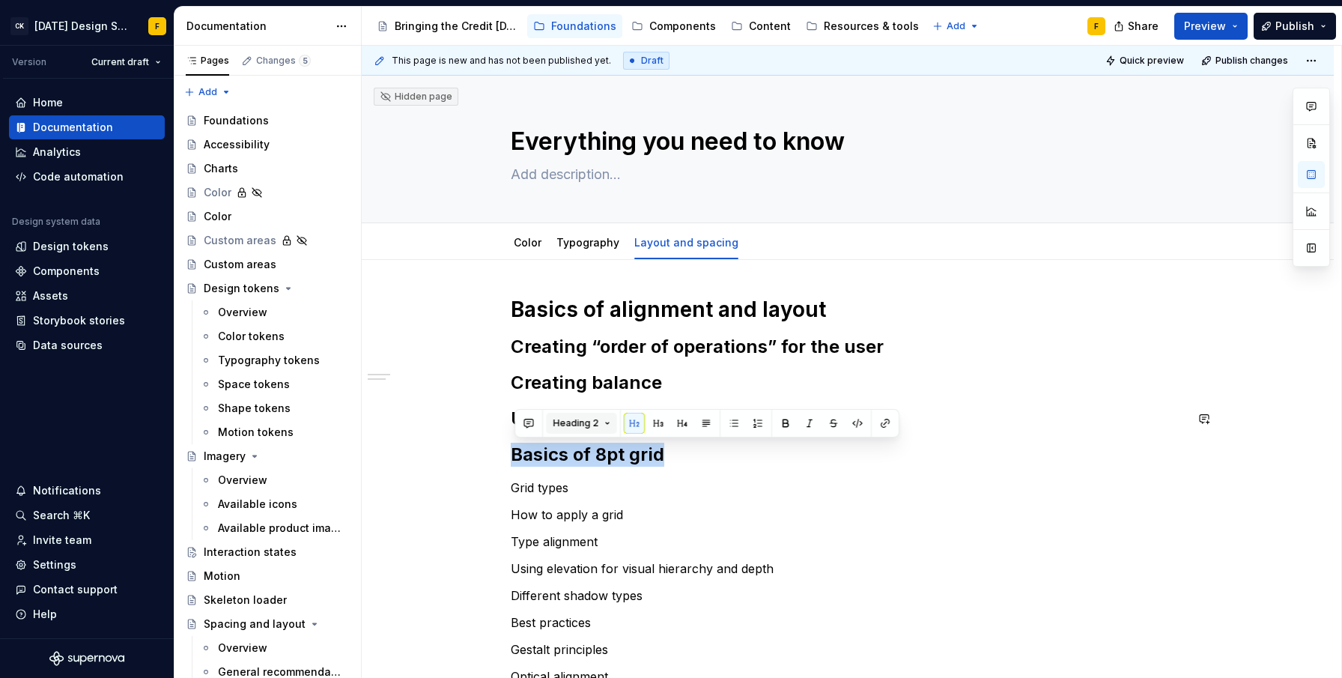
click at [583, 419] on span "Heading 2" at bounding box center [576, 423] width 46 height 12
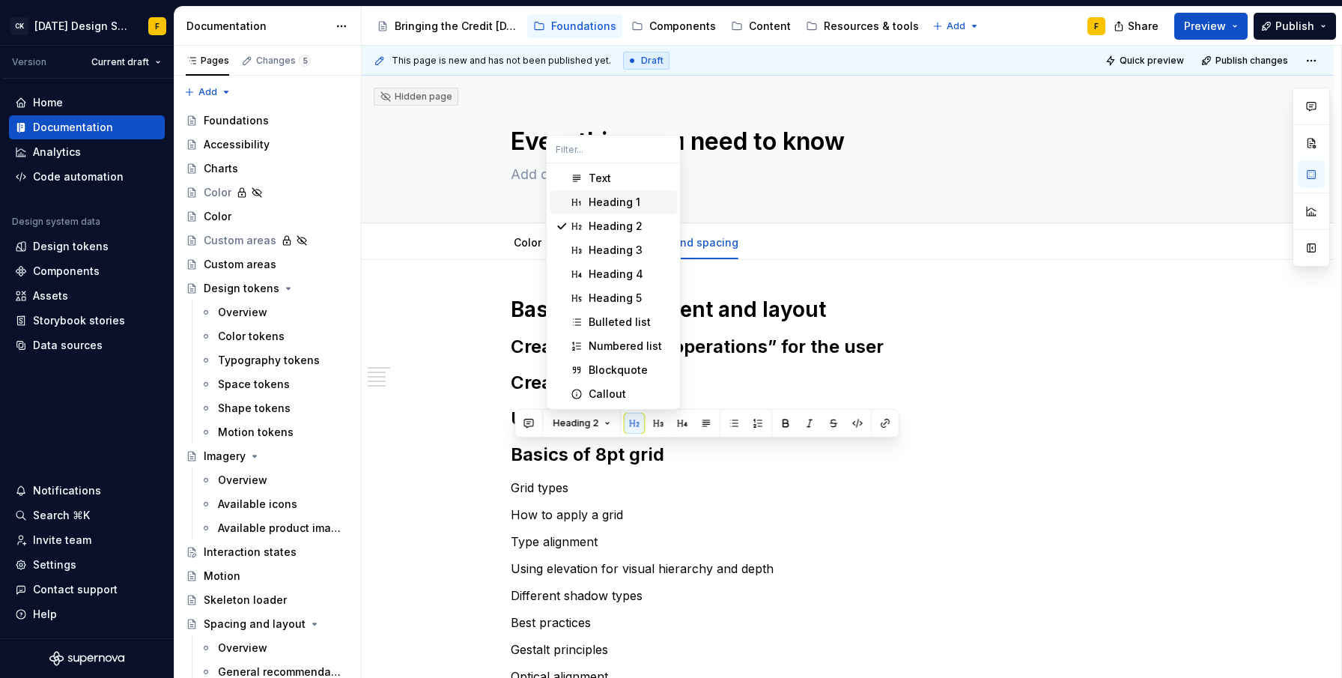
click at [596, 203] on div "Heading 1" at bounding box center [615, 202] width 52 height 15
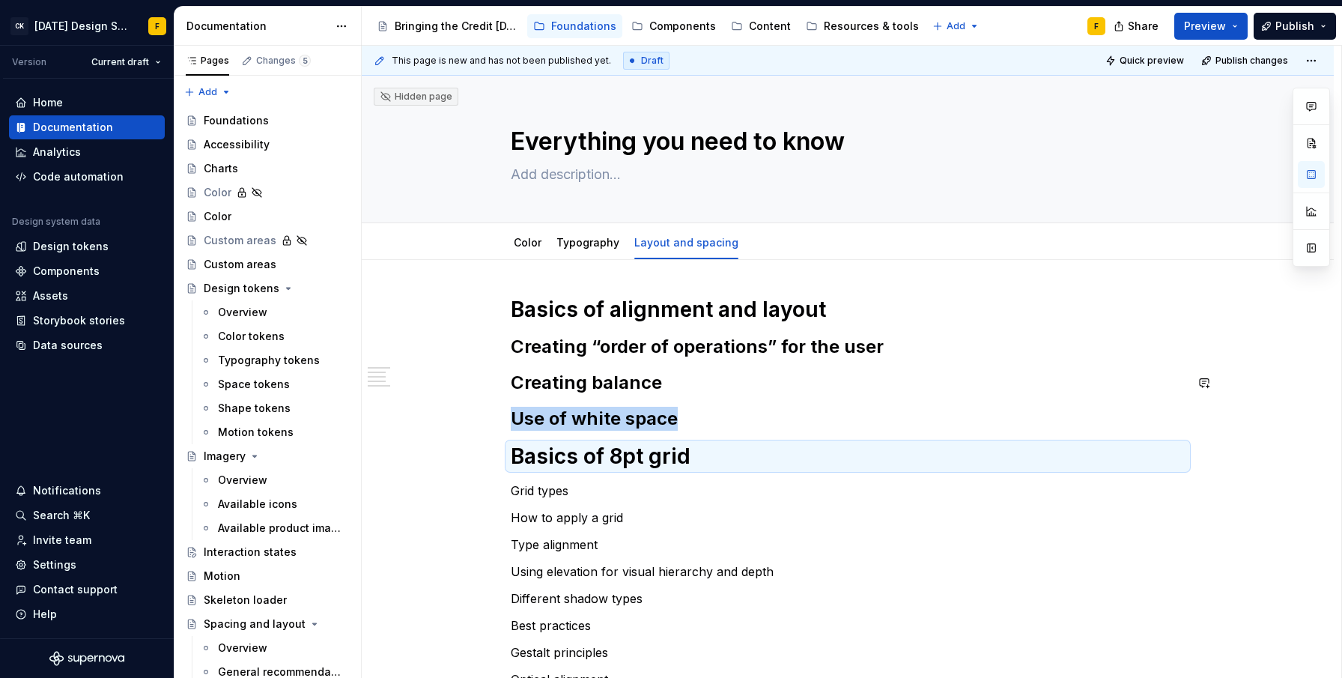
click at [633, 400] on div "Basics of alignment and layout Creating “order of operations” for the user Crea…" at bounding box center [848, 573] width 674 height 554
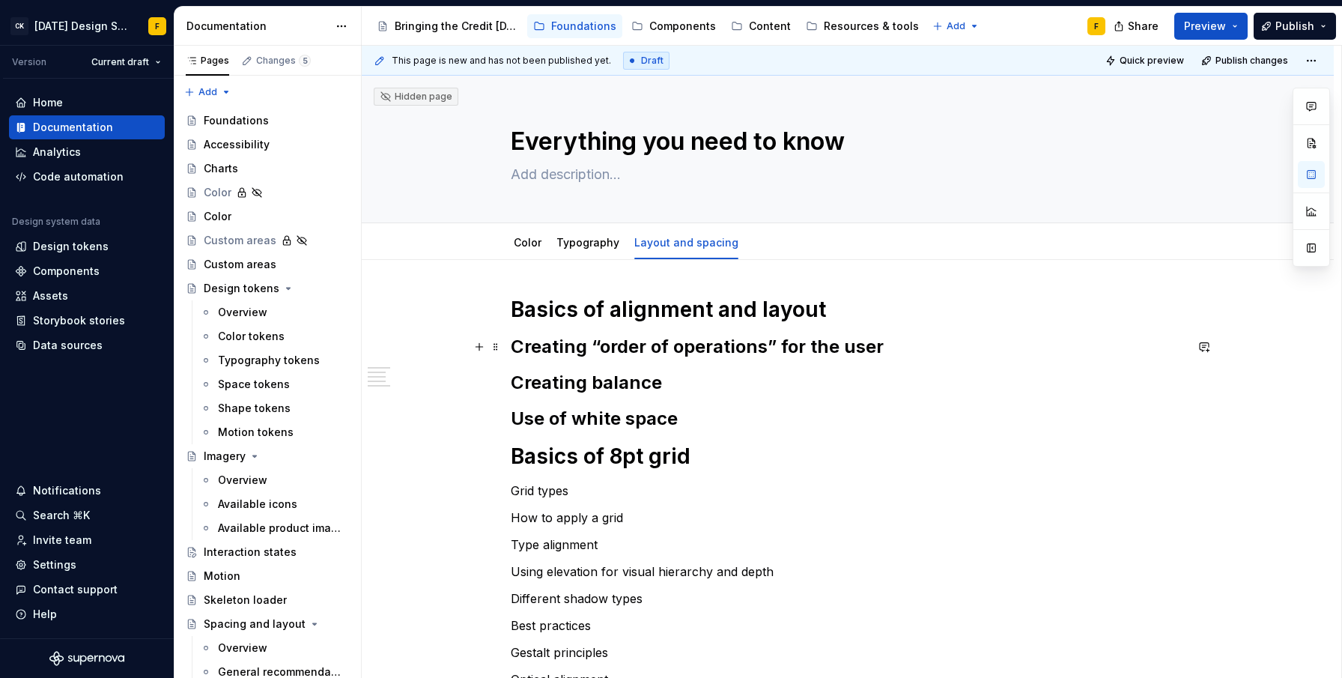
click at [890, 352] on h2 "Creating “order of operations” for the user" at bounding box center [848, 347] width 674 height 24
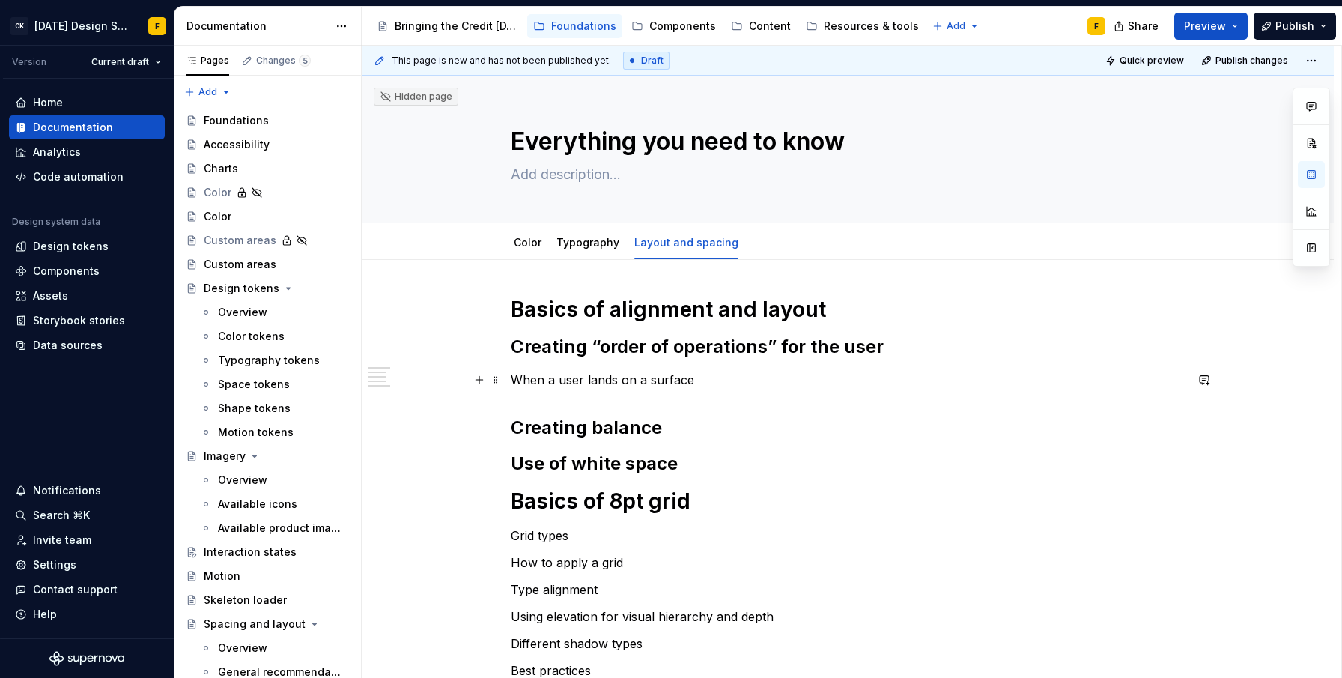
click at [519, 377] on p "When a user lands on a surface" at bounding box center [848, 380] width 674 height 18
click at [1051, 377] on p "A well-designed surface has a clear goal in mind for the user. When a user land…" at bounding box center [848, 380] width 674 height 18
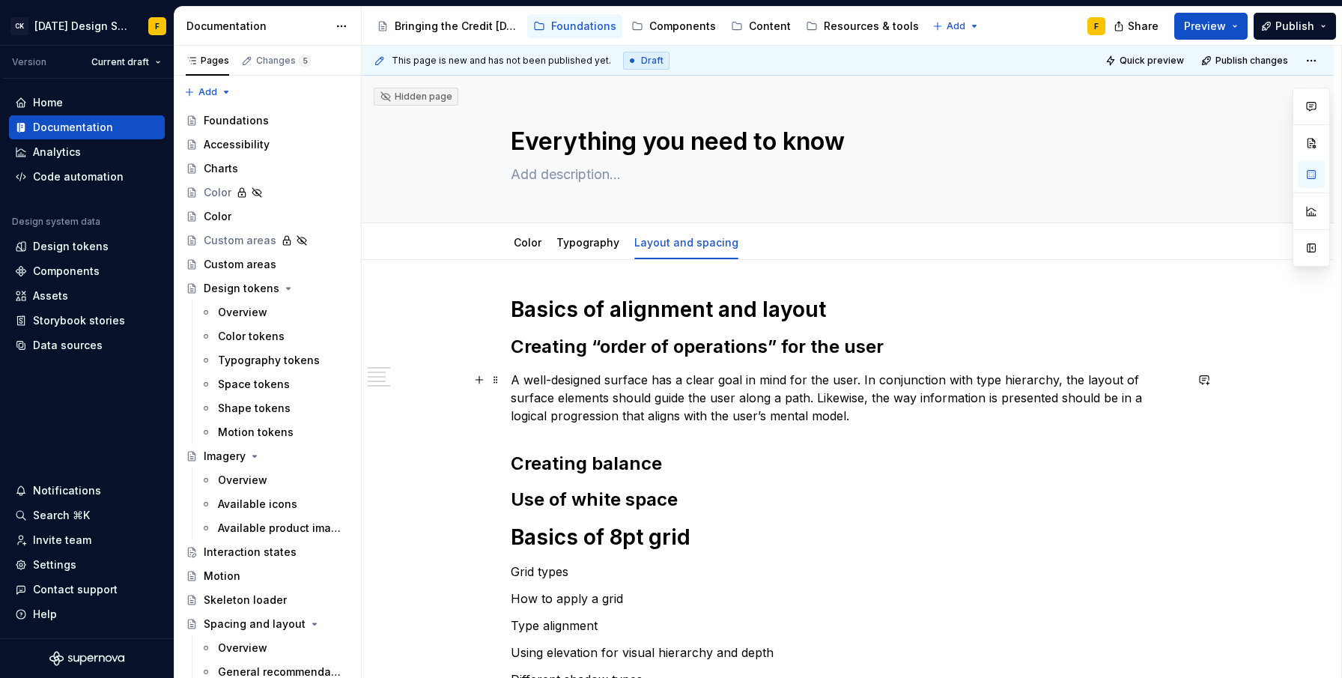
click at [1106, 374] on p "A well-designed surface has a clear goal in mind for the user. In conjunction w…" at bounding box center [848, 398] width 674 height 54
click at [656, 401] on p "A well-designed surface has a clear goal in mind for the user. In conjunction w…" at bounding box center [848, 398] width 674 height 54
click at [786, 398] on p "A well-designed surface has a clear goal in mind for the user. In conjunction w…" at bounding box center [848, 398] width 674 height 54
click at [595, 419] on p "A well-designed surface has a clear goal in mind for the user. In conjunction w…" at bounding box center [848, 398] width 674 height 54
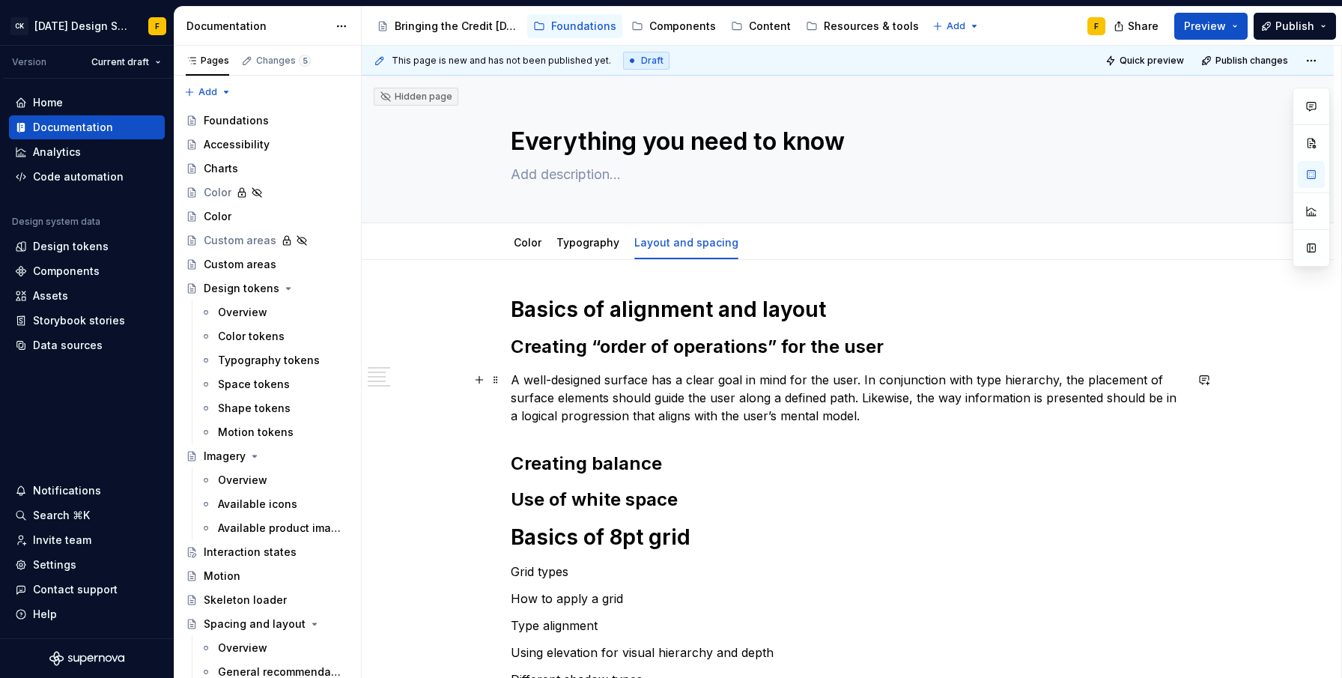
click at [595, 419] on p "A well-designed surface has a clear goal in mind for the user. In conjunction w…" at bounding box center [848, 398] width 674 height 54
click at [874, 407] on p "A well-designed surface has a clear goal in mind for the user. In conjunction w…" at bounding box center [848, 398] width 674 height 54
click at [809, 401] on p "A well-designed surface has a clear goal in mind for the user. In conjunction w…" at bounding box center [848, 398] width 674 height 54
click at [543, 418] on p "A well-designed surface has a clear goal in mind for the user. In conjunction w…" at bounding box center [848, 398] width 674 height 54
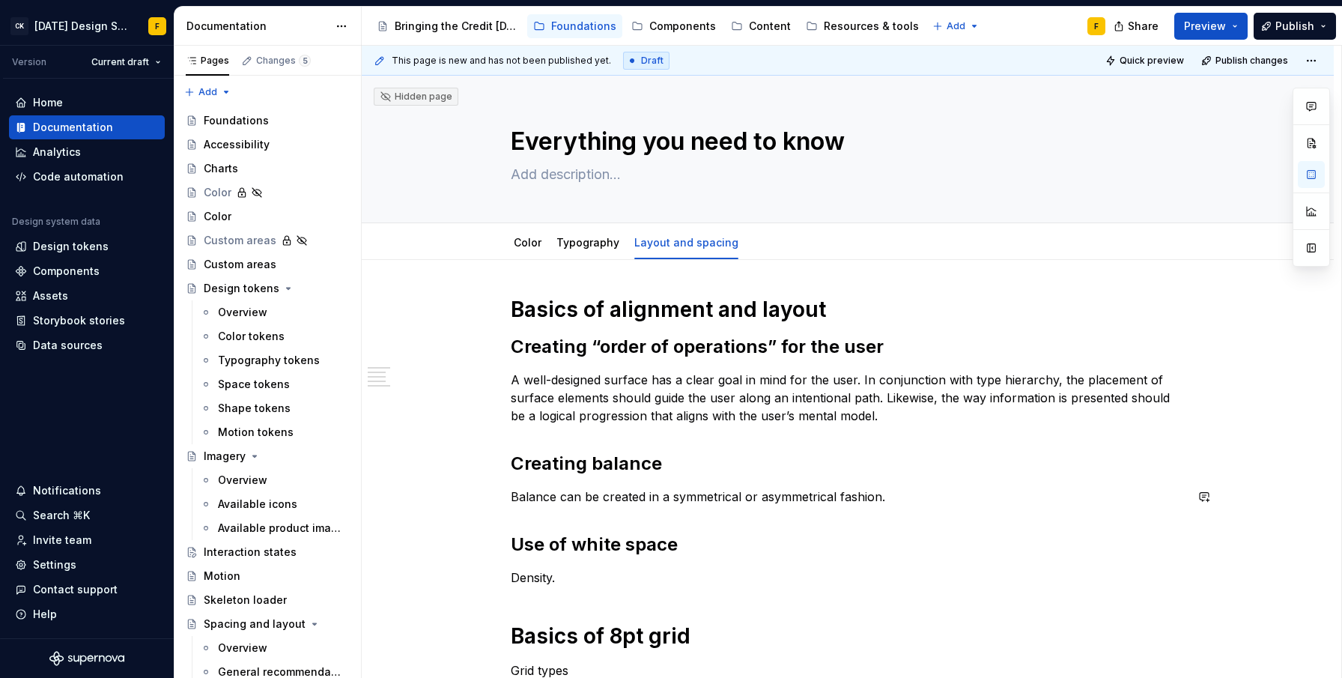
type textarea "*"
